Goal: Task Accomplishment & Management: Use online tool/utility

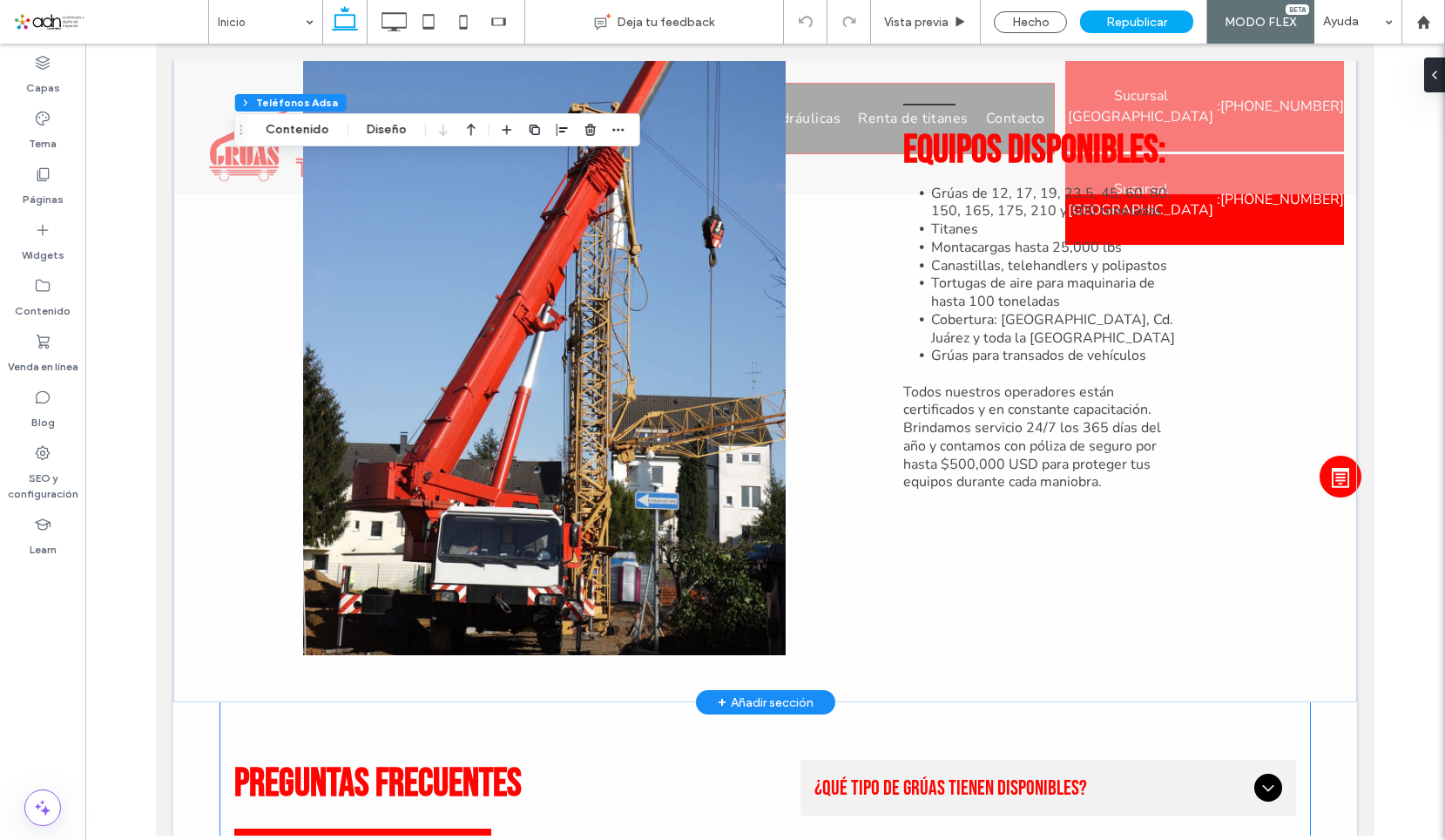
scroll to position [1568, 0]
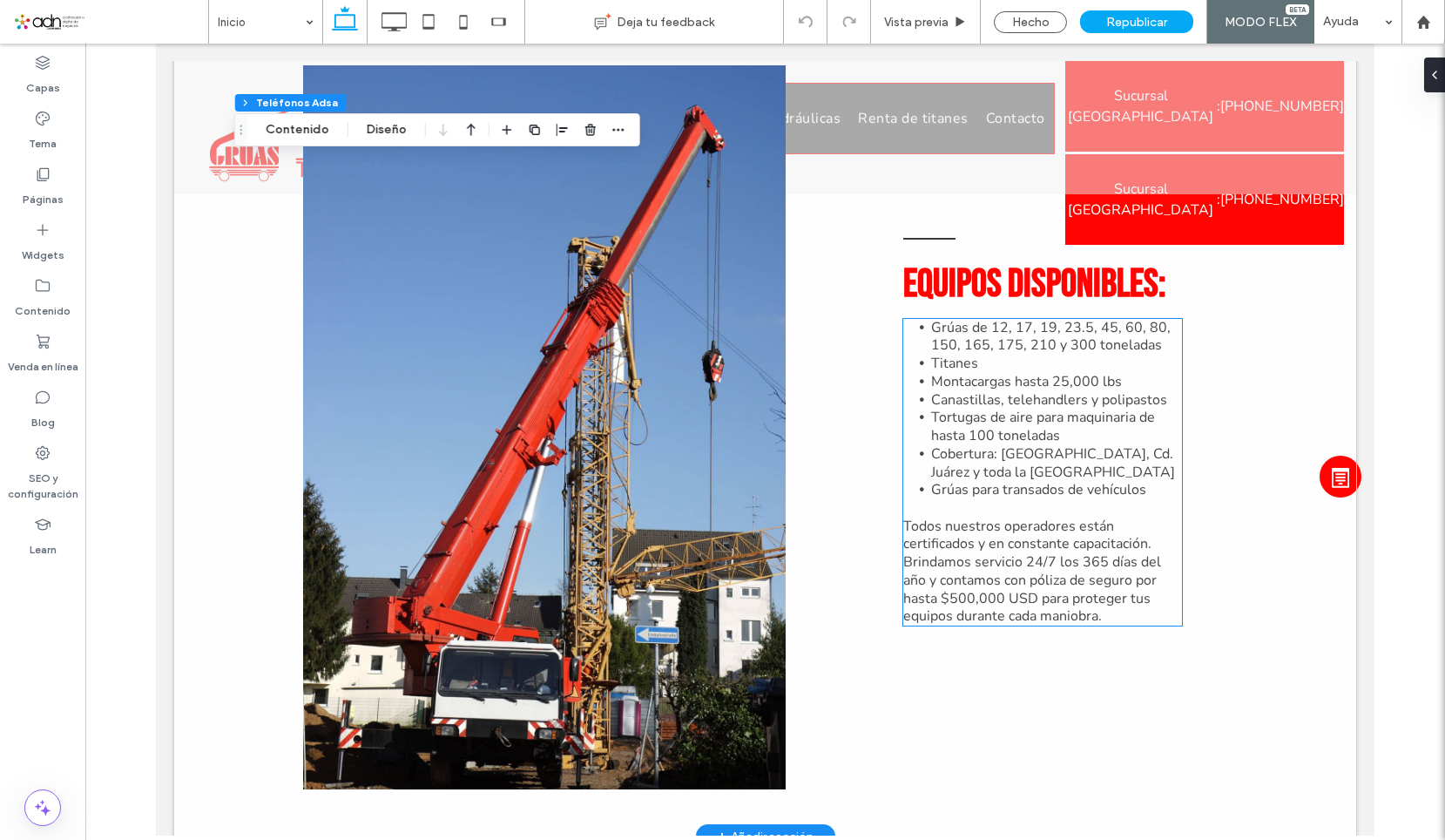
click at [991, 480] on span "Grúas para transados de vehículos" at bounding box center [1038, 489] width 215 height 19
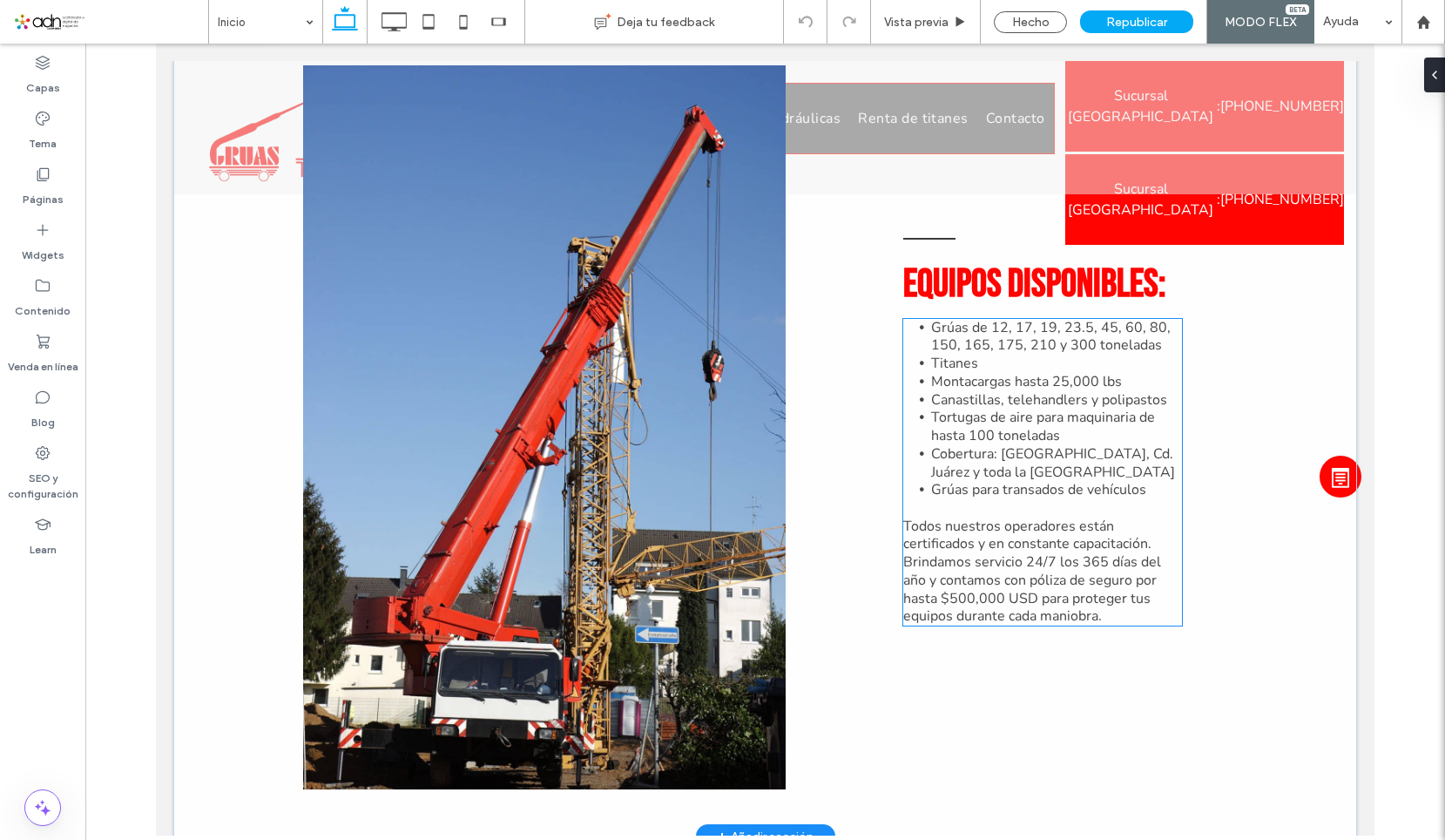
click at [991, 480] on span "Grúas para transados de vehículos" at bounding box center [1038, 489] width 215 height 19
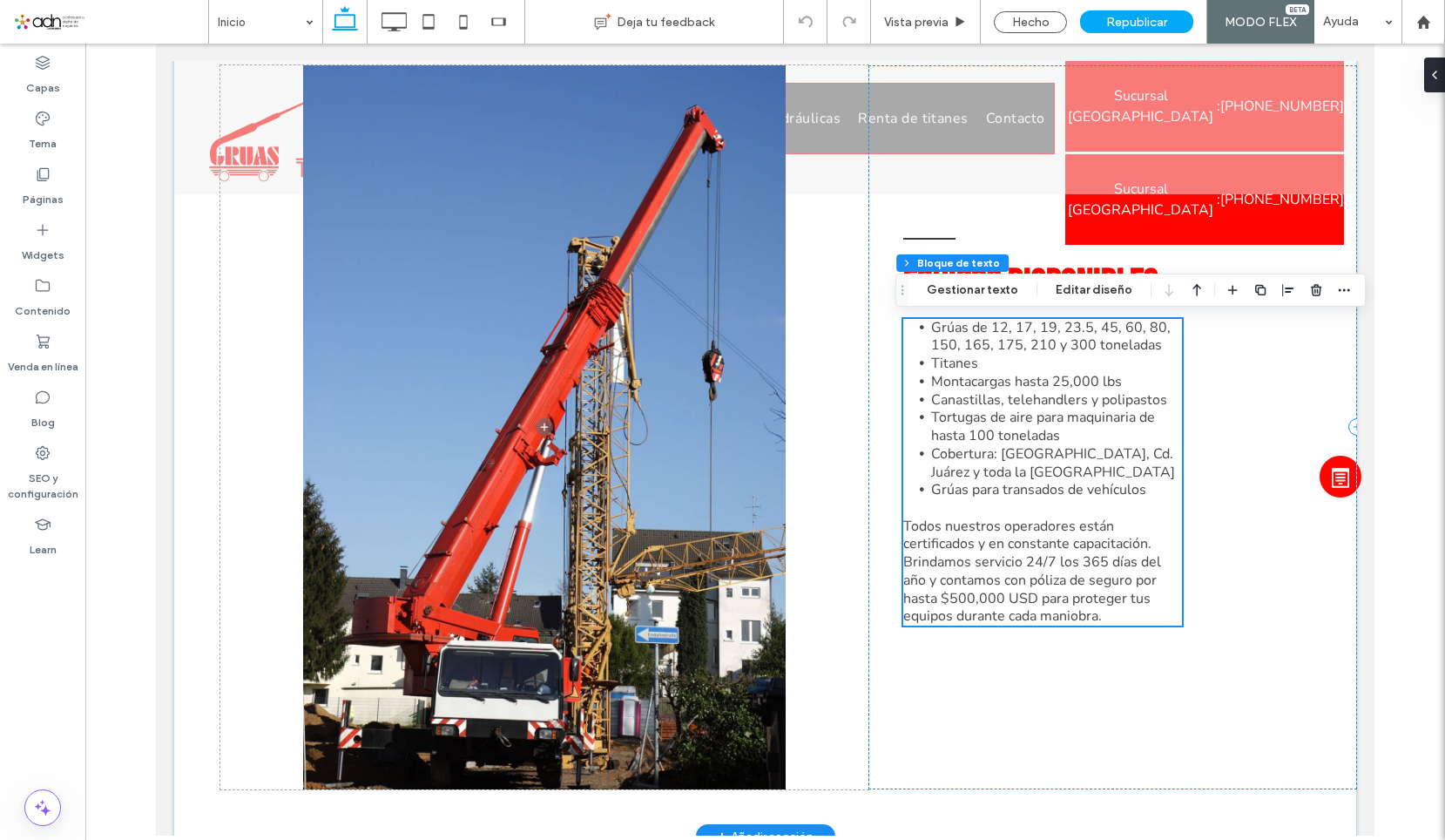
scroll to position [1551, 0]
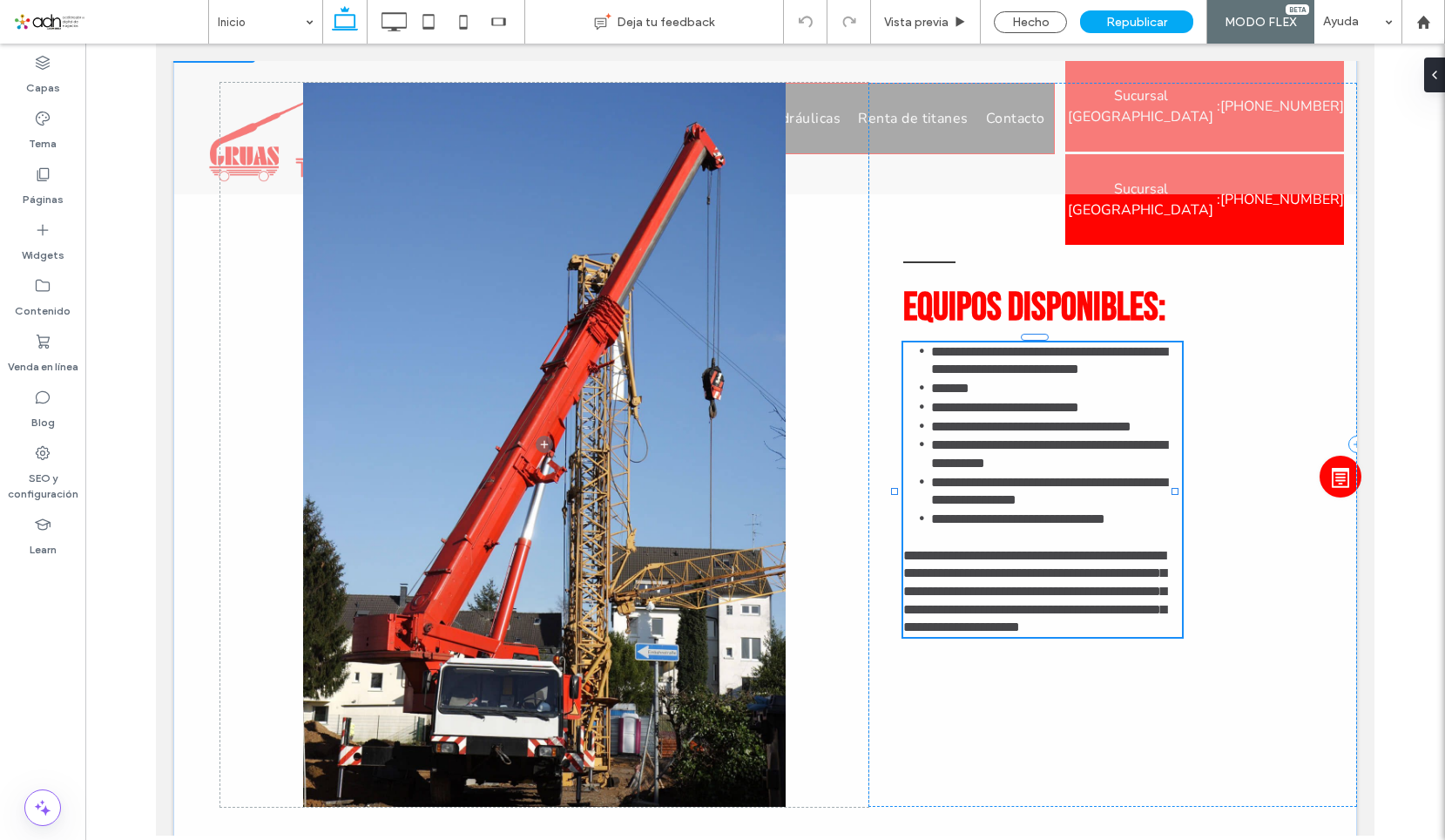
type input "******"
type input "**"
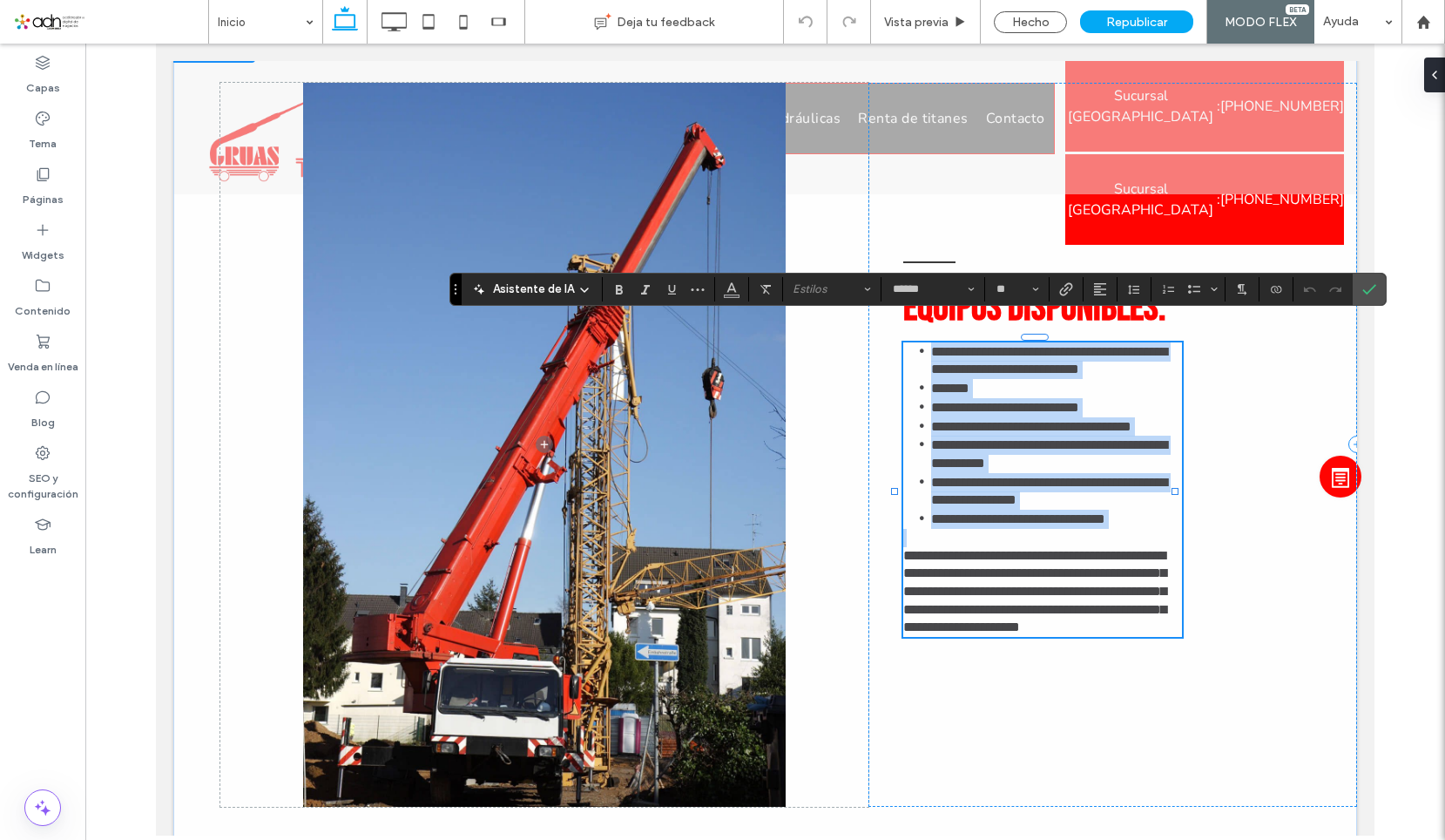
click at [1025, 512] on span "**********" at bounding box center [1018, 518] width 175 height 13
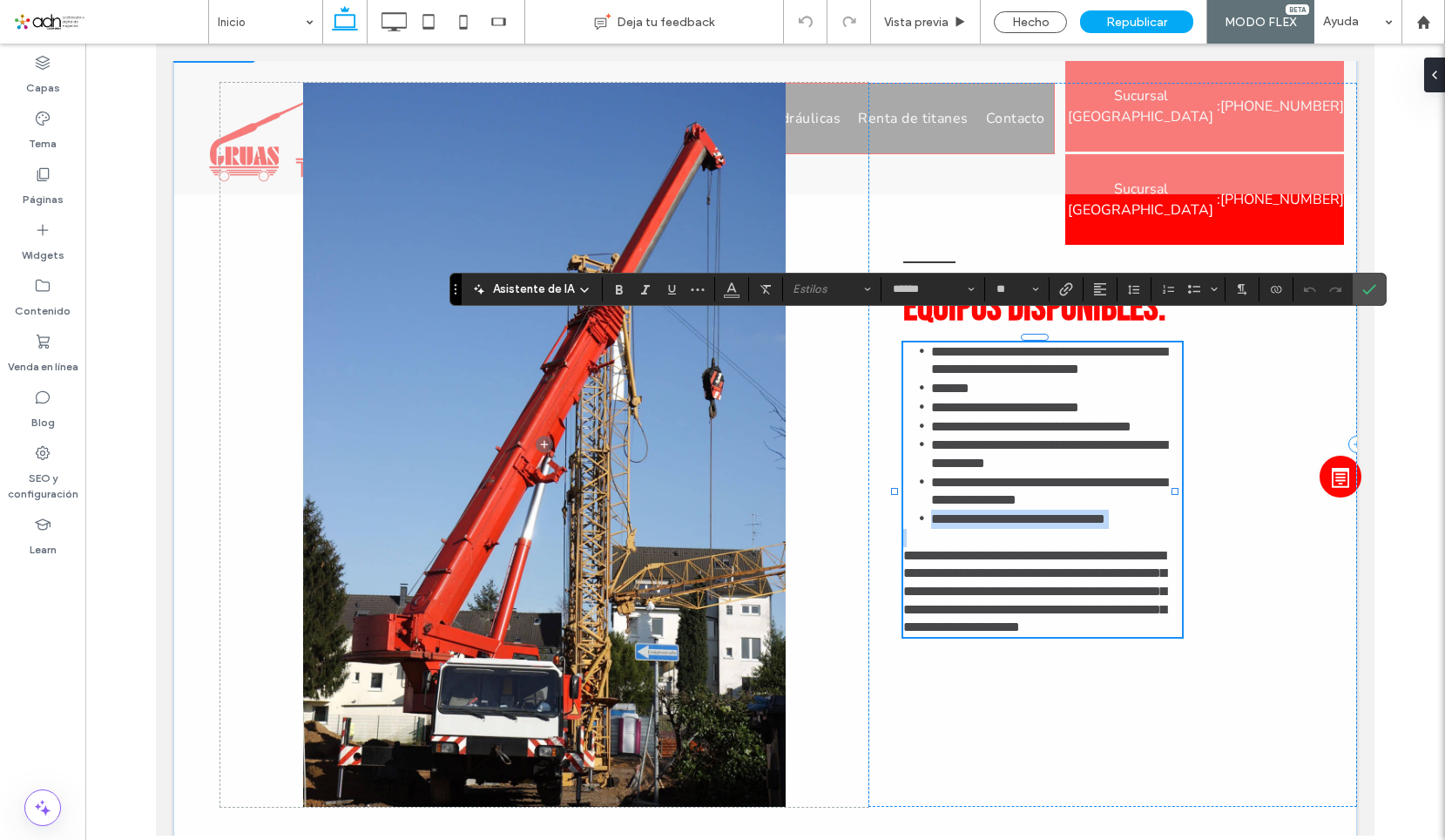
click at [1025, 512] on span "**********" at bounding box center [1018, 518] width 175 height 13
click at [1029, 475] on span "**********" at bounding box center [1049, 491] width 236 height 31
click at [1030, 512] on span "**********" at bounding box center [1018, 518] width 175 height 13
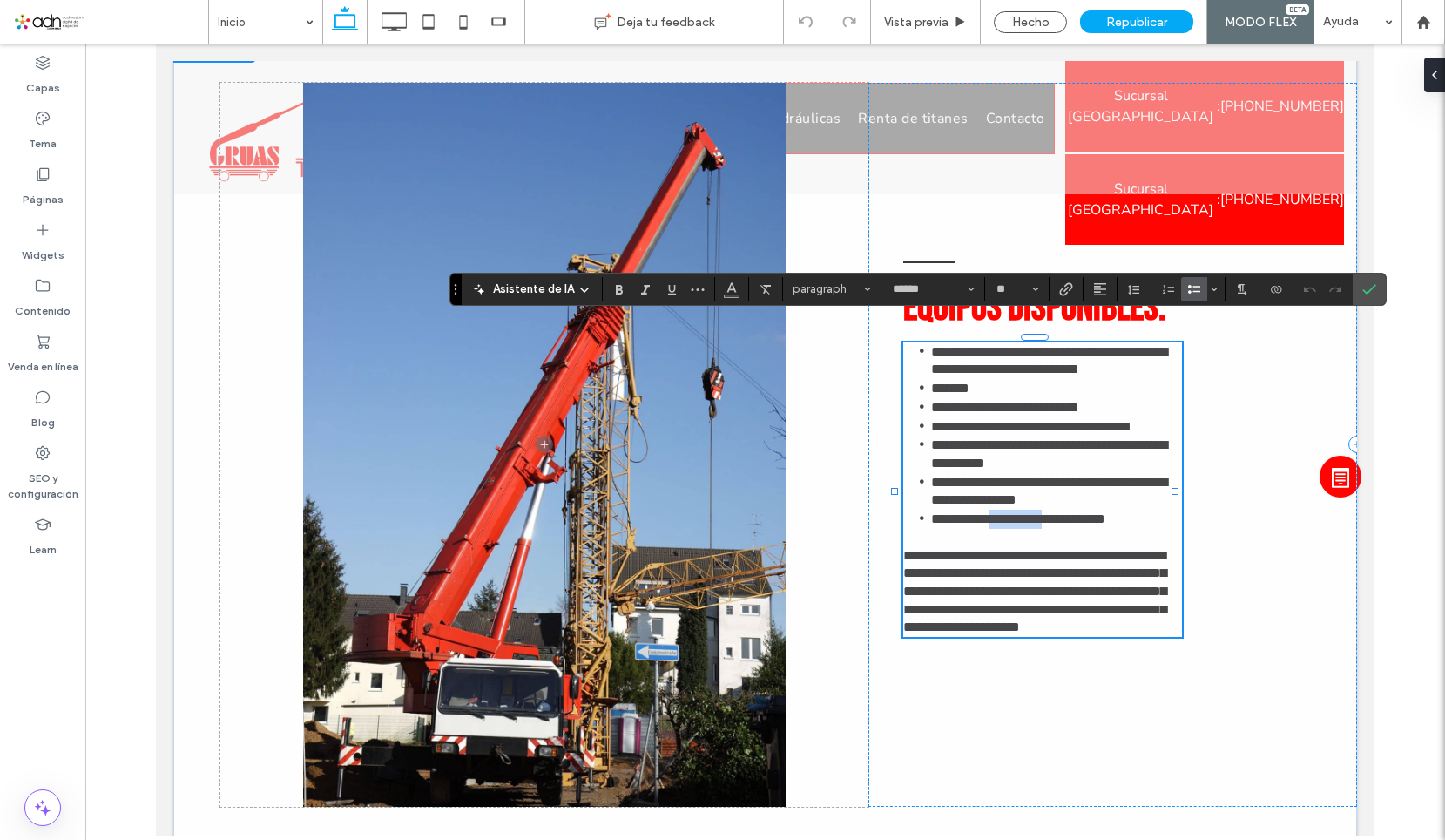
click at [1030, 512] on span "**********" at bounding box center [1018, 518] width 175 height 13
click at [1026, 512] on span "**********" at bounding box center [1018, 518] width 175 height 13
click at [1219, 396] on div "**********" at bounding box center [1112, 445] width 489 height 724
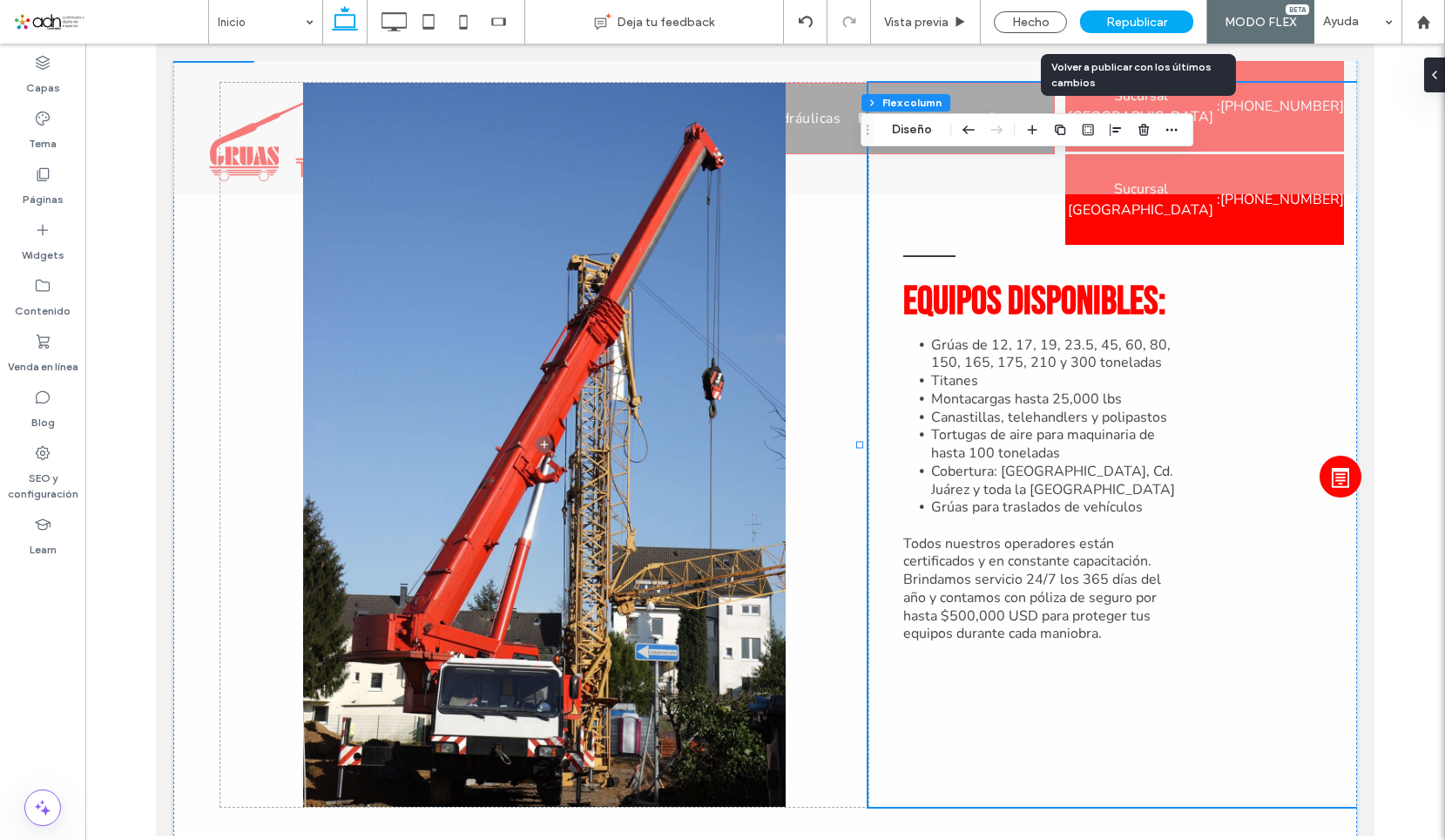
drag, startPoint x: 1124, startPoint y: 11, endPoint x: 548, endPoint y: 47, distance: 577.1
click at [1124, 11] on div "Republicar" at bounding box center [1137, 21] width 113 height 23
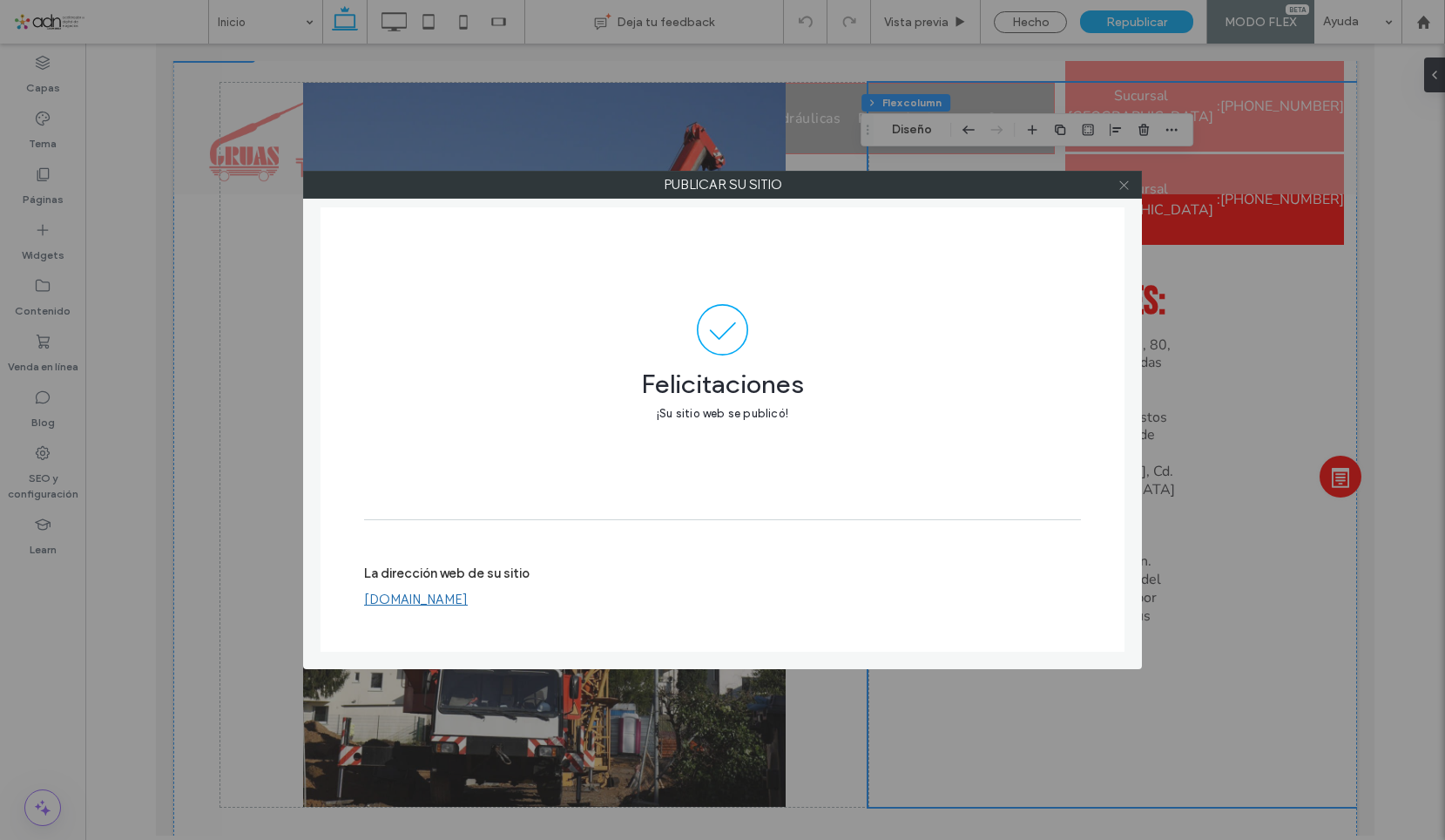
click at [1126, 185] on icon at bounding box center [1124, 185] width 13 height 13
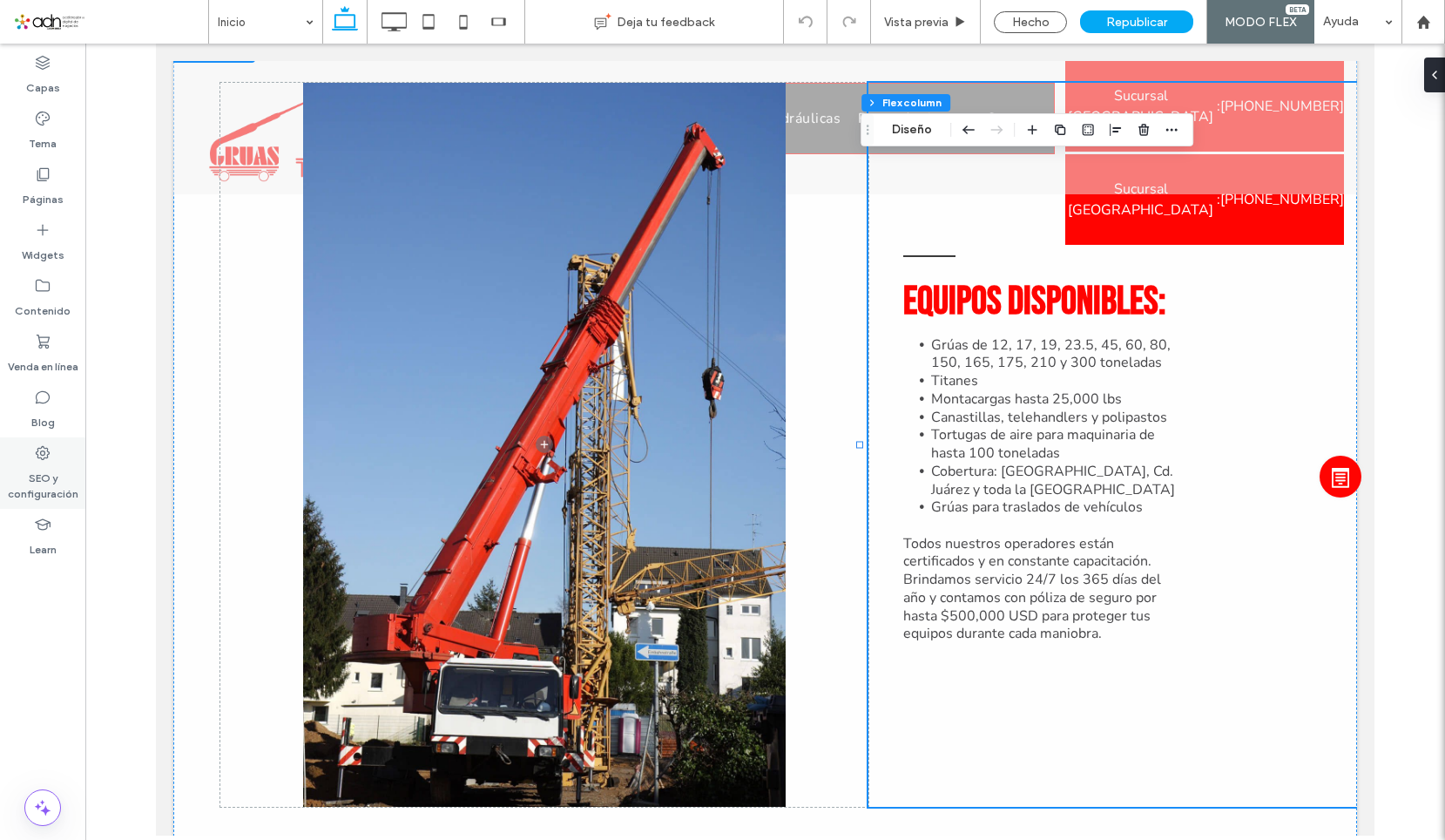
click at [56, 472] on label "SEO y configuración" at bounding box center [42, 482] width 85 height 40
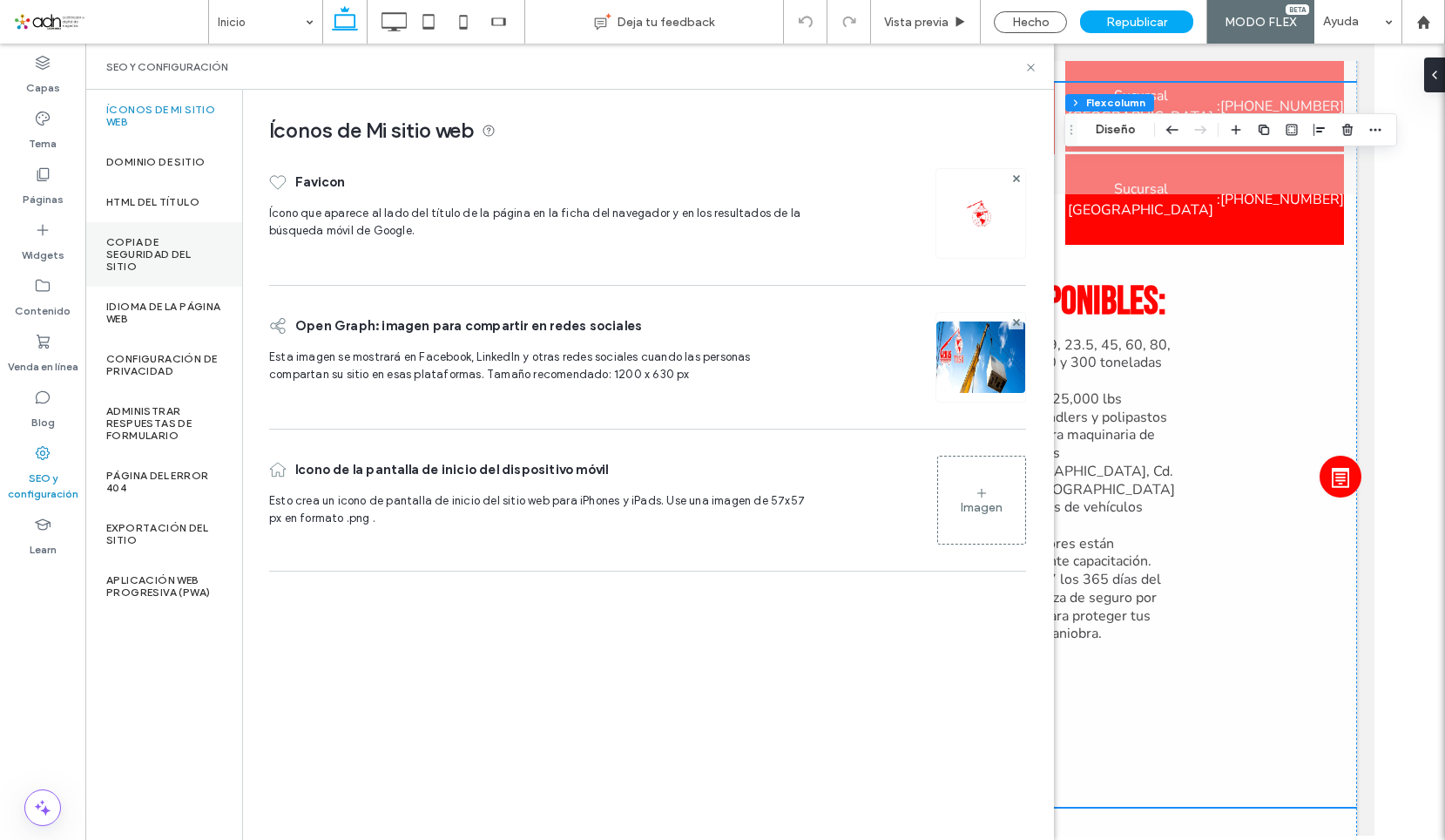
click at [159, 269] on label "Copia de seguridad del sitio" at bounding box center [164, 254] width 115 height 37
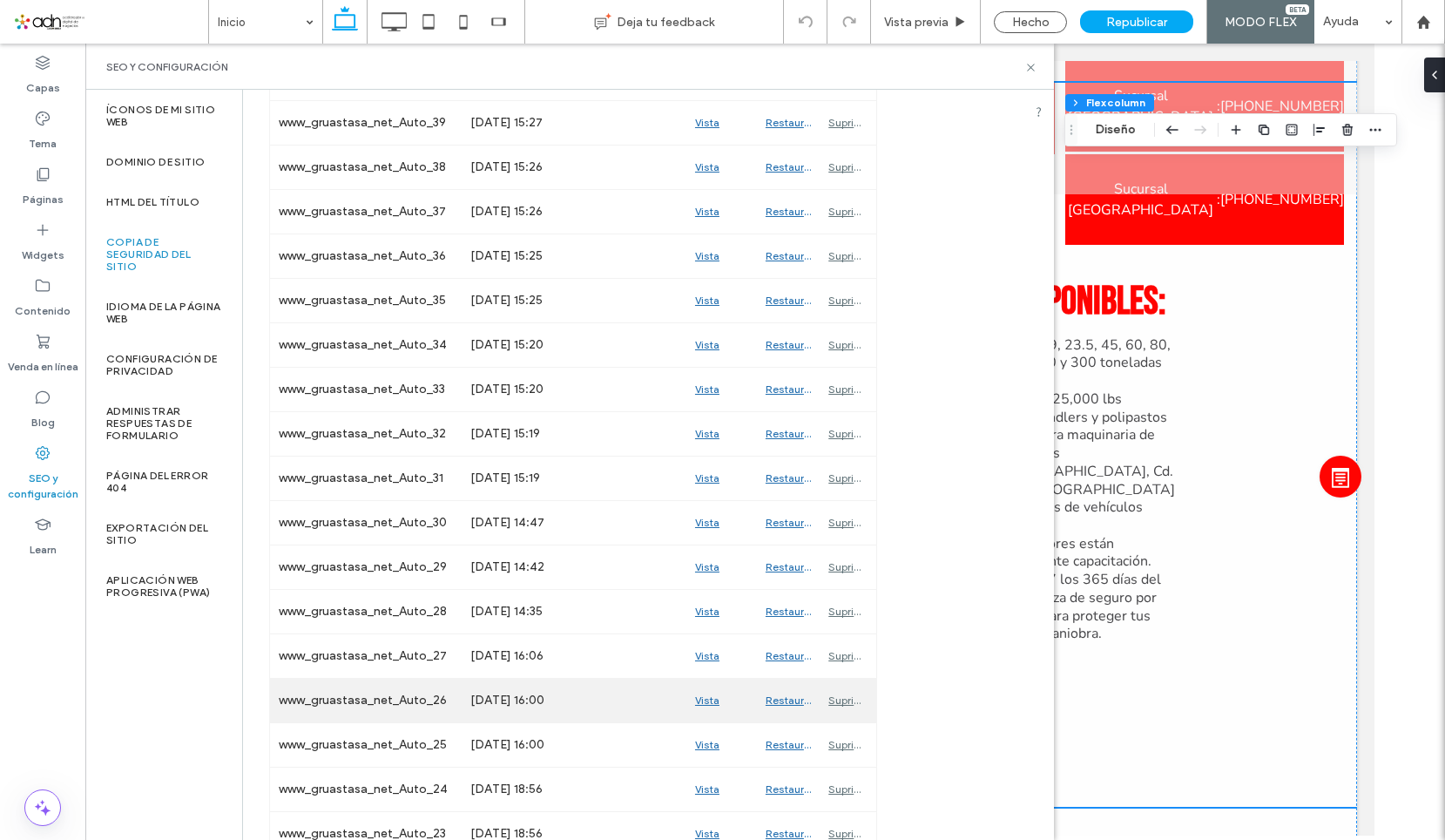
scroll to position [523, 0]
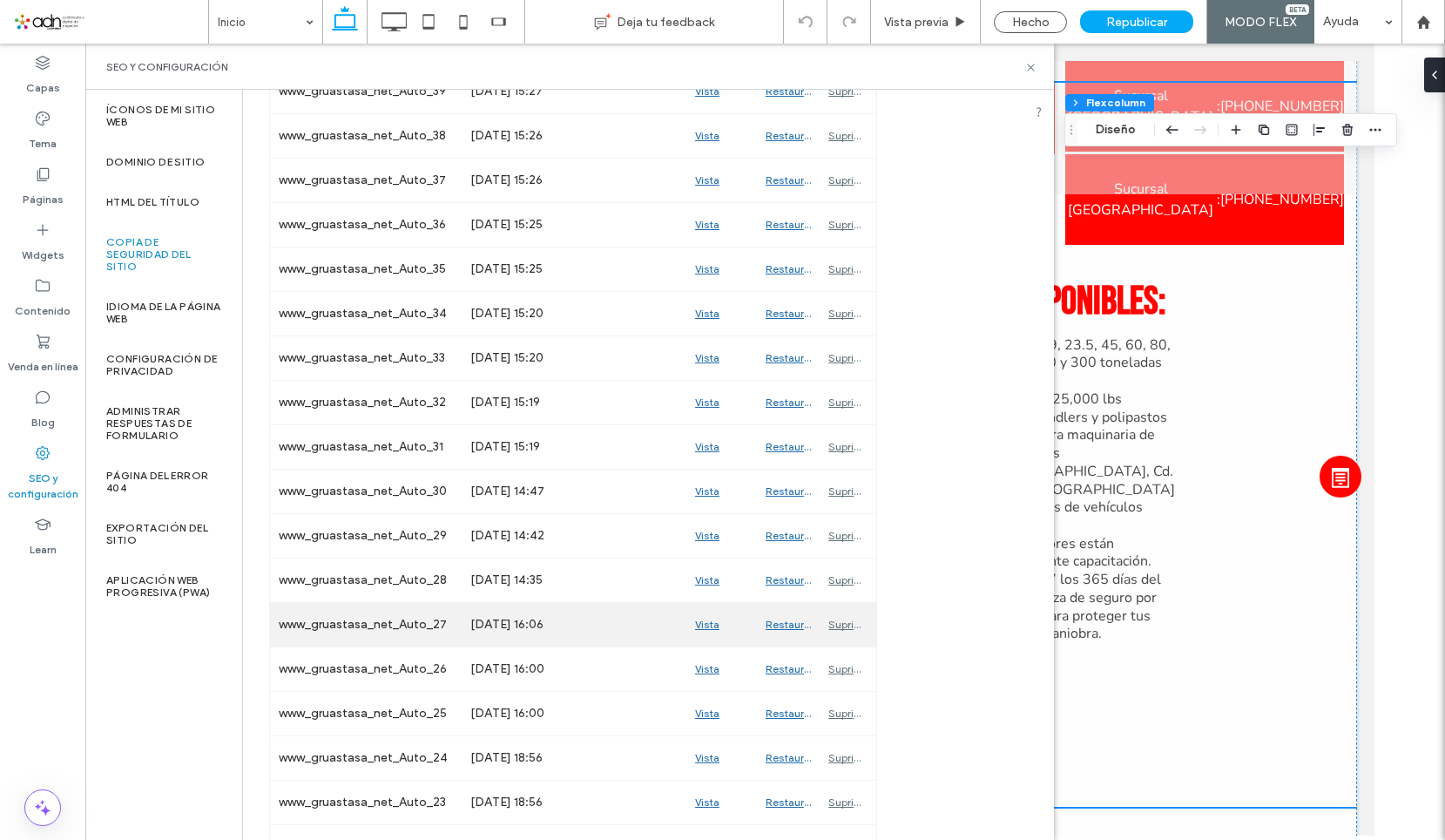
click at [715, 632] on div "Vista previa" at bounding box center [721, 625] width 70 height 44
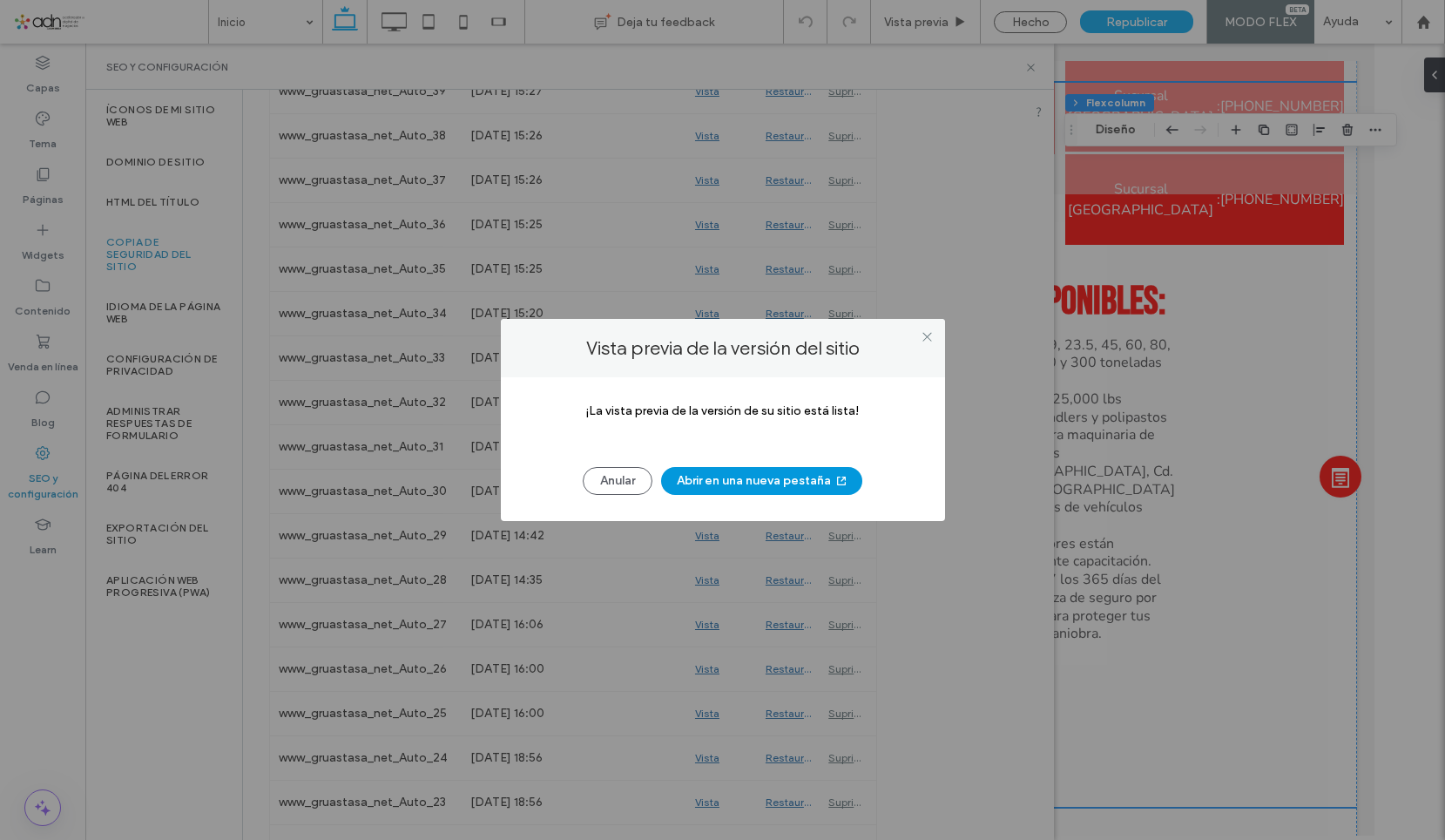
click at [810, 490] on button "Abrir en una nueva pestaña" at bounding box center [761, 481] width 201 height 27
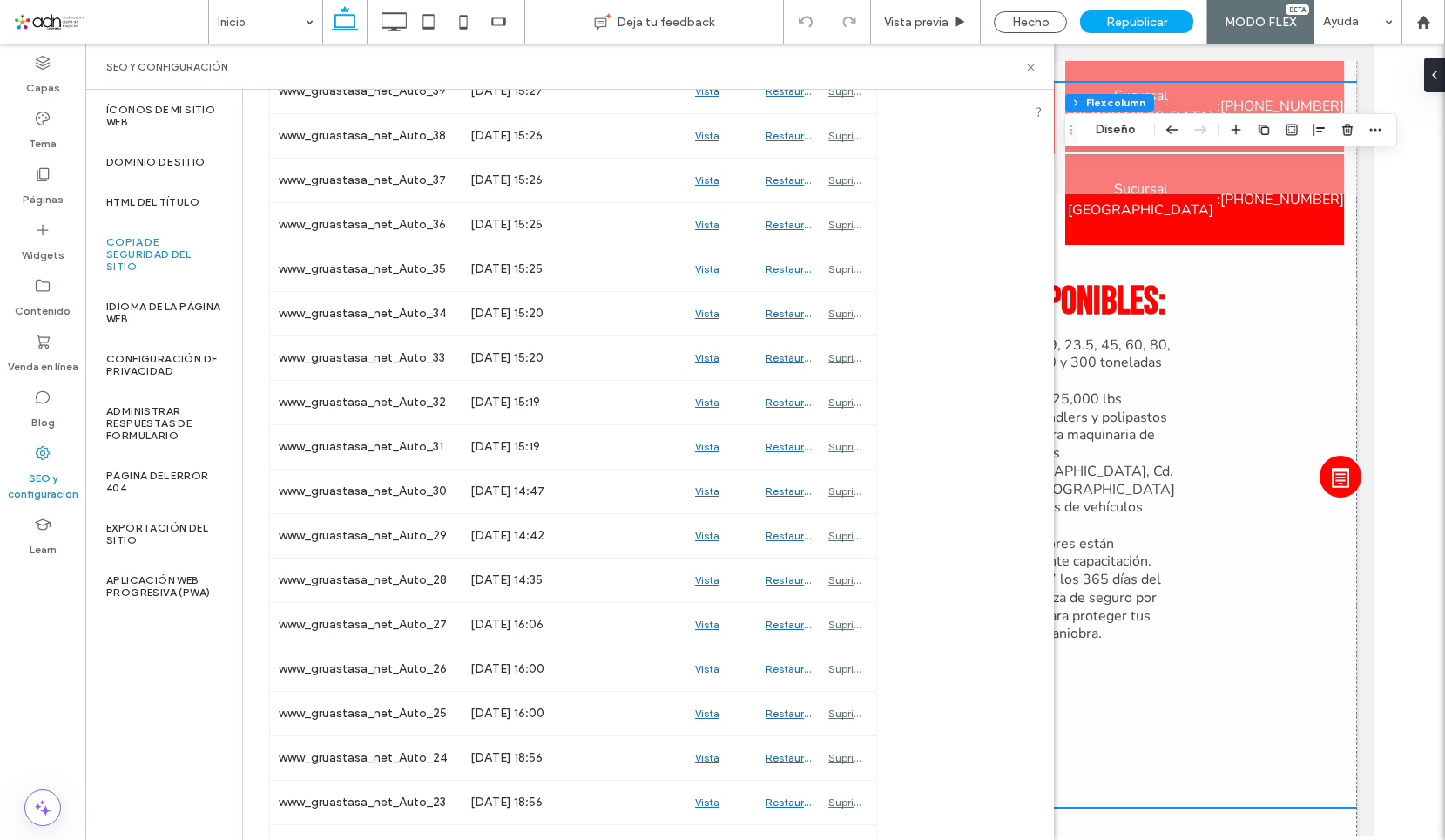
click at [127, 27] on span at bounding box center [110, 22] width 195 height 35
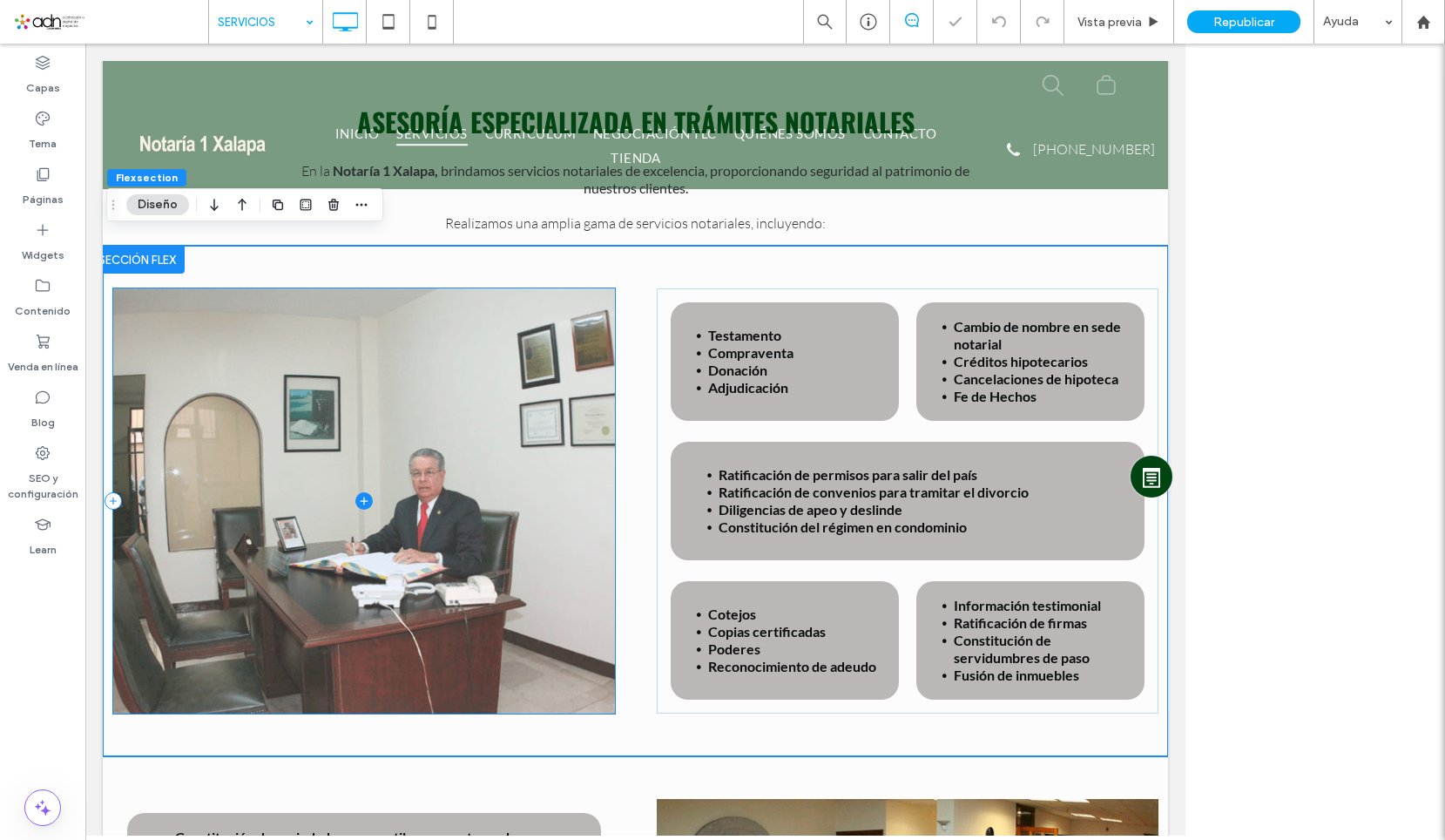
click at [455, 526] on span at bounding box center [364, 500] width 502 height 425
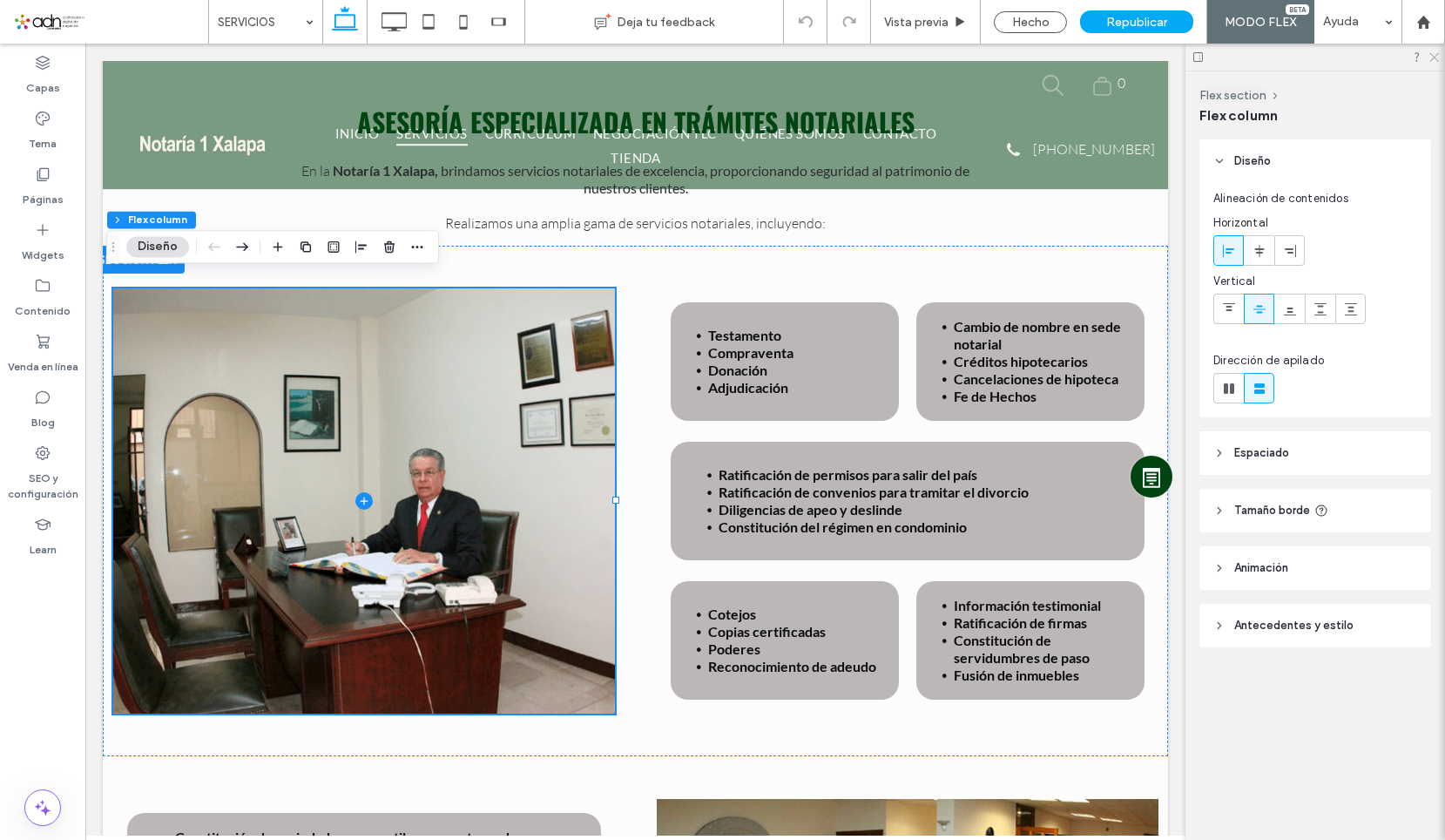
click at [1437, 53] on icon at bounding box center [1433, 56] width 11 height 11
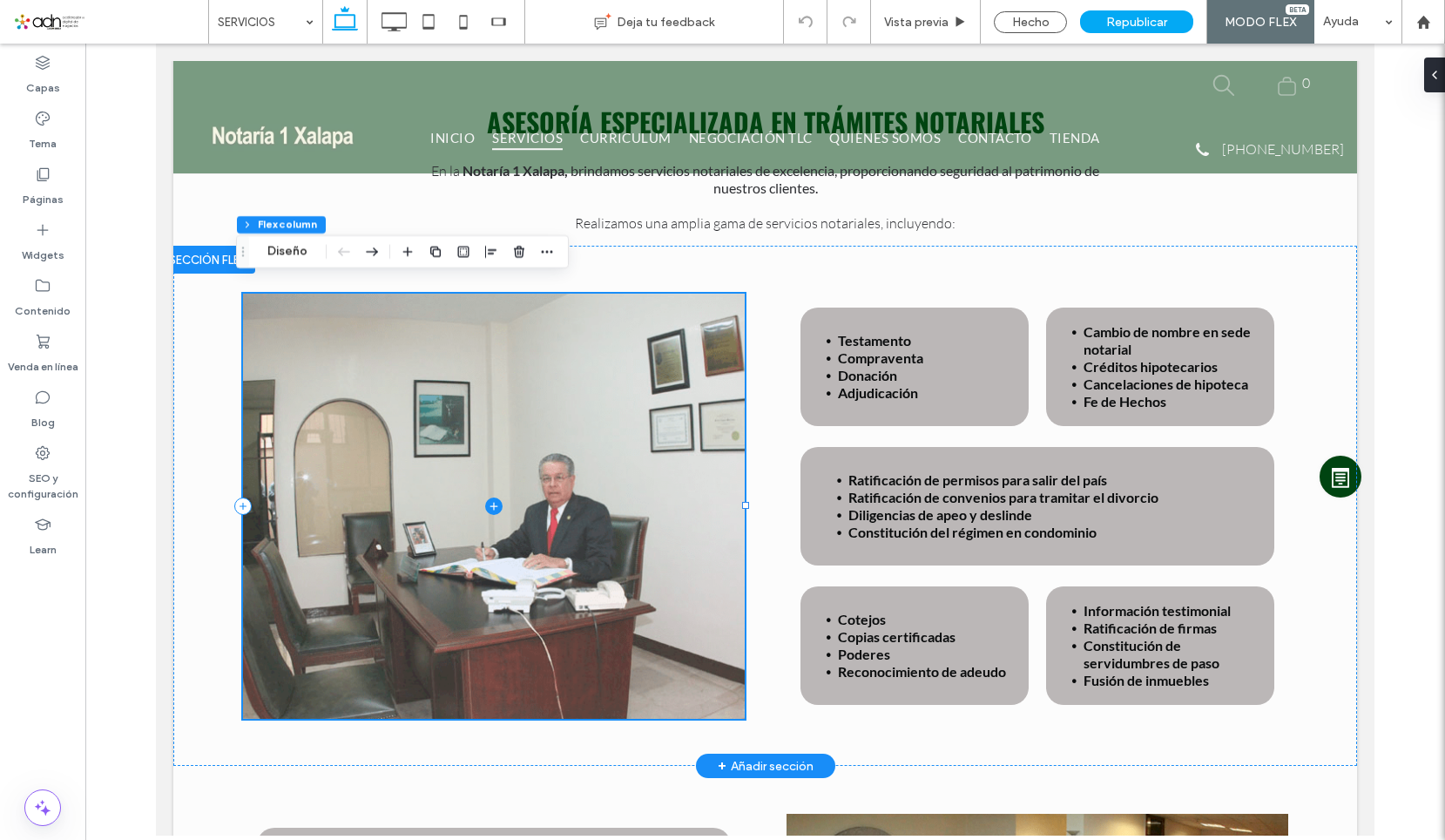
click at [551, 372] on span at bounding box center [494, 505] width 502 height 425
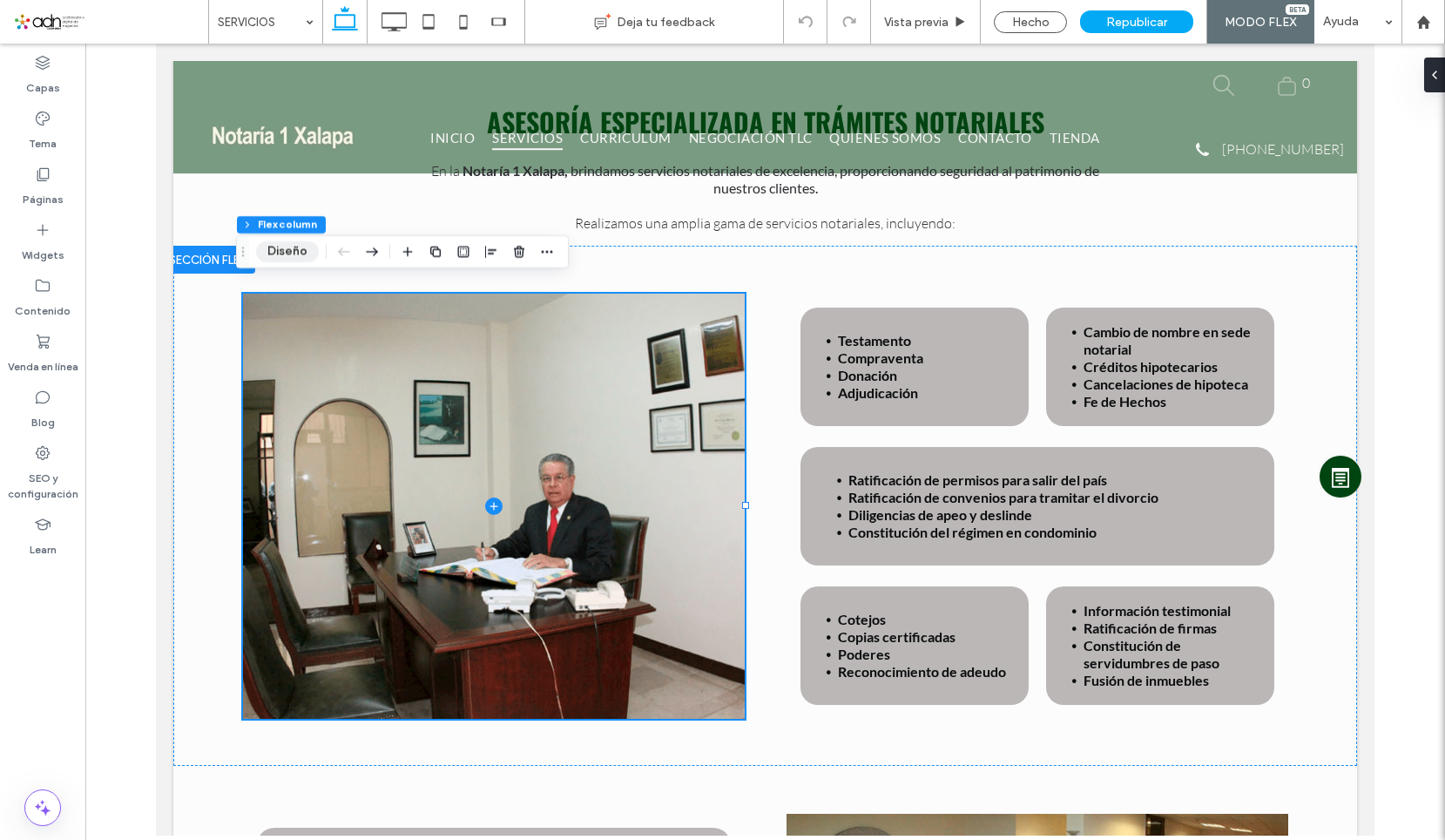
click at [270, 247] on button "Diseño" at bounding box center [287, 251] width 63 height 21
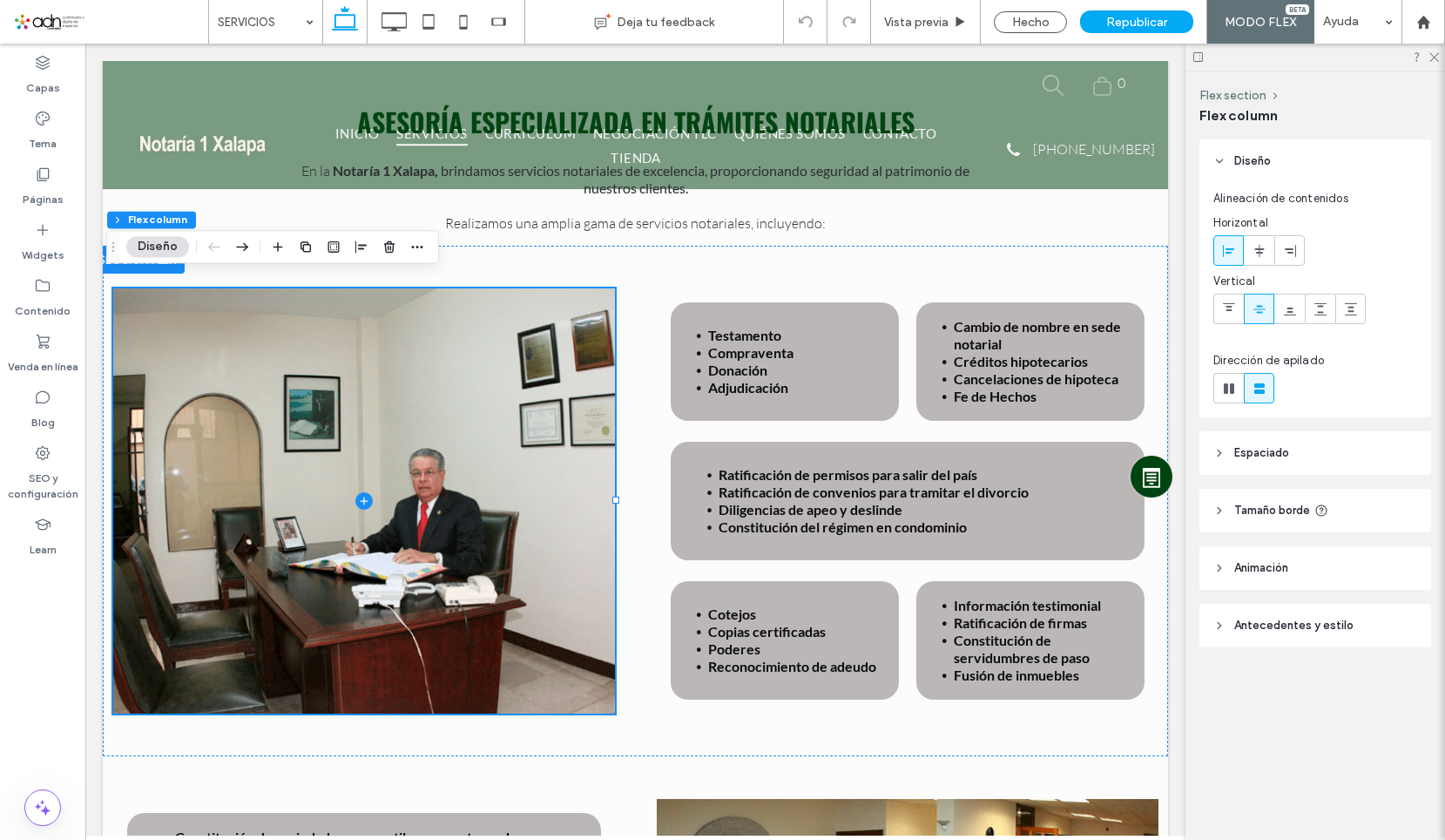
click at [1269, 622] on span "Antecedentes y estilo" at bounding box center [1294, 625] width 120 height 17
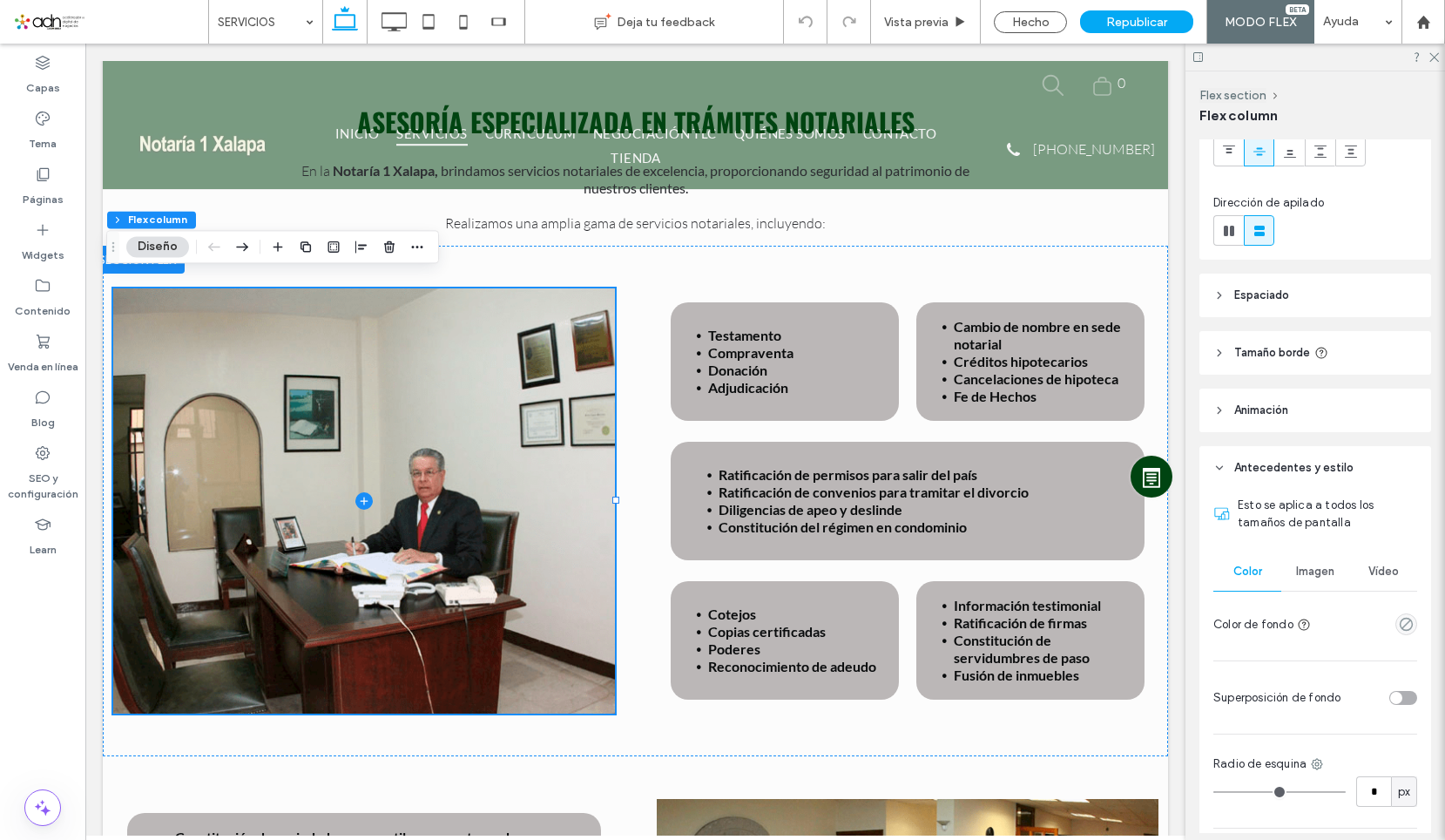
scroll to position [175, 0]
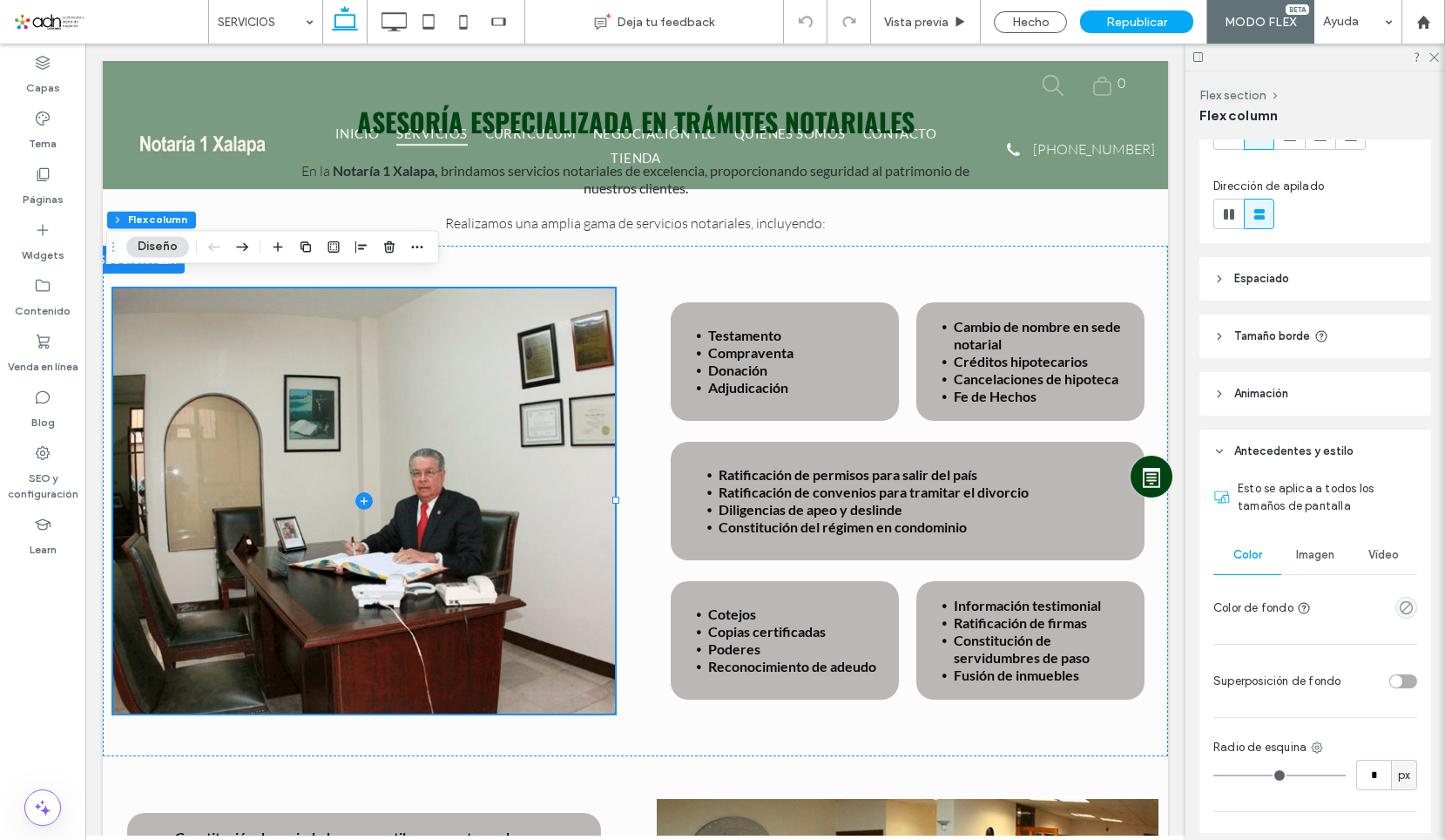
click at [1308, 560] on span "Imagen" at bounding box center [1315, 555] width 38 height 14
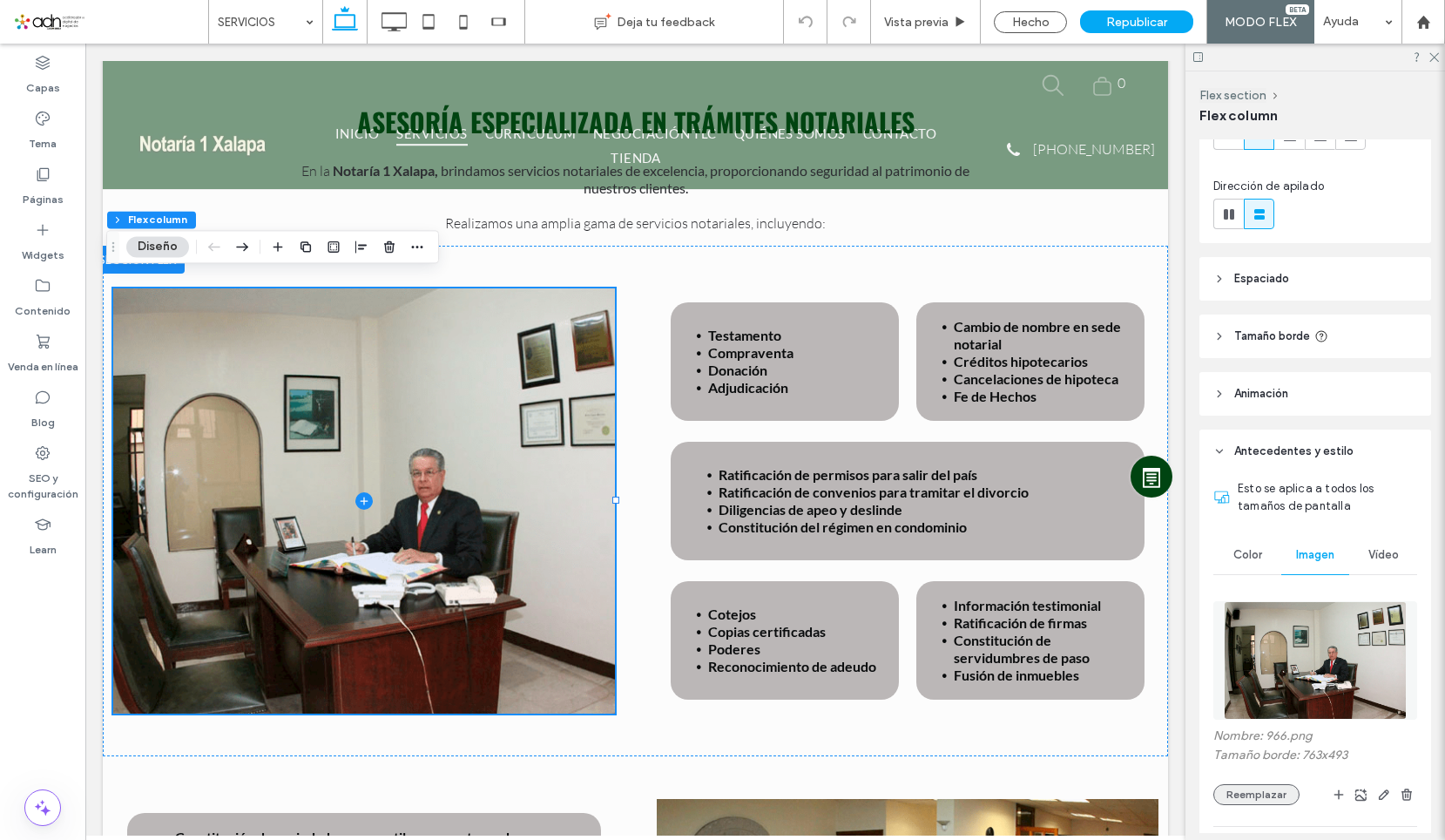
click at [1278, 792] on button "Reemplazar" at bounding box center [1257, 794] width 86 height 21
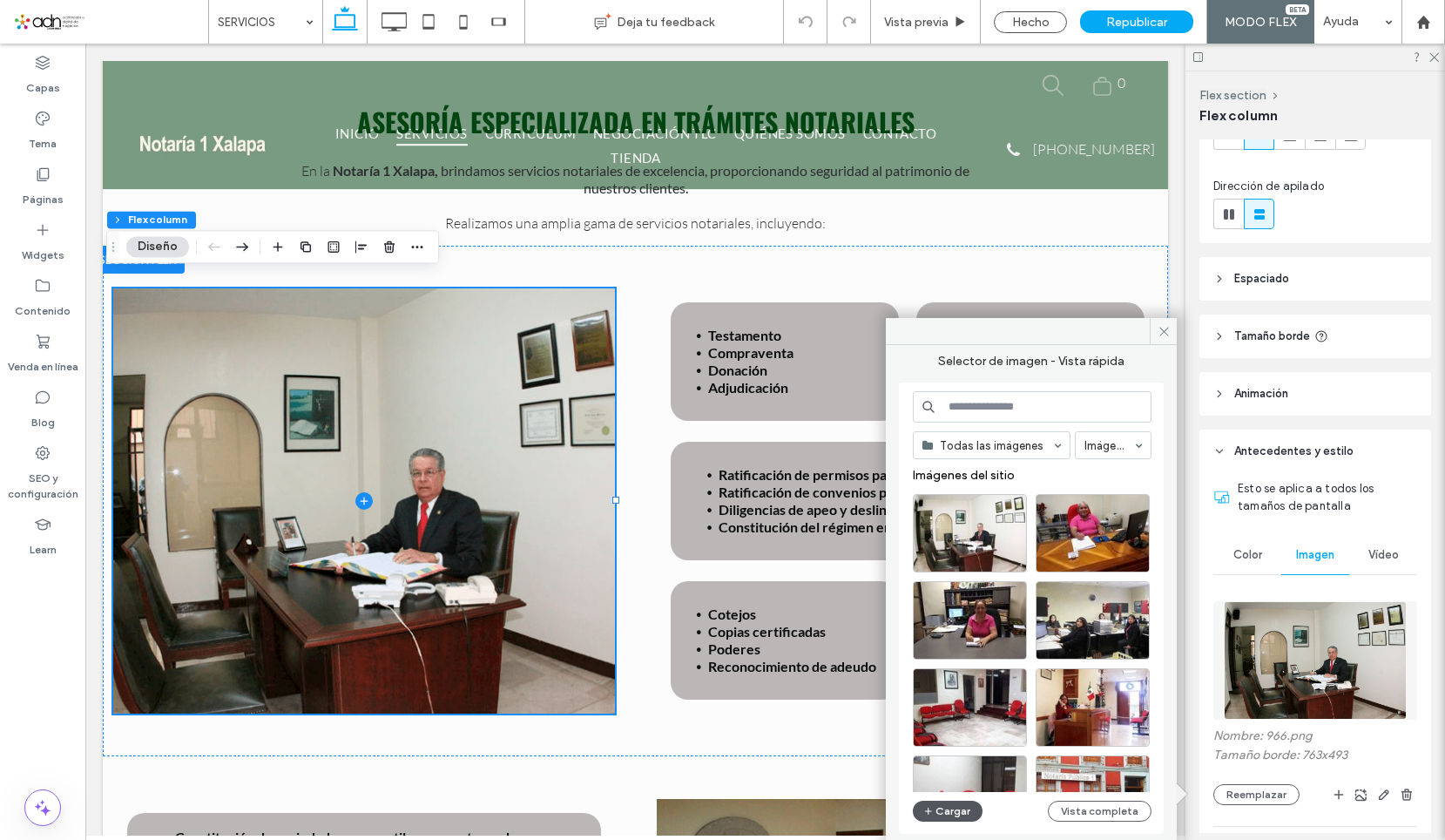
click at [951, 808] on button "Cargar" at bounding box center [948, 811] width 69 height 21
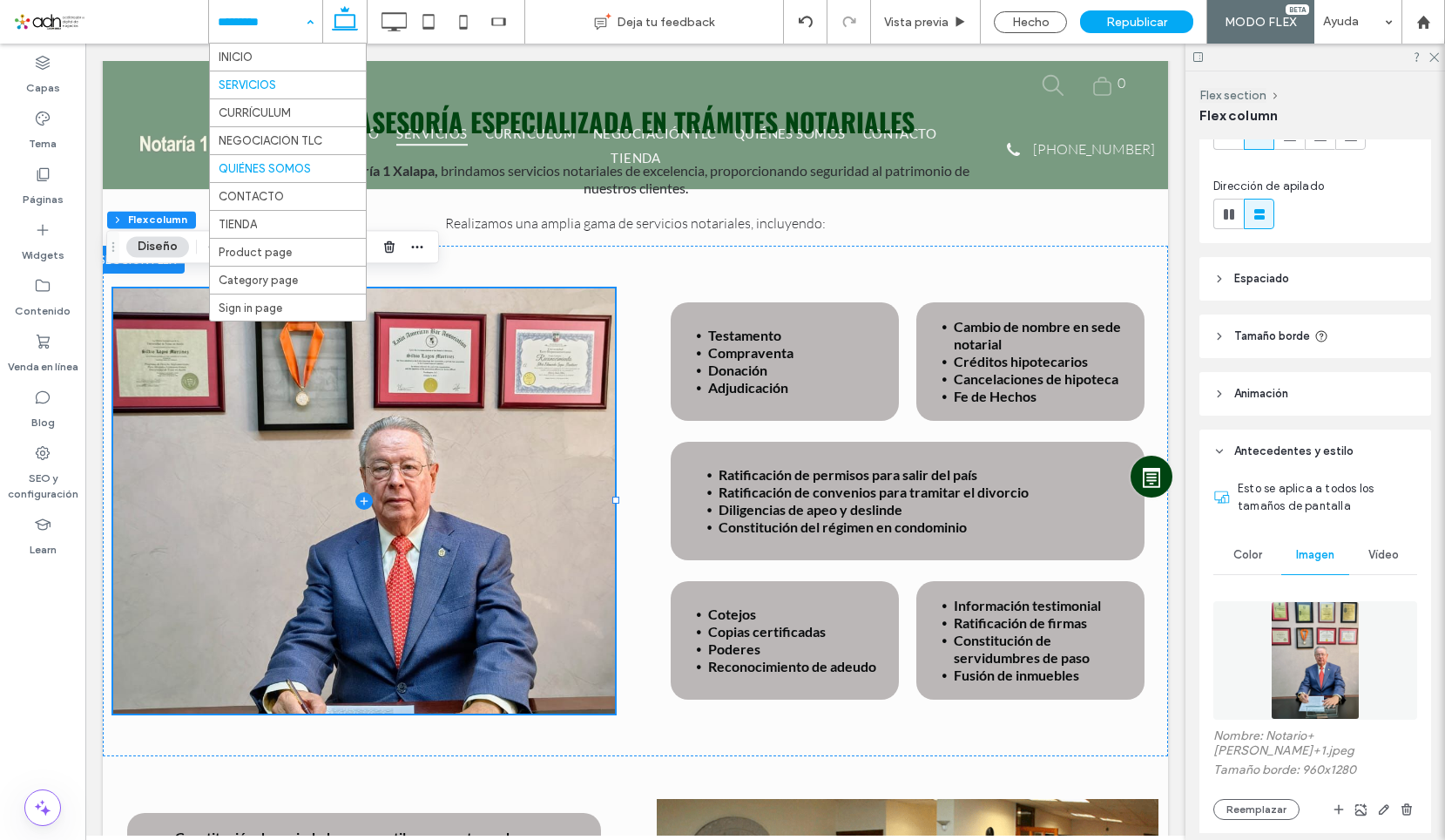
drag, startPoint x: 301, startPoint y: 173, endPoint x: 434, endPoint y: 191, distance: 134.2
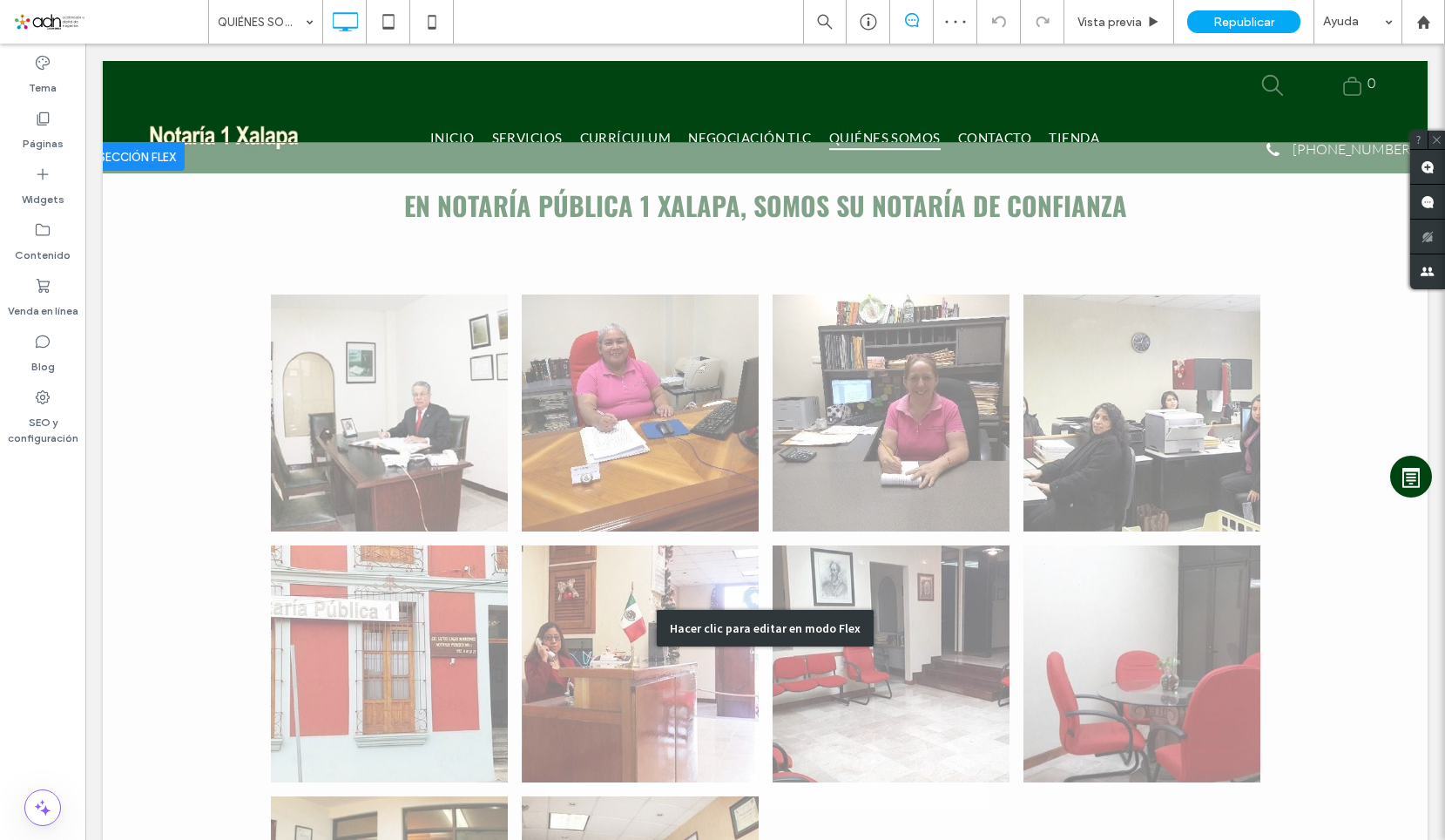
click at [385, 405] on div "Hacer clic para editar en modo Flex" at bounding box center [765, 628] width 1325 height 971
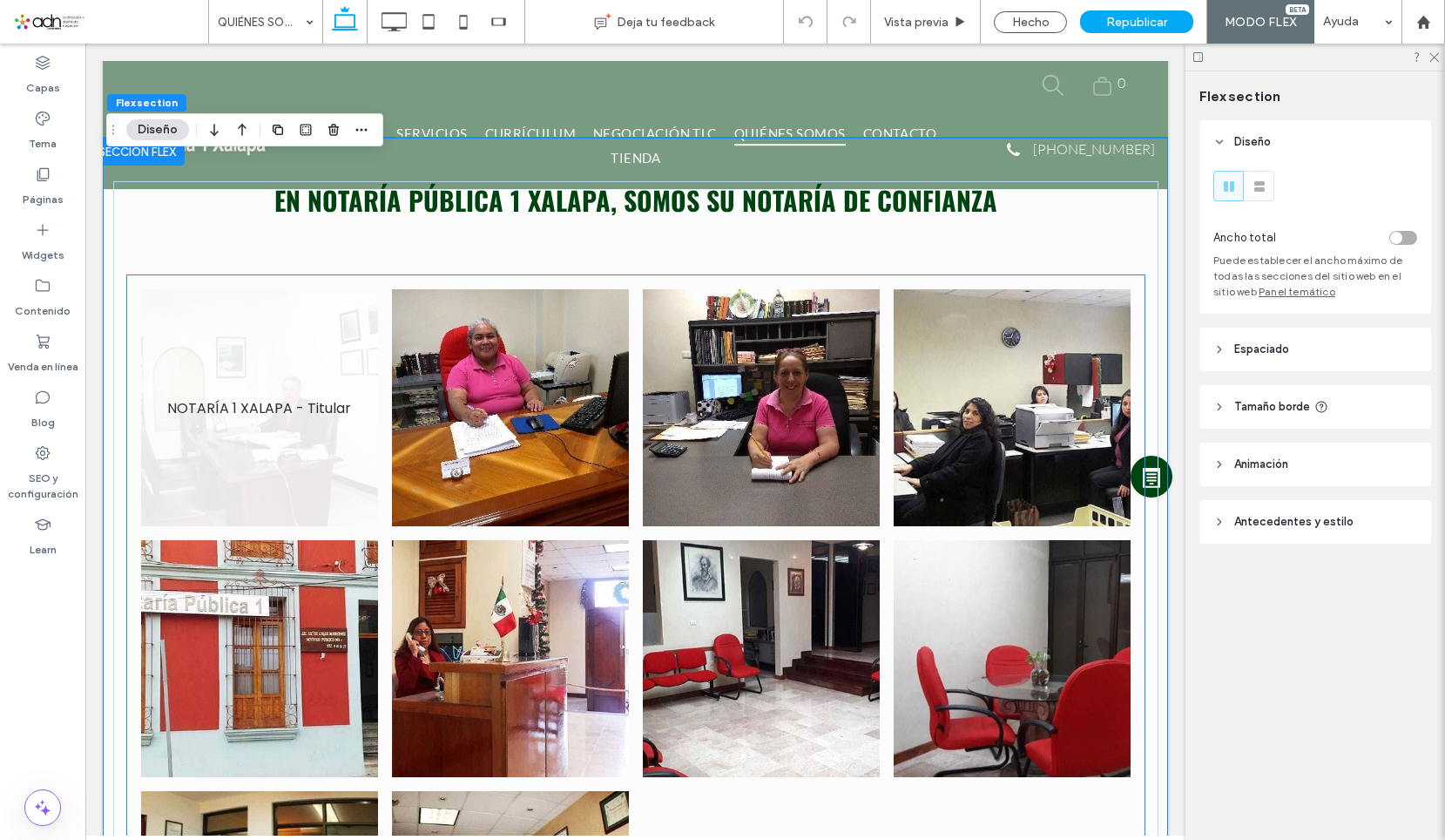
click at [308, 401] on link at bounding box center [259, 407] width 237 height 237
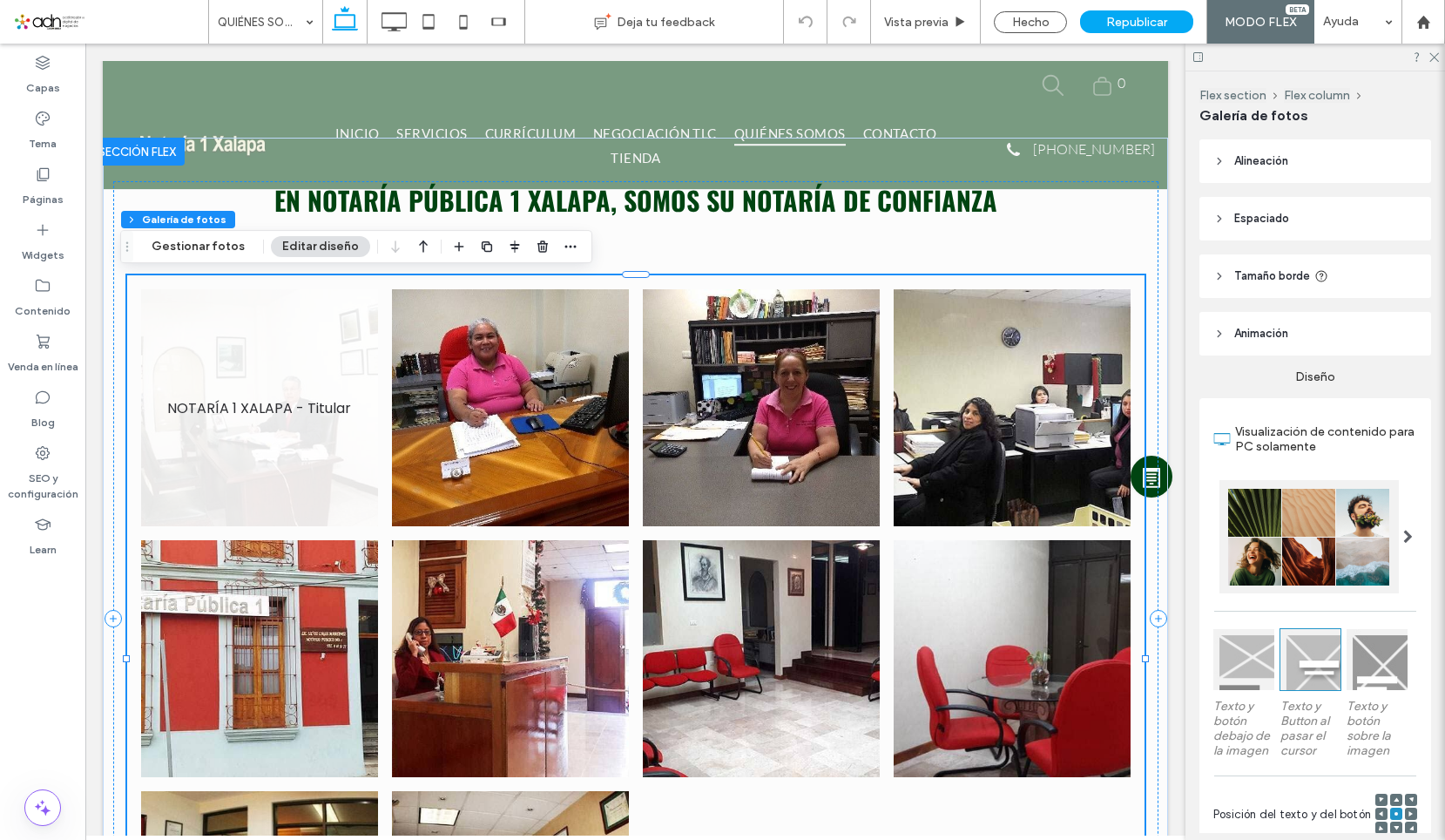
click at [299, 394] on link at bounding box center [259, 407] width 237 height 237
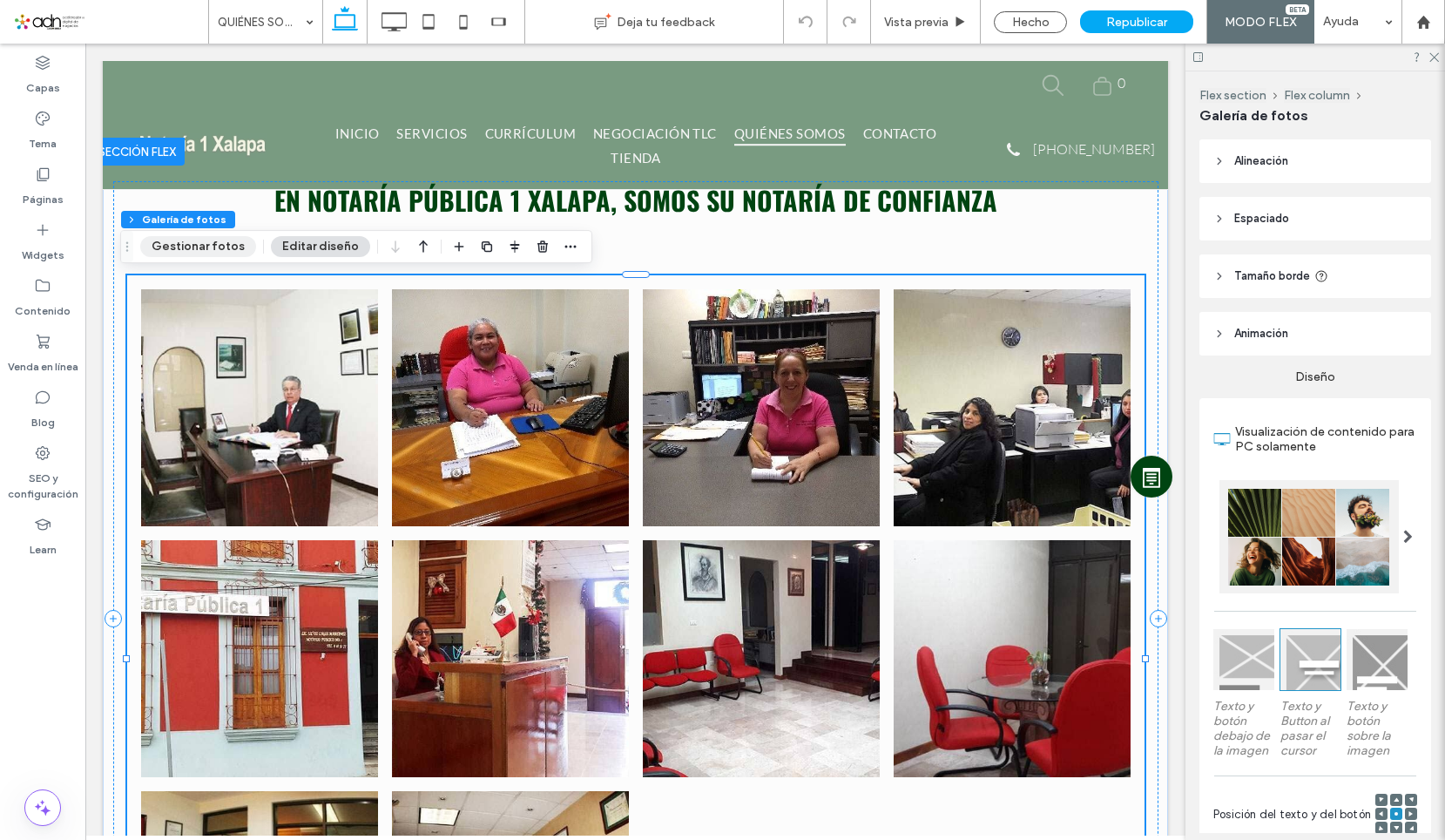
click at [204, 250] on button "Gestionar fotos" at bounding box center [197, 246] width 116 height 21
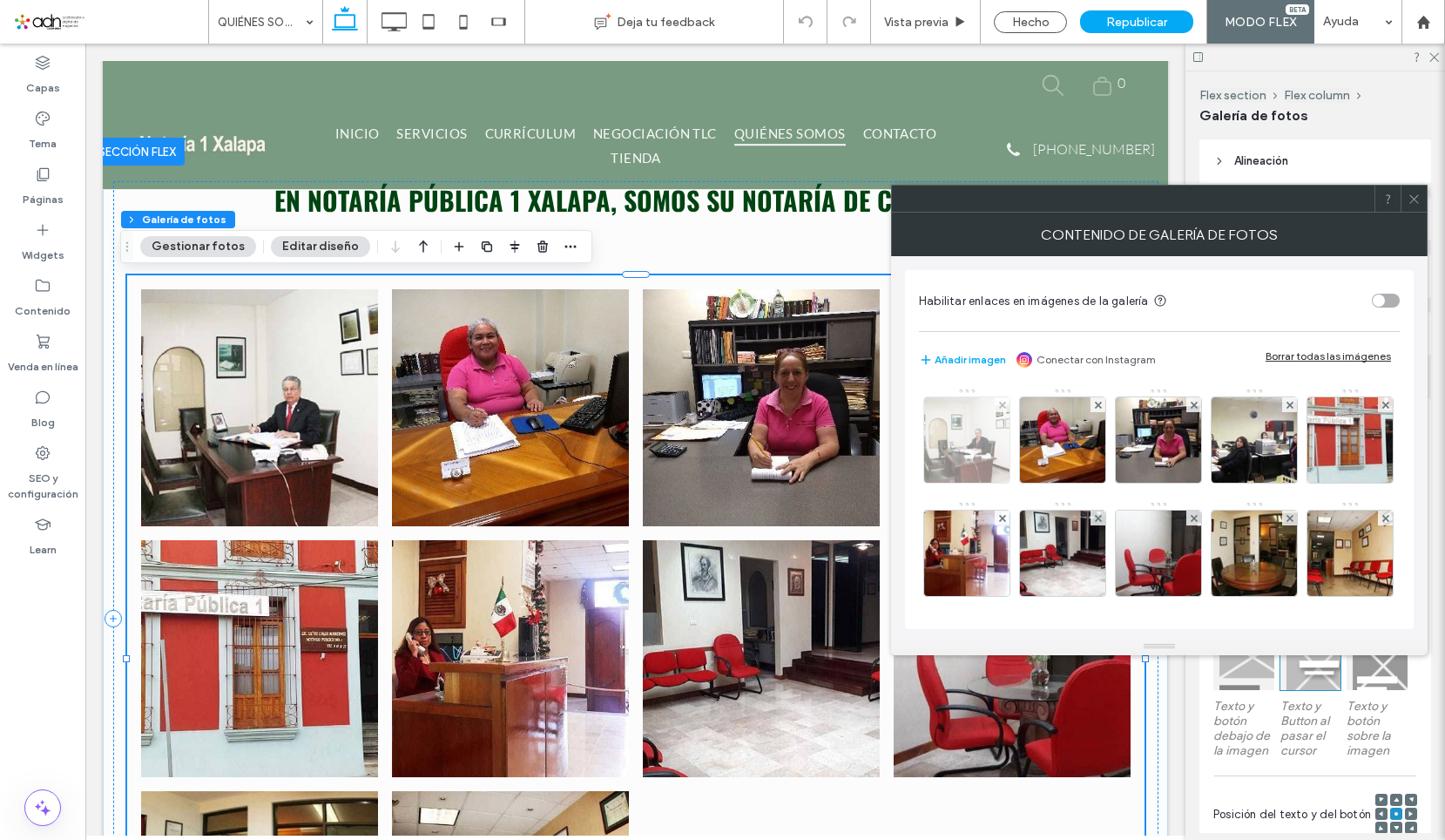
click at [947, 445] on img at bounding box center [967, 440] width 128 height 85
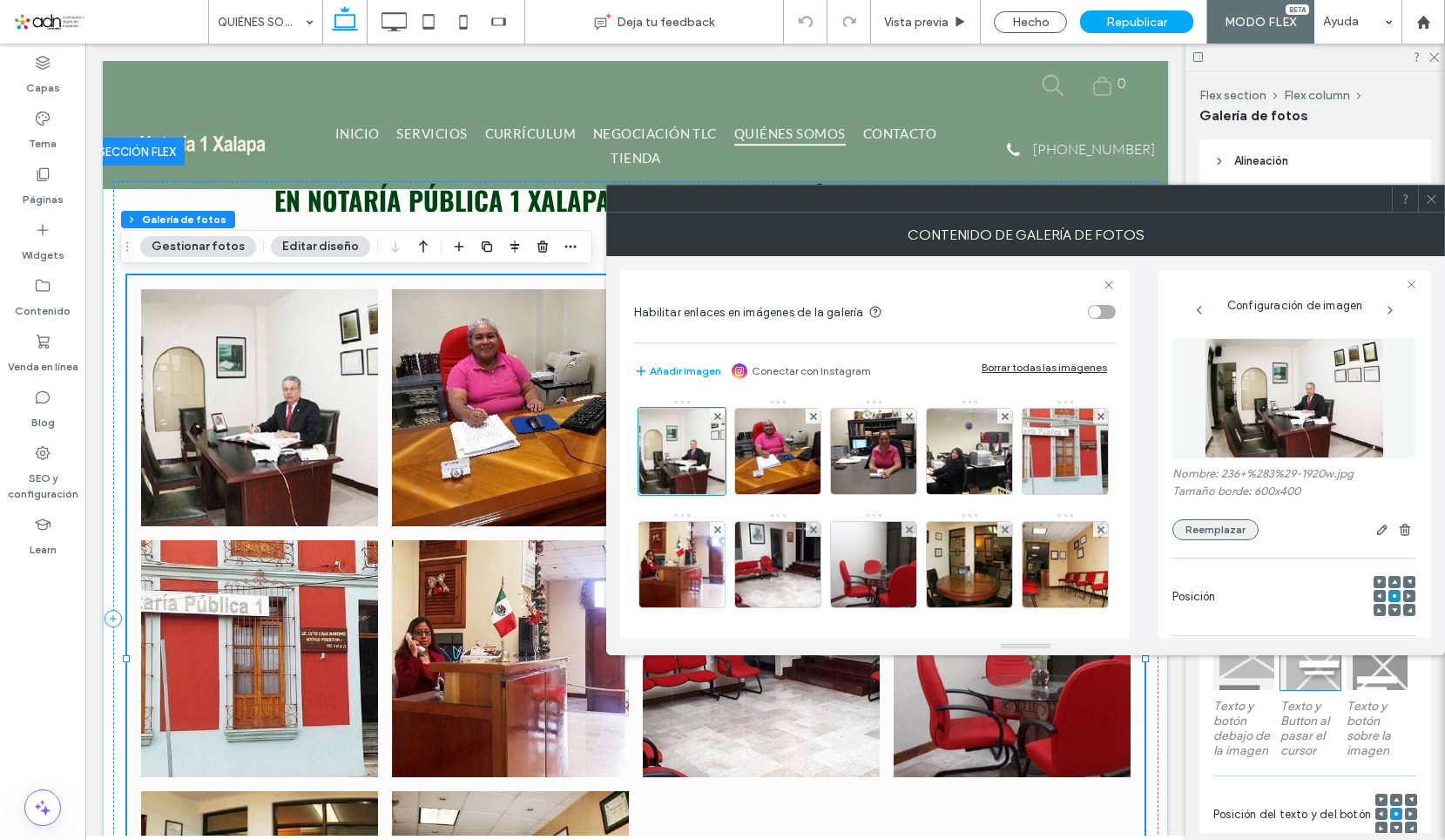
click at [1225, 524] on button "Reemplazar" at bounding box center [1216, 529] width 86 height 21
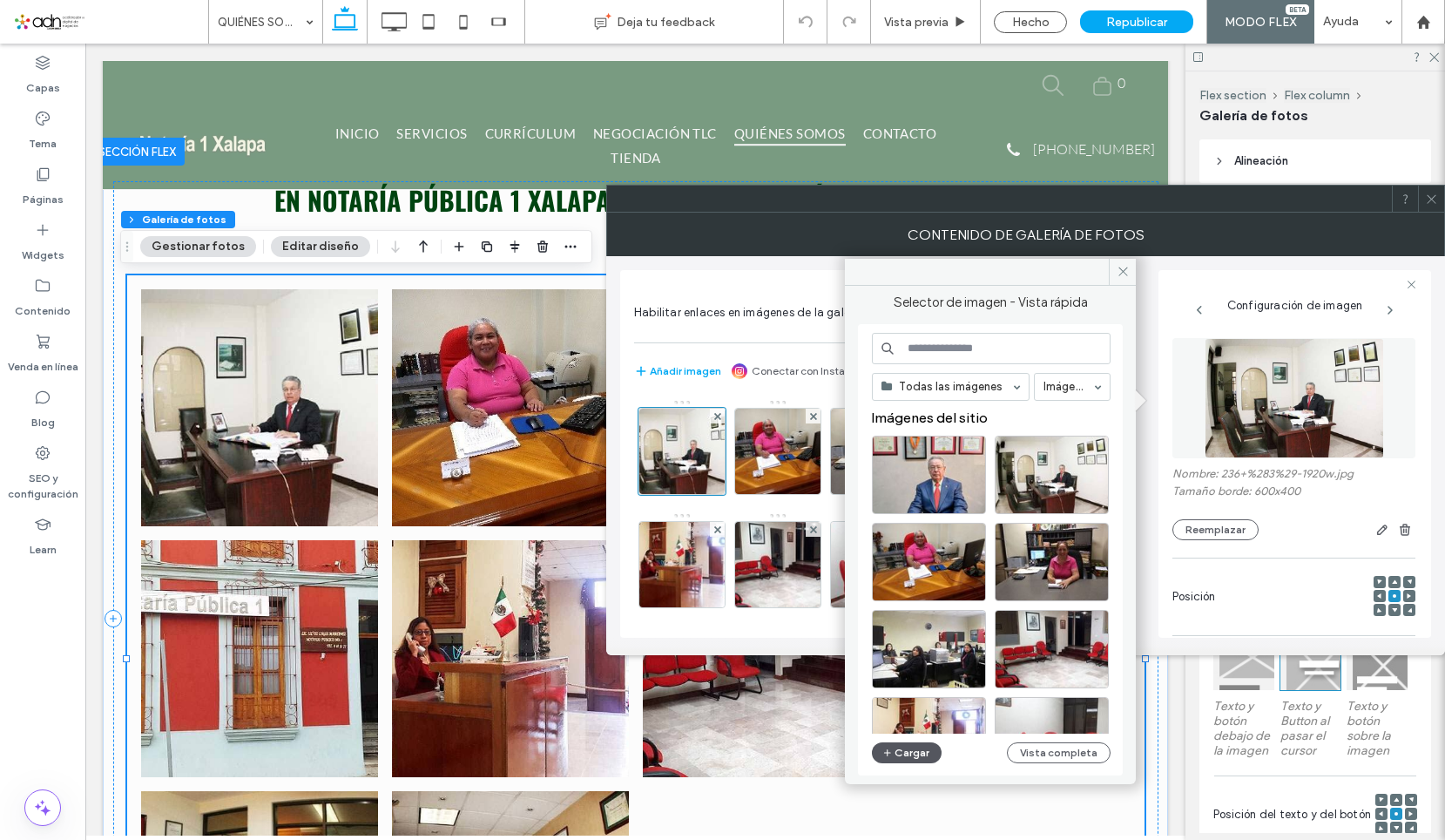
click at [904, 750] on button "Cargar" at bounding box center [907, 752] width 69 height 21
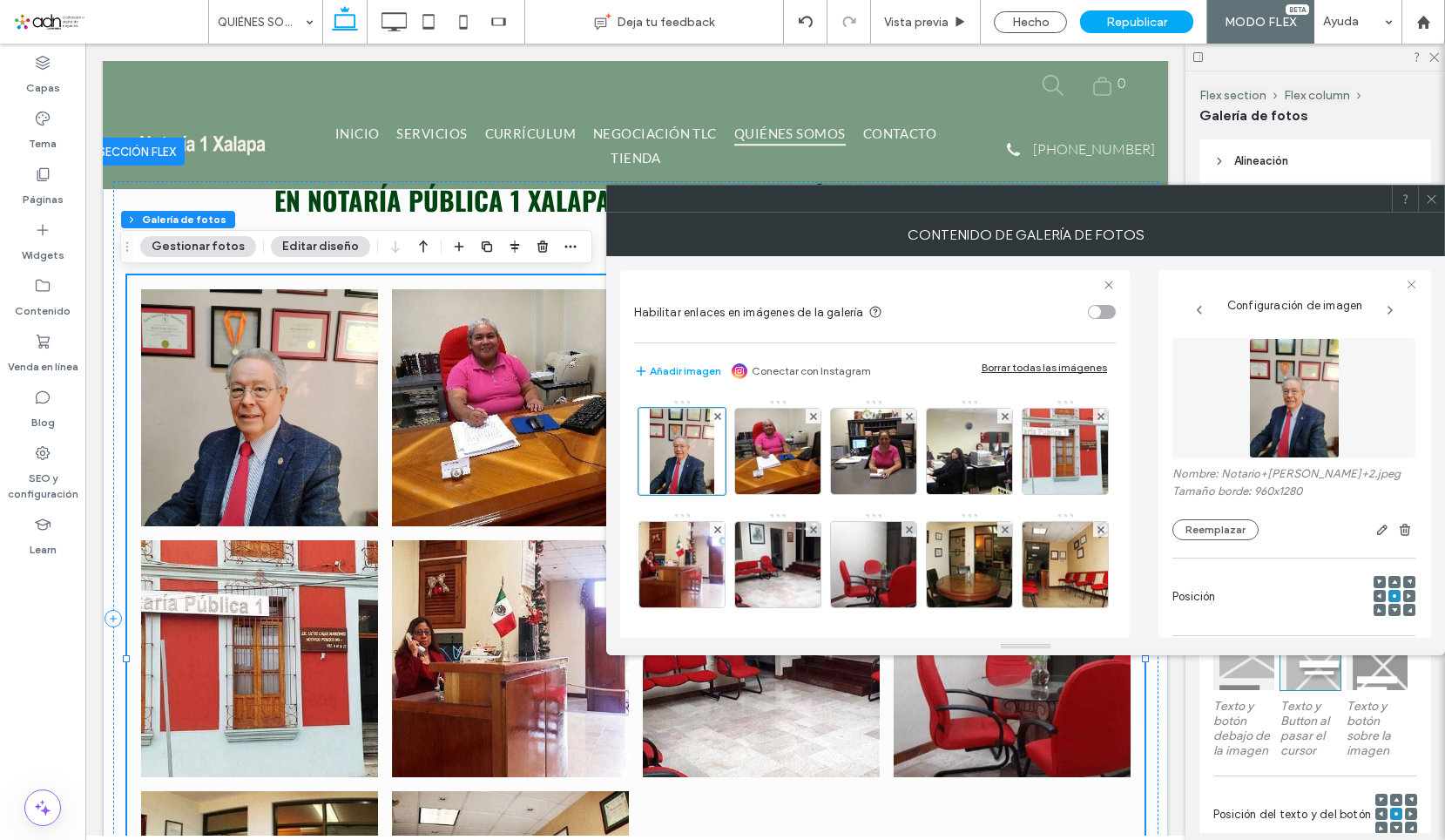
click at [1429, 210] on span at bounding box center [1431, 198] width 13 height 27
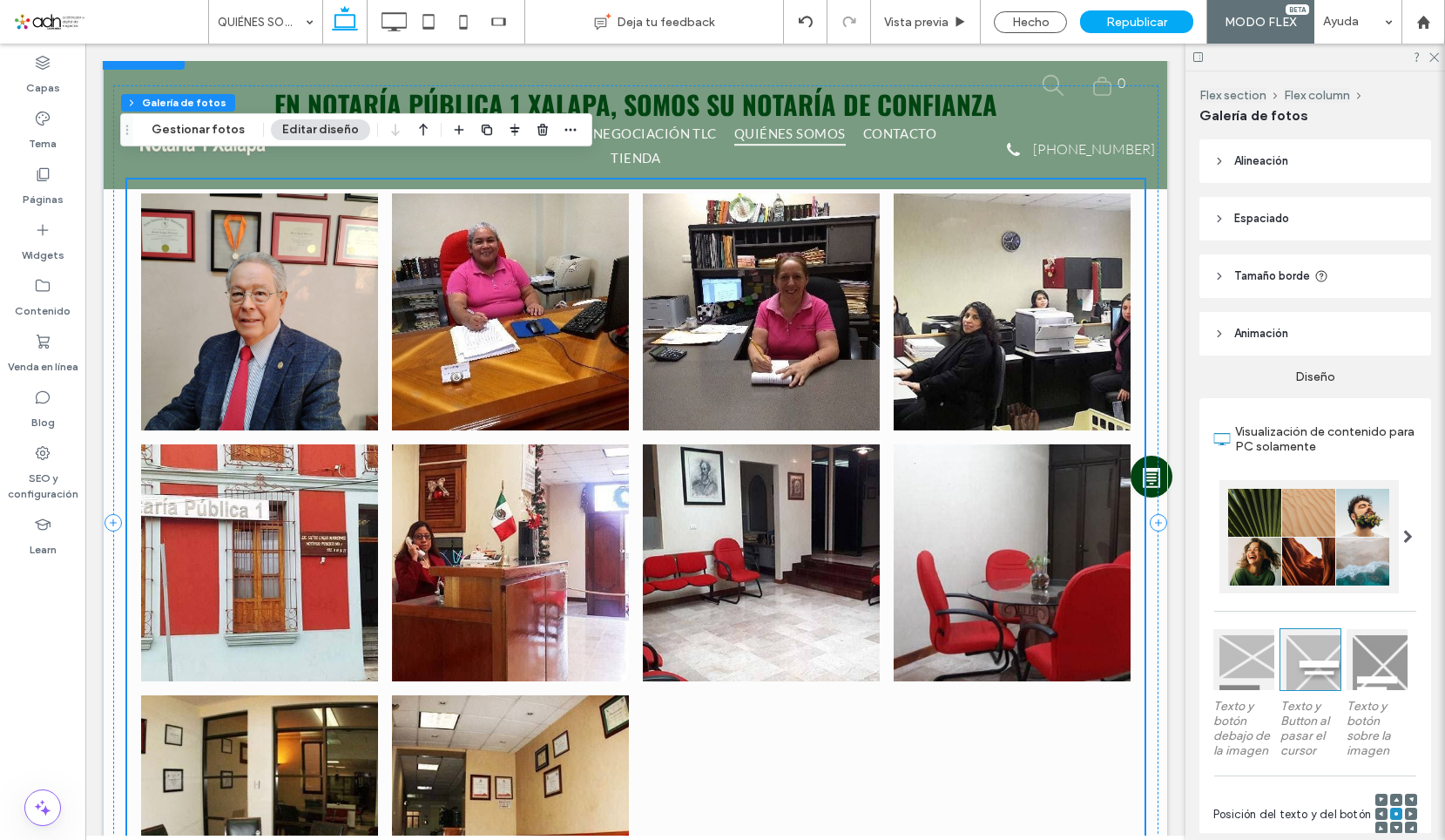
scroll to position [696, 0]
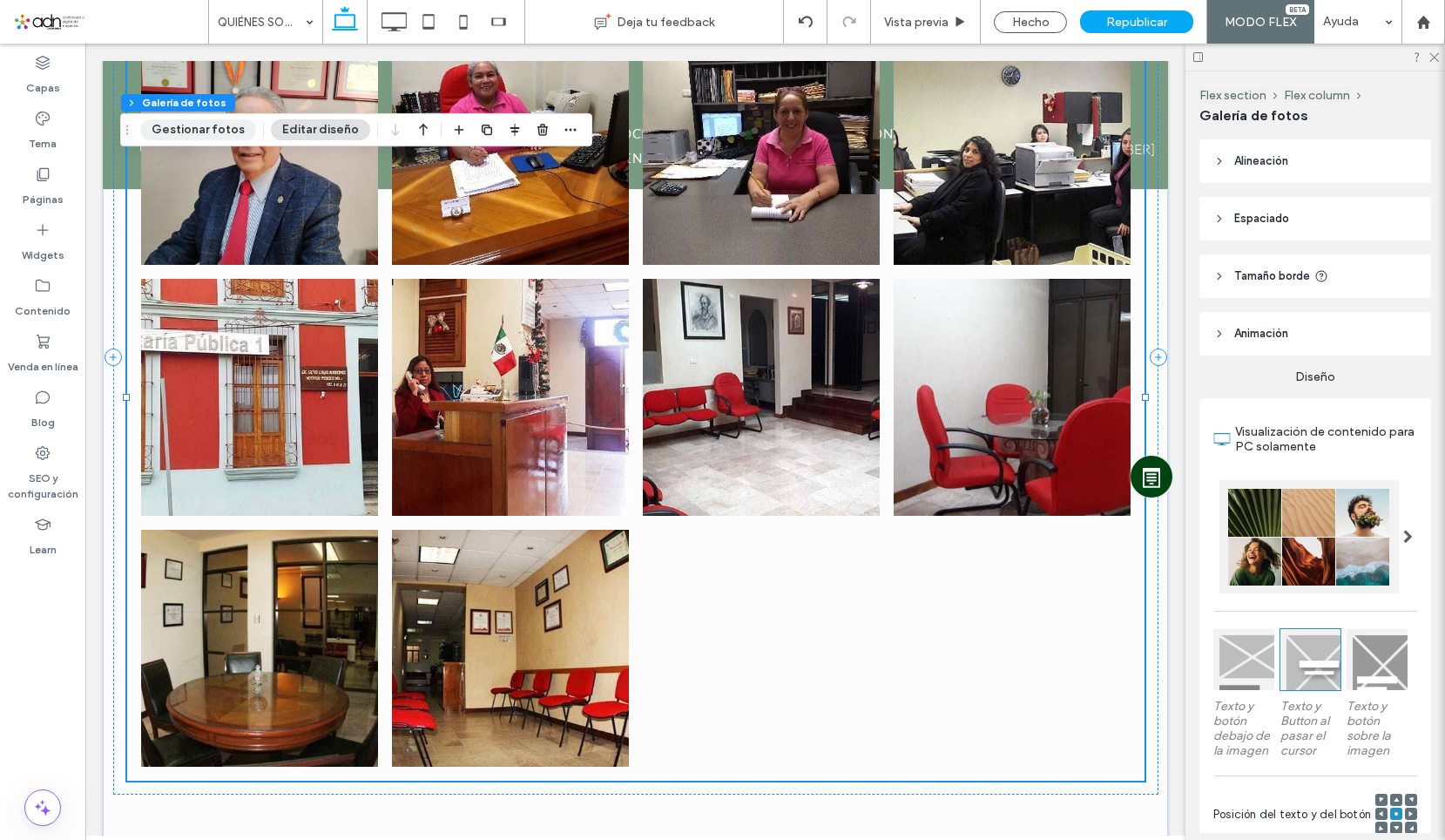
click at [186, 134] on button "Gestionar fotos" at bounding box center [197, 130] width 116 height 21
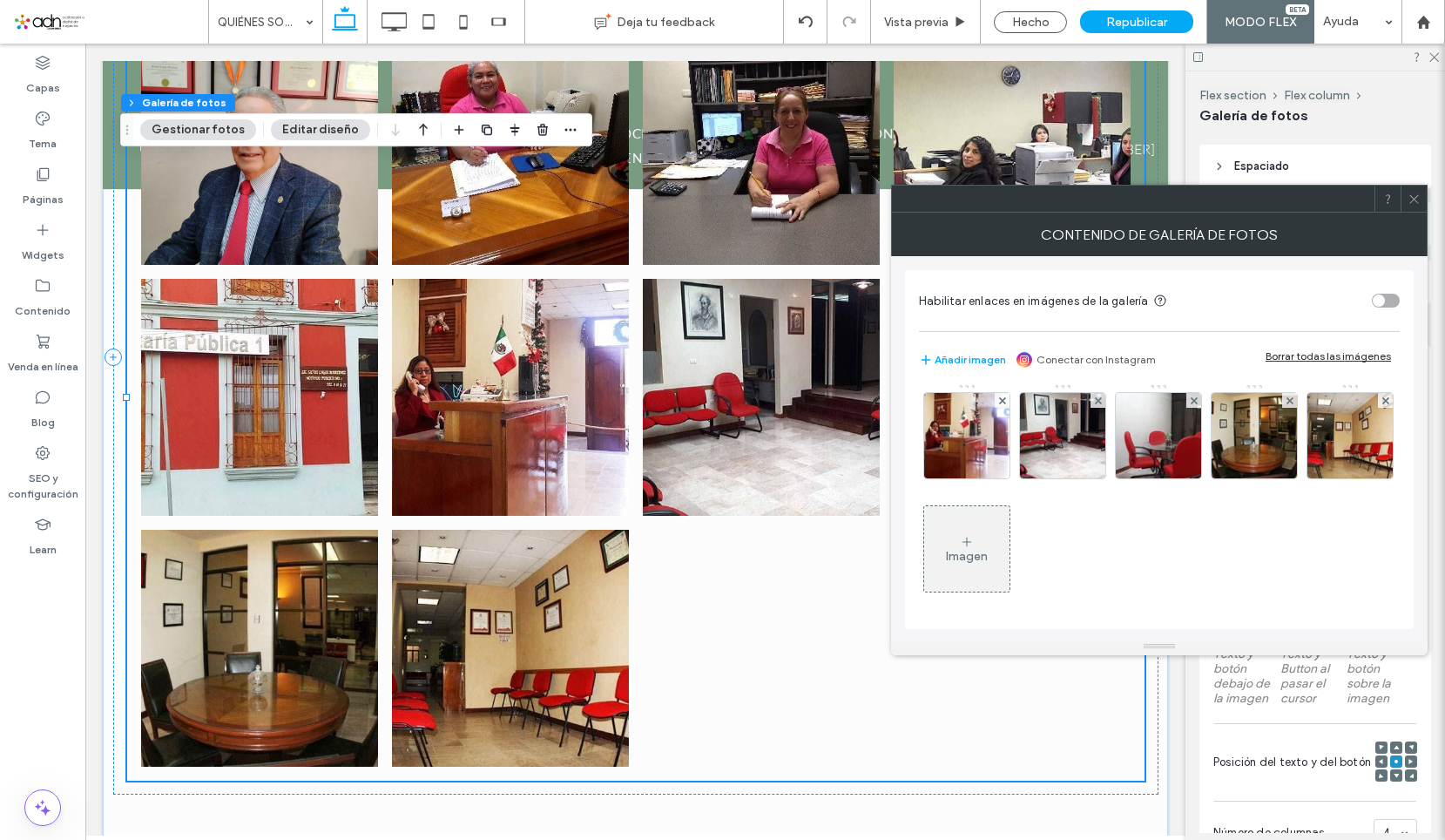
scroll to position [175, 0]
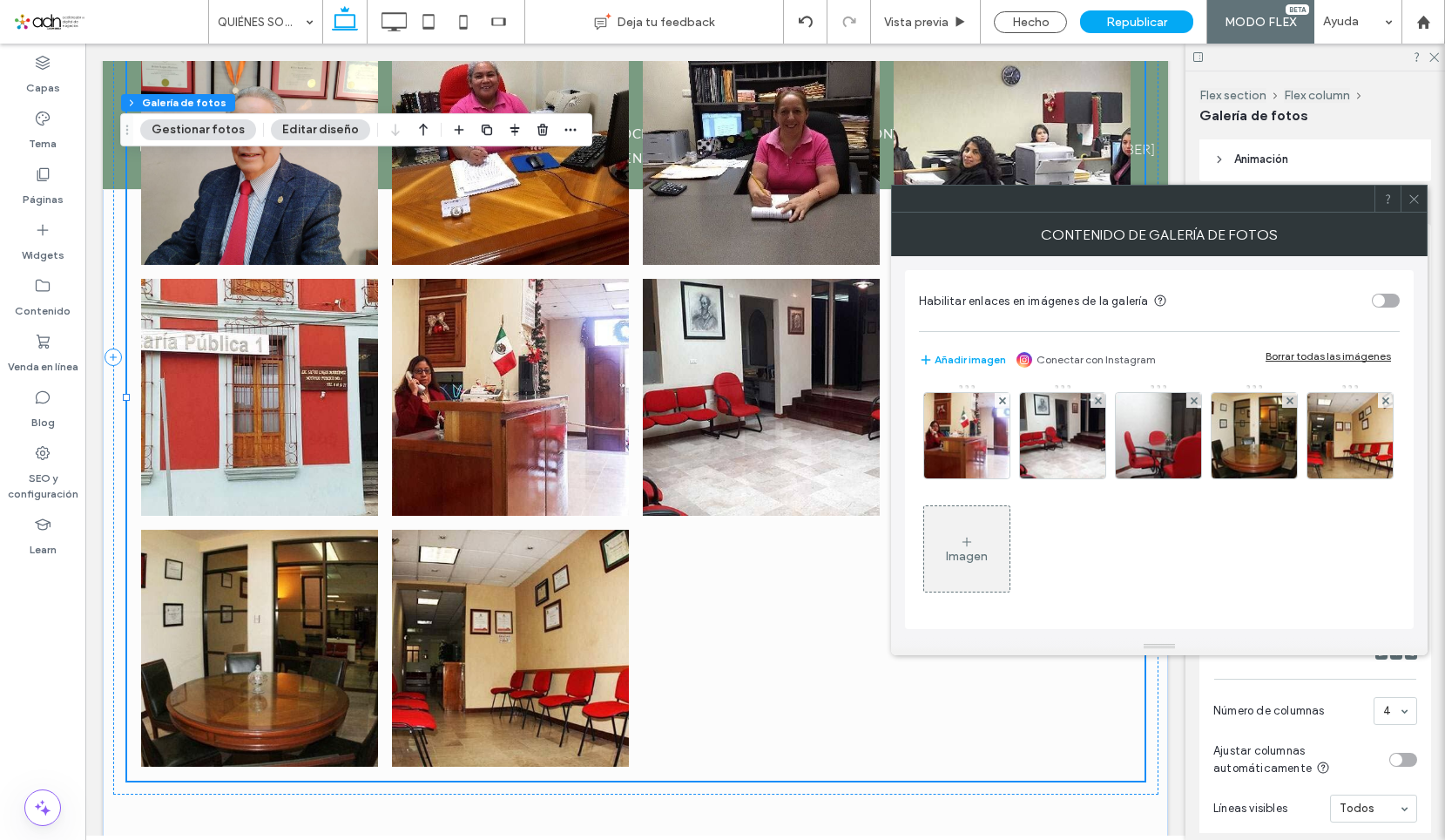
click at [1010, 546] on div "Imagen" at bounding box center [966, 549] width 85 height 82
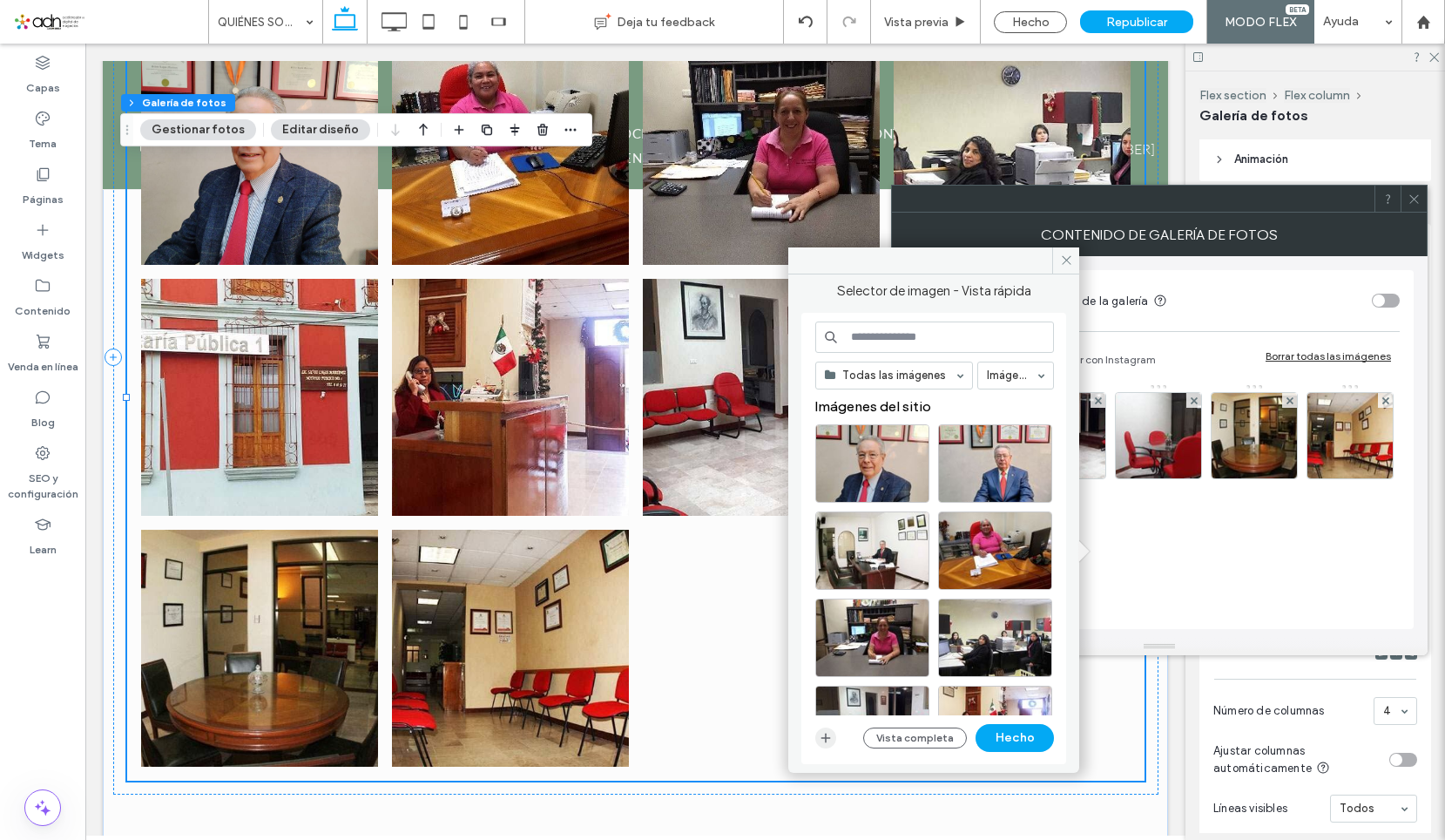
click at [826, 733] on icon "button" at bounding box center [825, 738] width 14 height 14
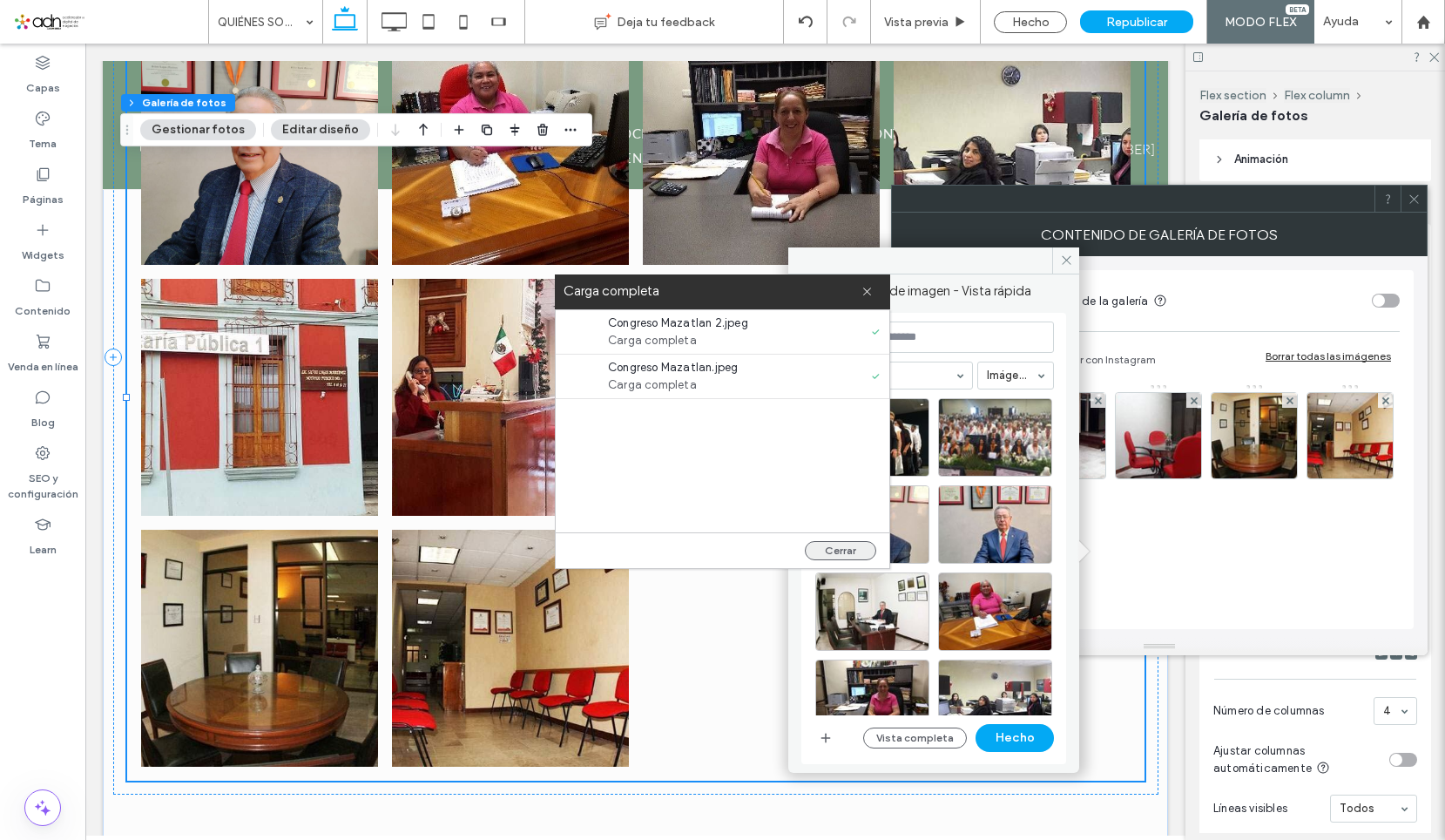
click at [858, 550] on button "Cerrar" at bounding box center [841, 550] width 71 height 19
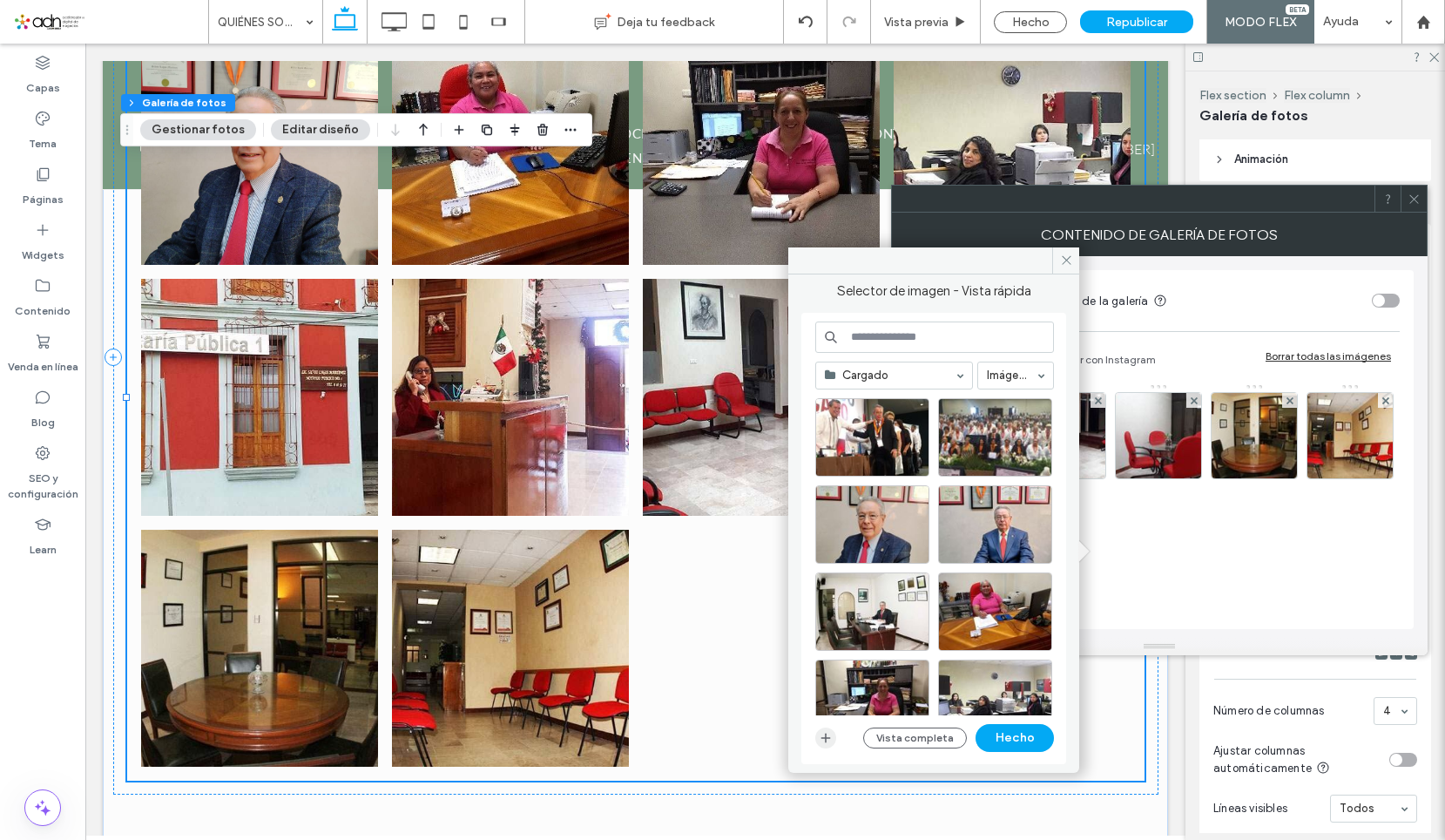
click at [831, 738] on icon "button" at bounding box center [825, 738] width 14 height 14
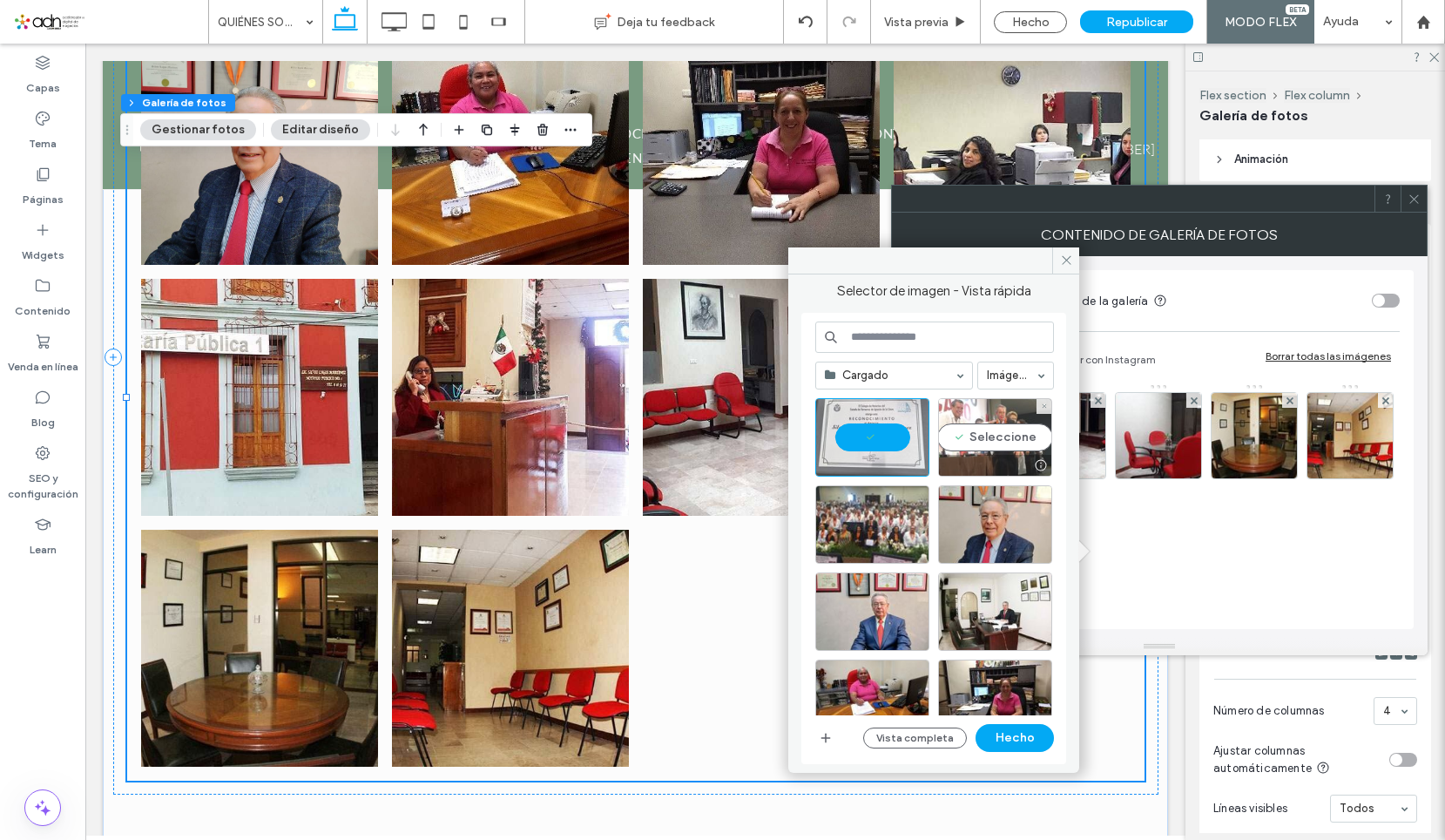
click at [994, 459] on div at bounding box center [994, 465] width 112 height 21
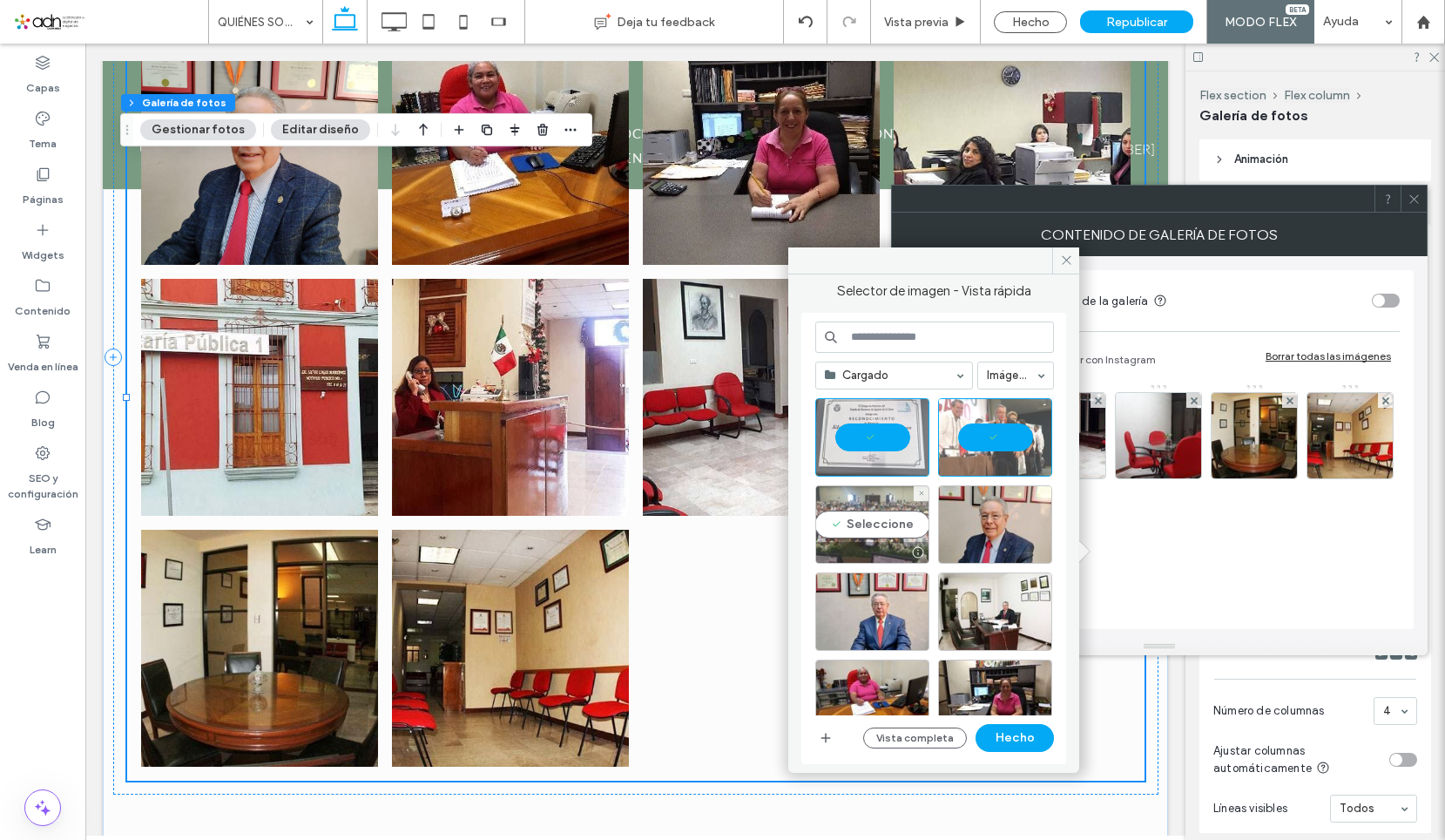
click at [883, 509] on div "Seleccione" at bounding box center [872, 525] width 114 height 79
click at [1022, 739] on button "Hecho" at bounding box center [1015, 738] width 79 height 27
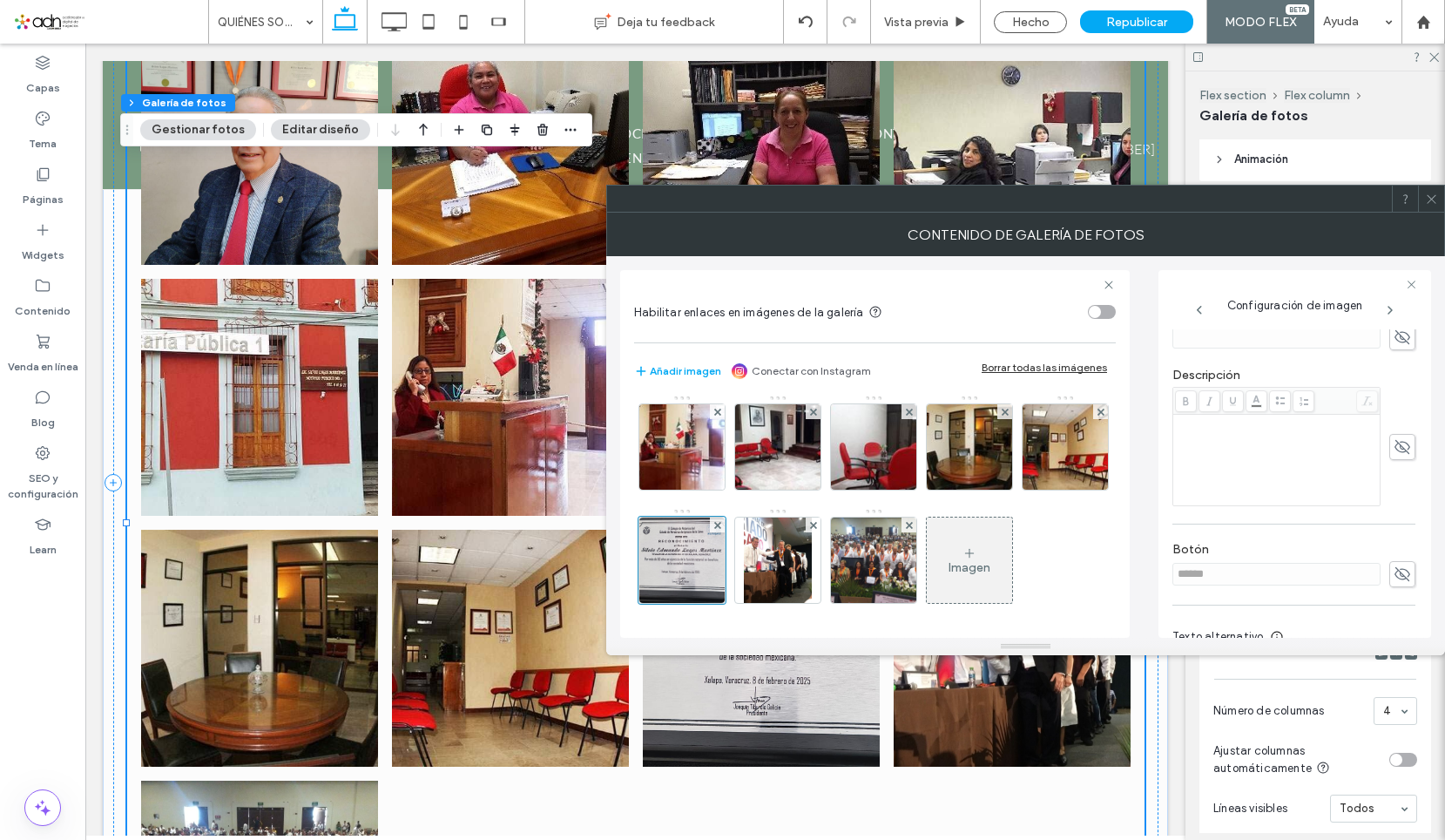
scroll to position [435, 0]
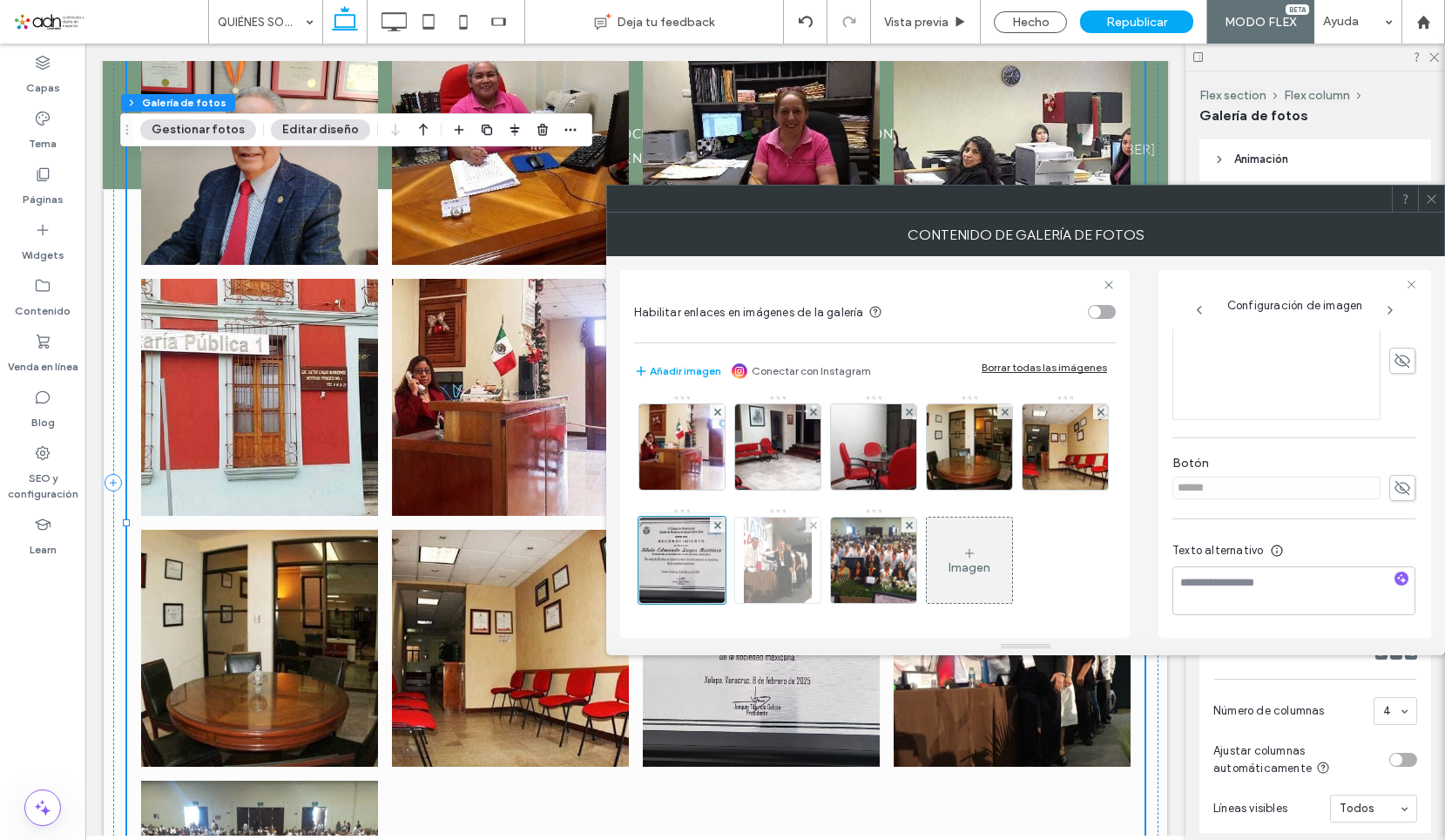
click at [821, 578] on div at bounding box center [777, 559] width 85 height 85
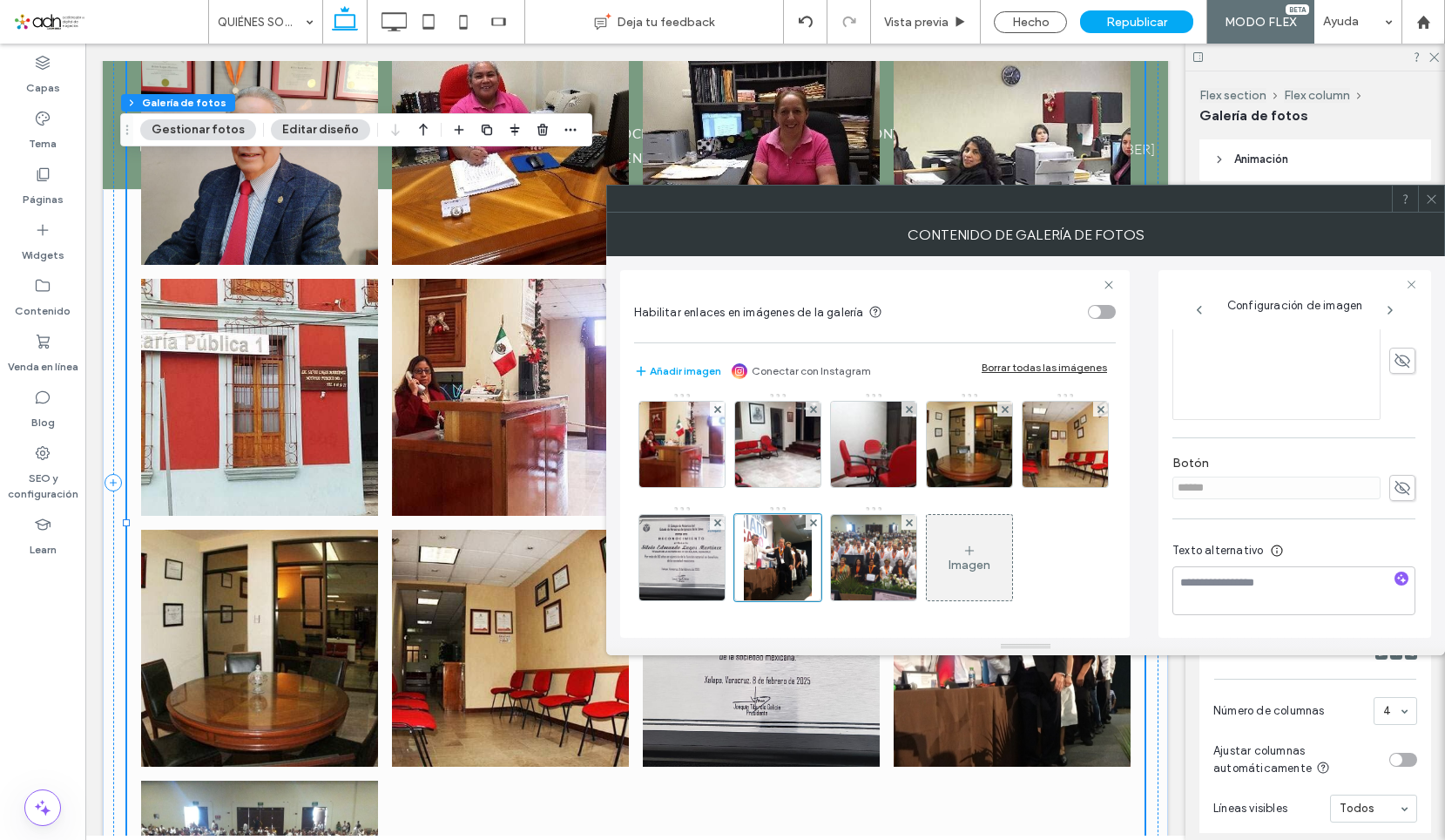
scroll to position [233, 0]
drag, startPoint x: 665, startPoint y: 558, endPoint x: 693, endPoint y: 550, distance: 29.1
click at [831, 559] on div at bounding box center [873, 557] width 85 height 85
click at [725, 515] on div at bounding box center [682, 557] width 85 height 85
click at [1436, 197] on icon at bounding box center [1431, 199] width 13 height 13
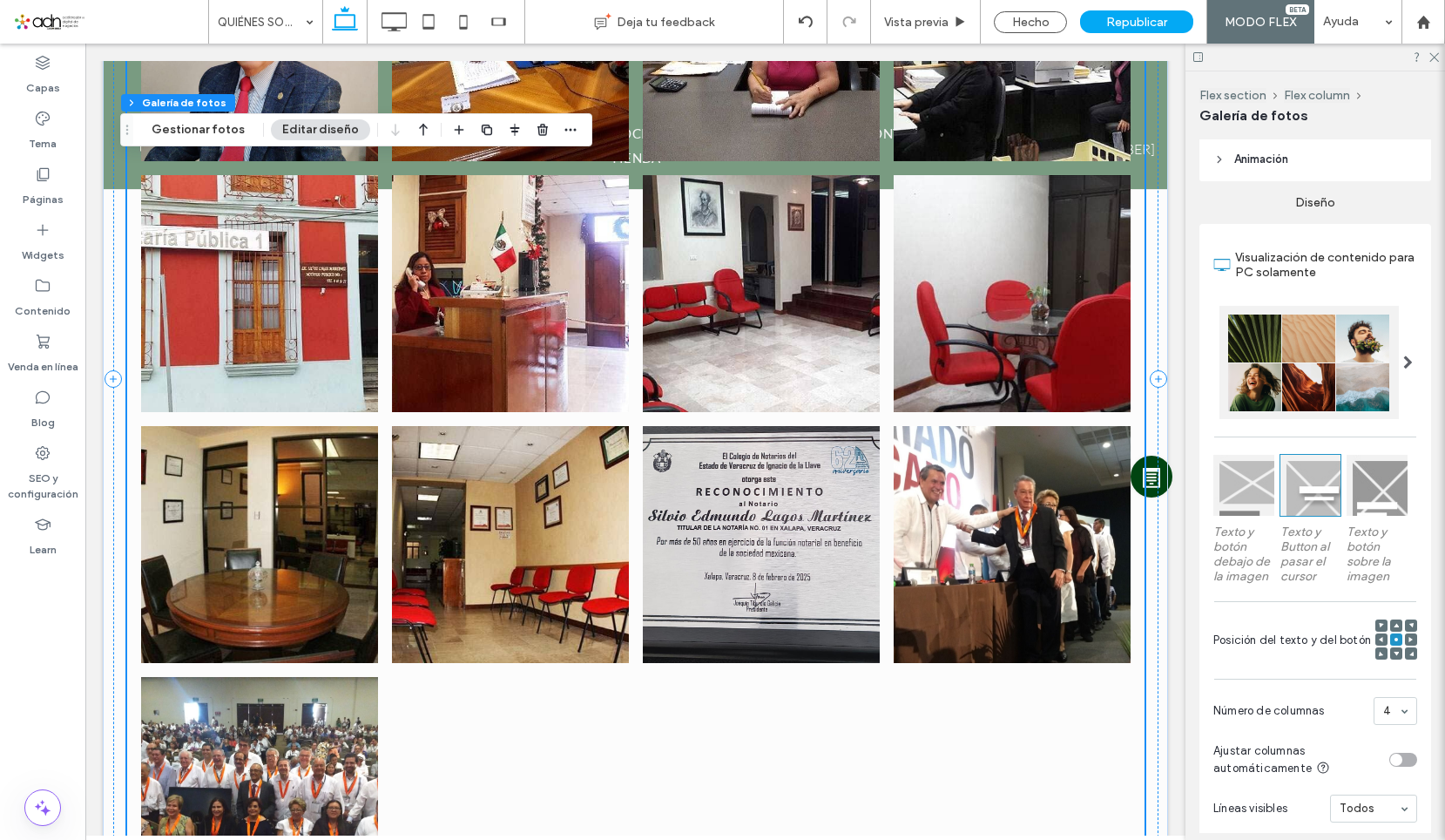
scroll to position [696, 0]
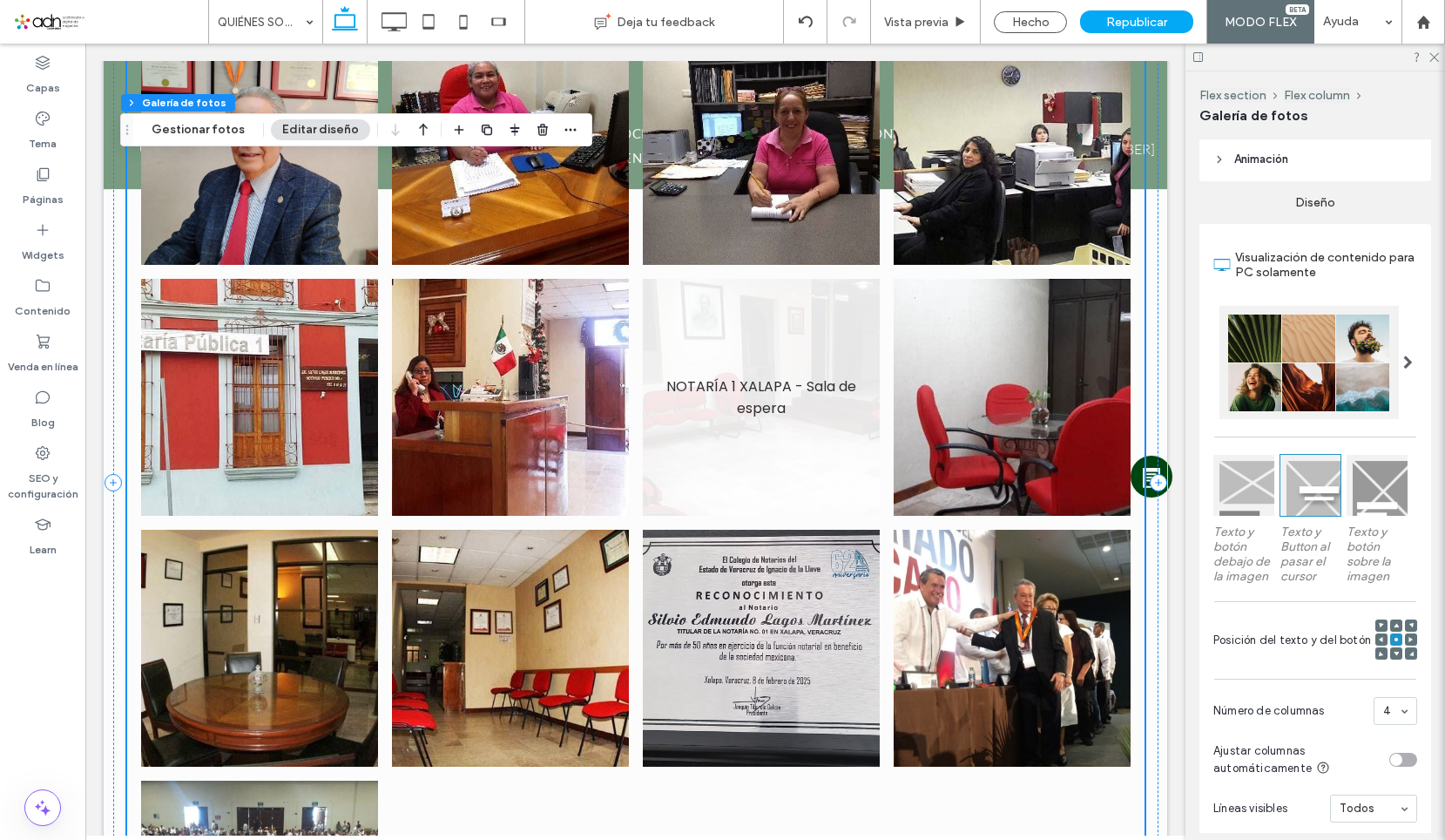
click at [802, 490] on link at bounding box center [760, 397] width 237 height 237
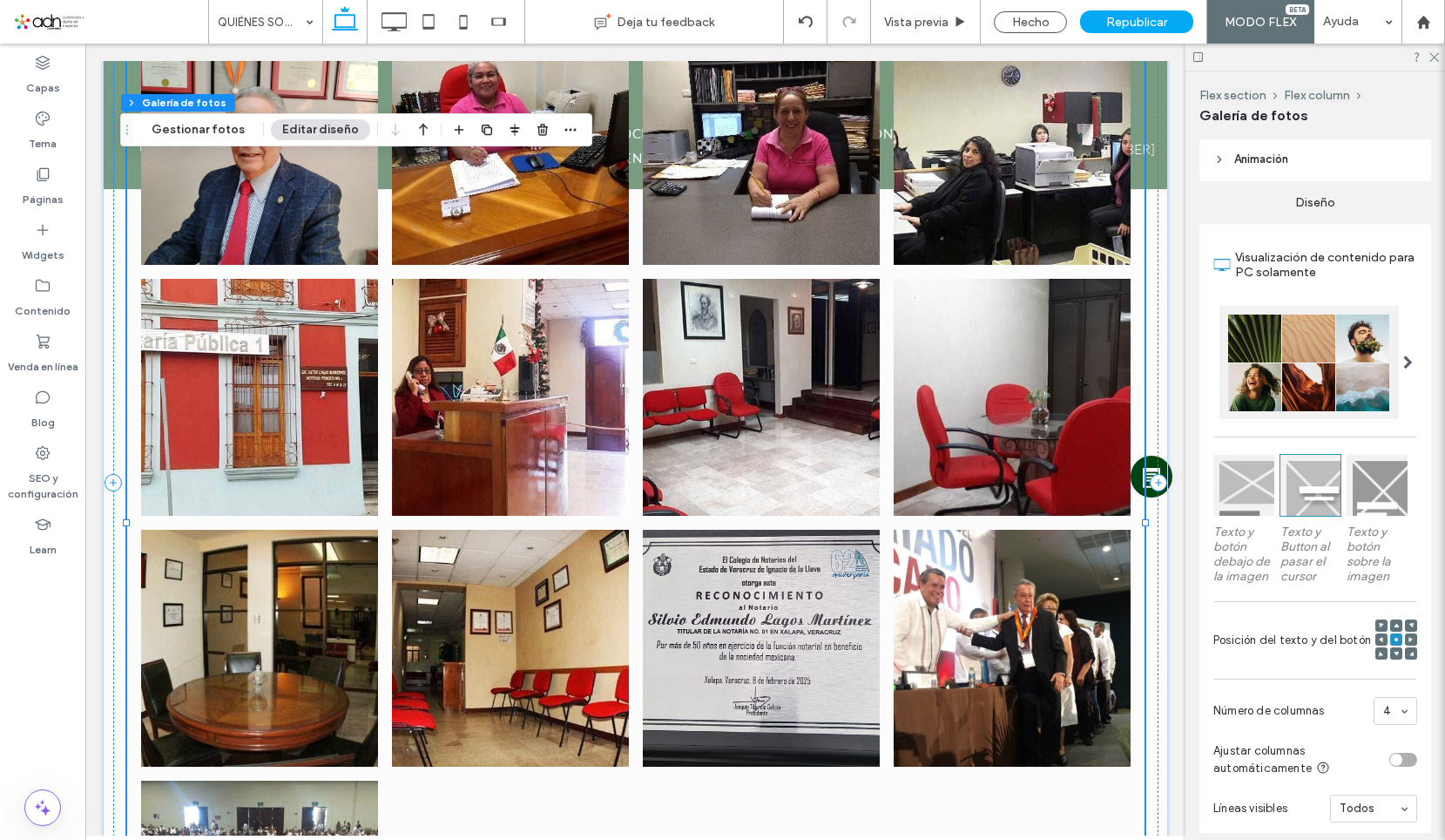
click at [752, 606] on link at bounding box center [760, 647] width 237 height 237
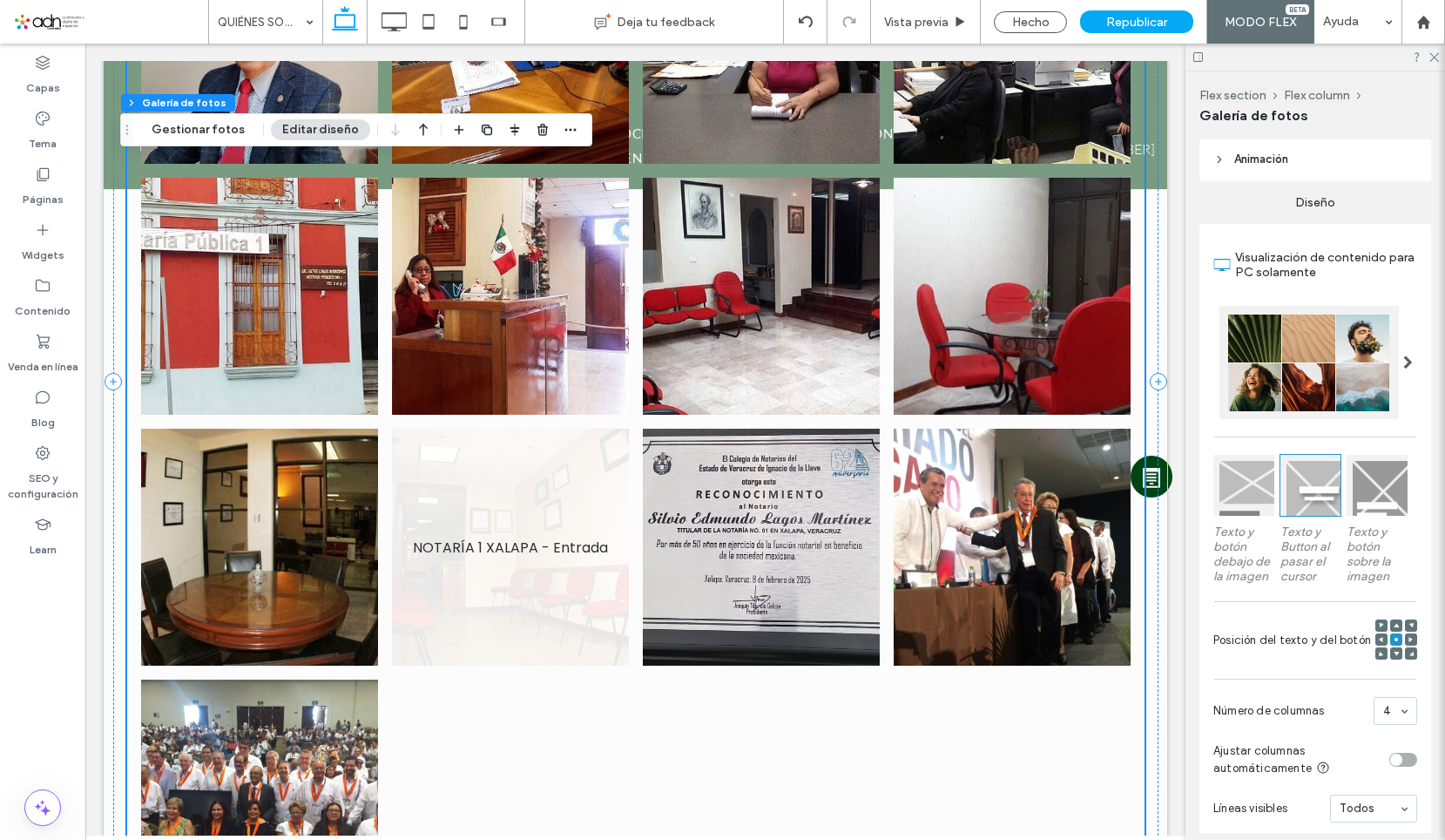
scroll to position [1046, 0]
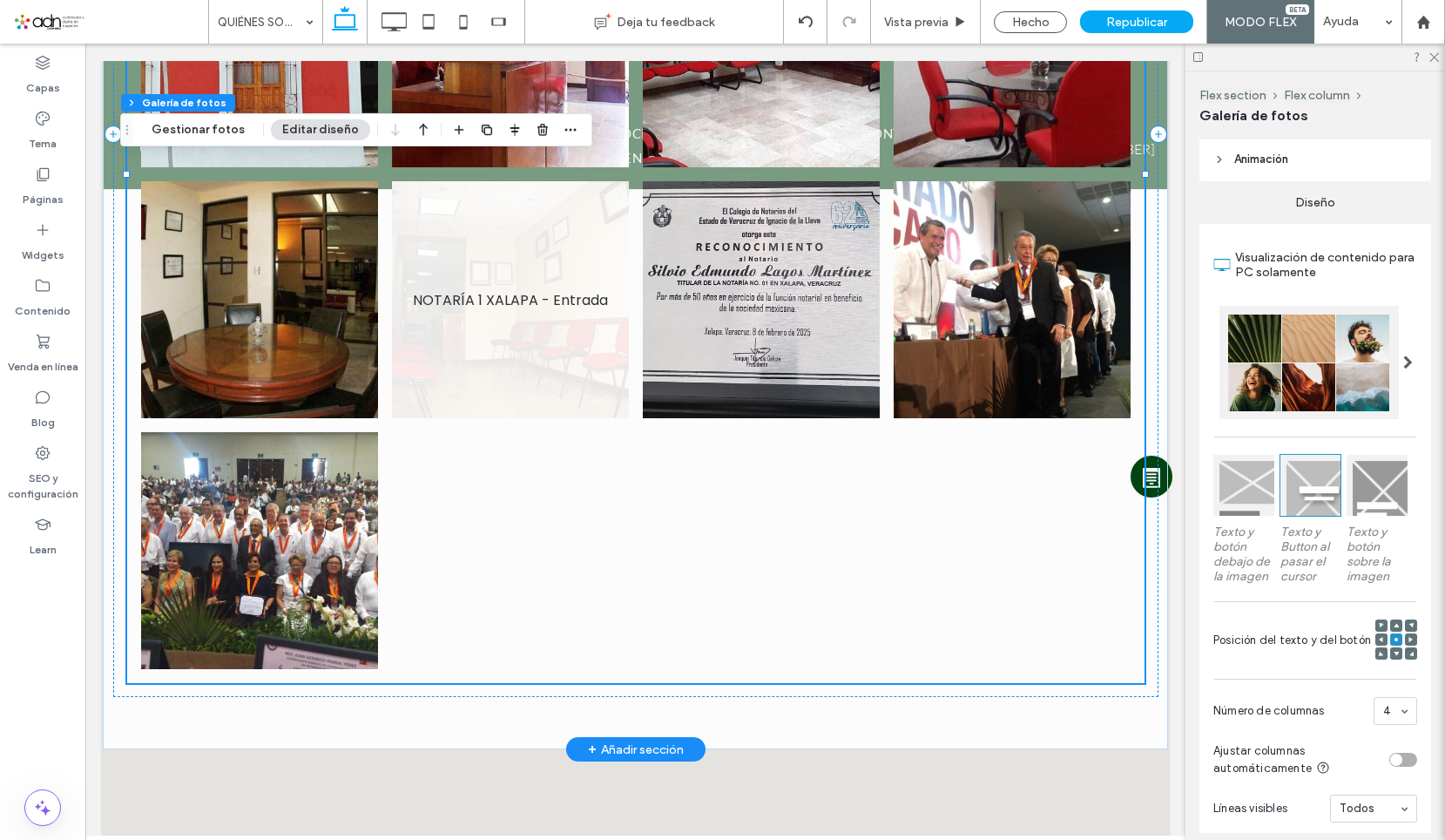
click at [486, 369] on link at bounding box center [510, 299] width 237 height 237
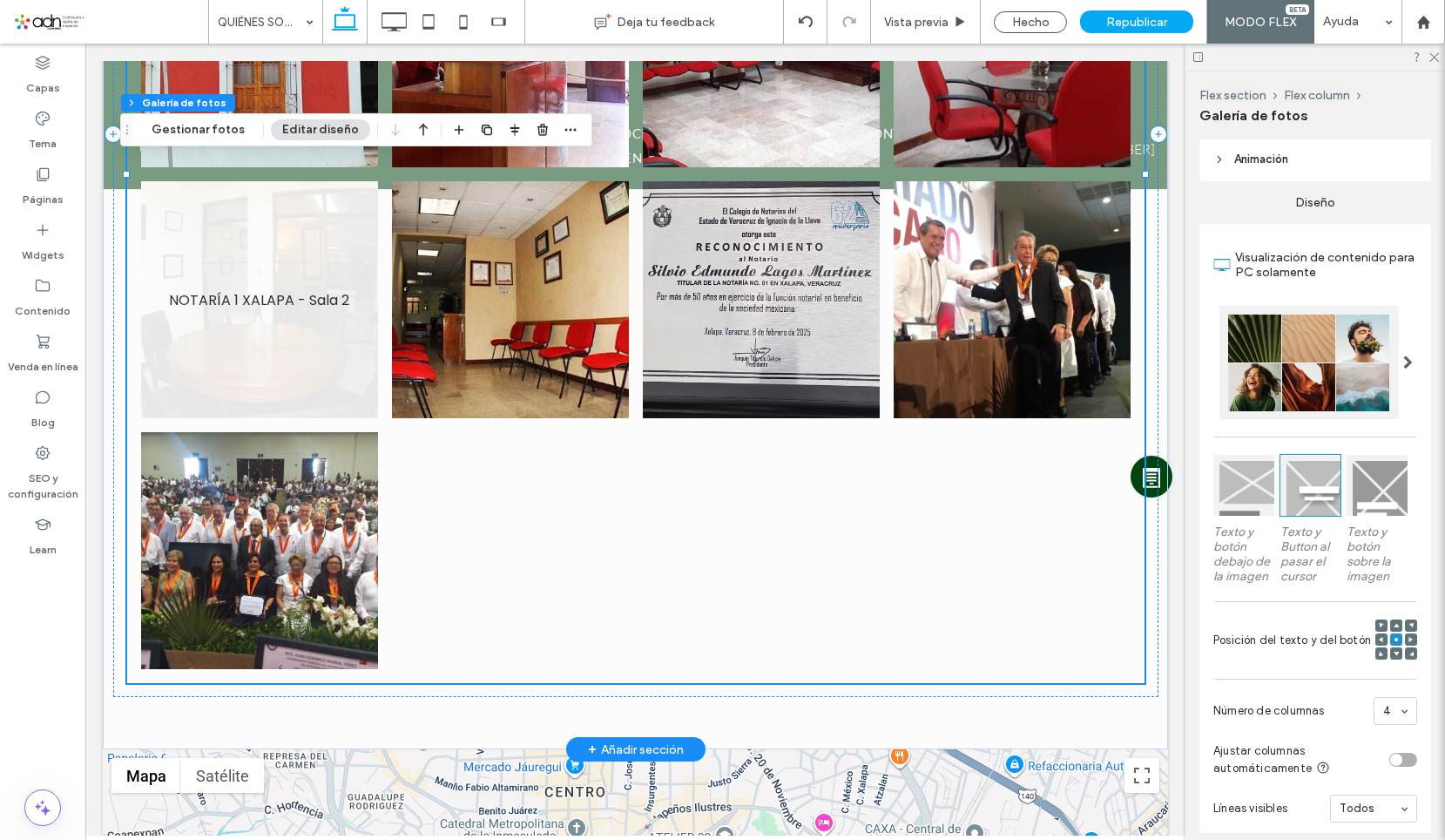
click at [315, 335] on link at bounding box center [259, 299] width 237 height 237
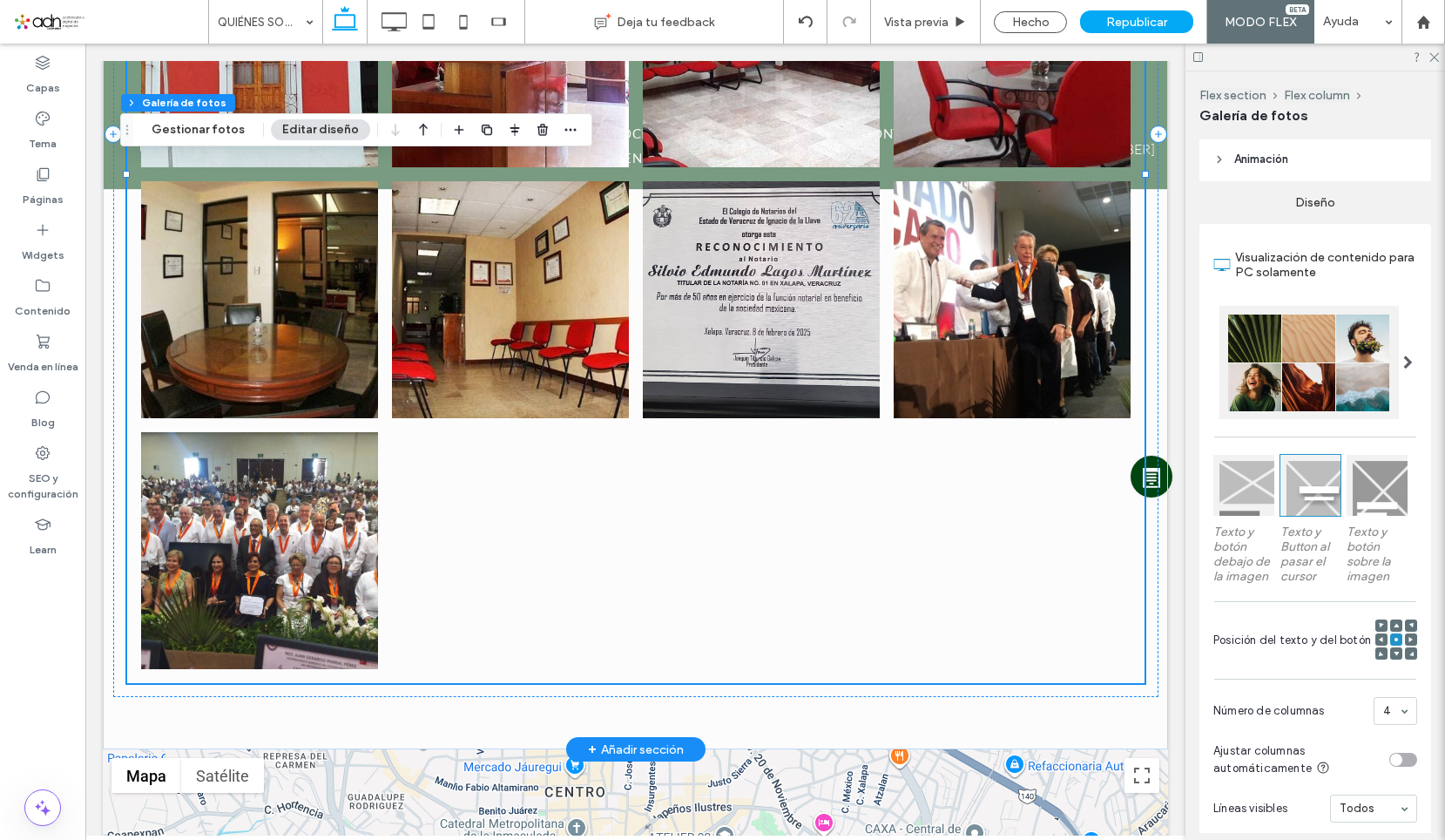
click at [205, 146] on link at bounding box center [259, 48] width 237 height 237
click at [203, 137] on button "Gestionar fotos" at bounding box center [197, 130] width 116 height 21
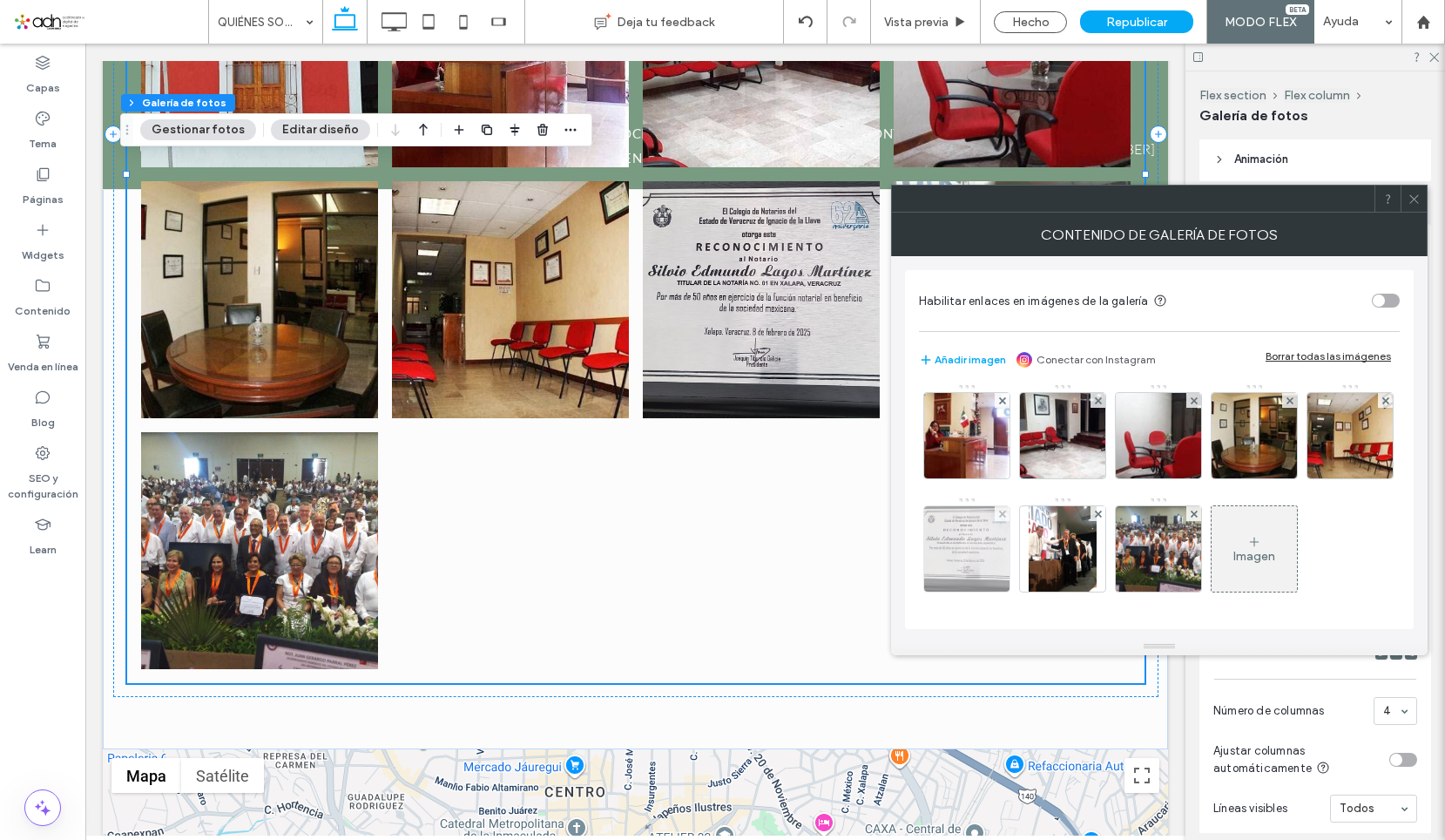
scroll to position [231, 0]
click at [1010, 506] on div at bounding box center [966, 548] width 85 height 85
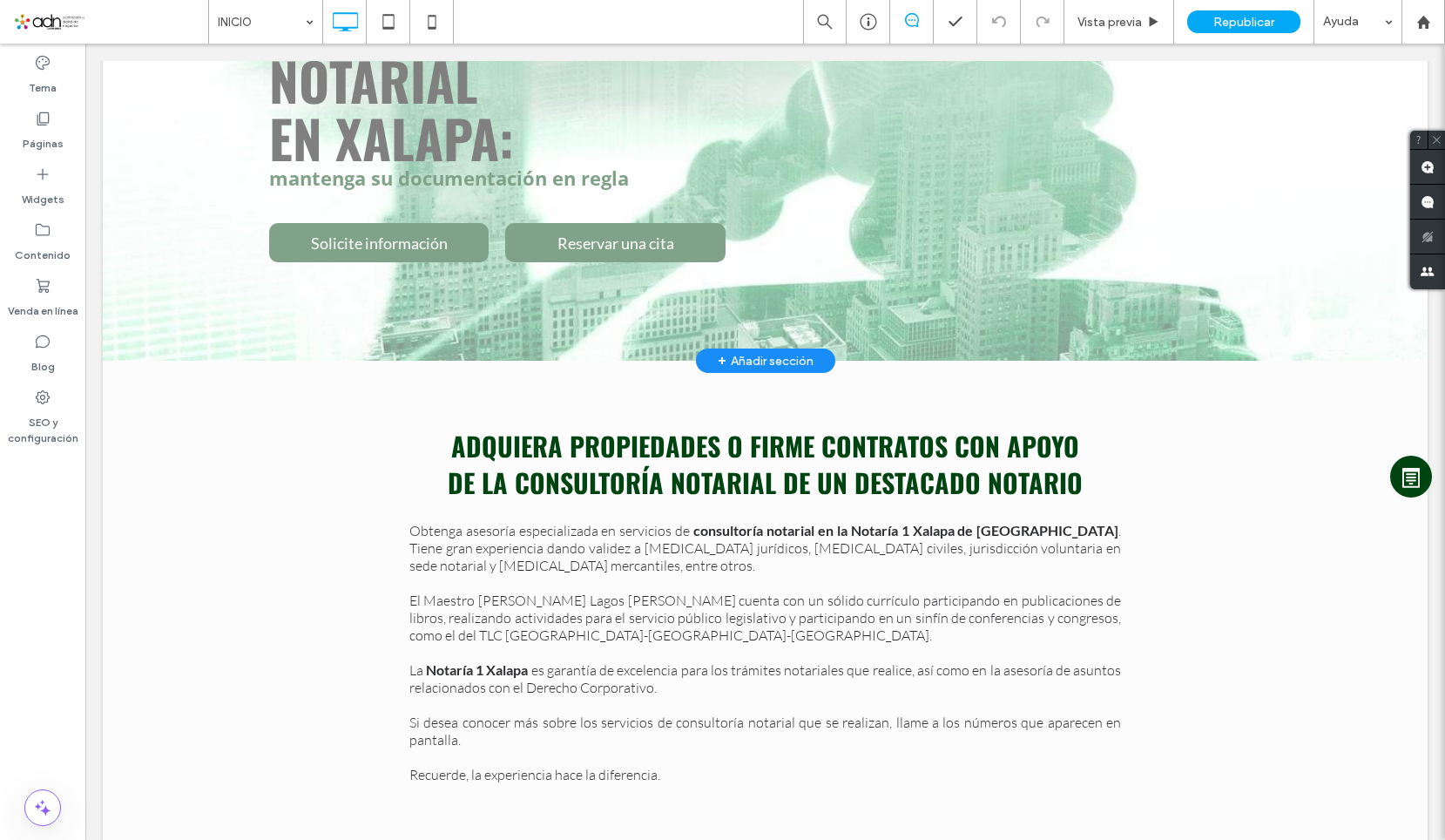
scroll to position [436, 0]
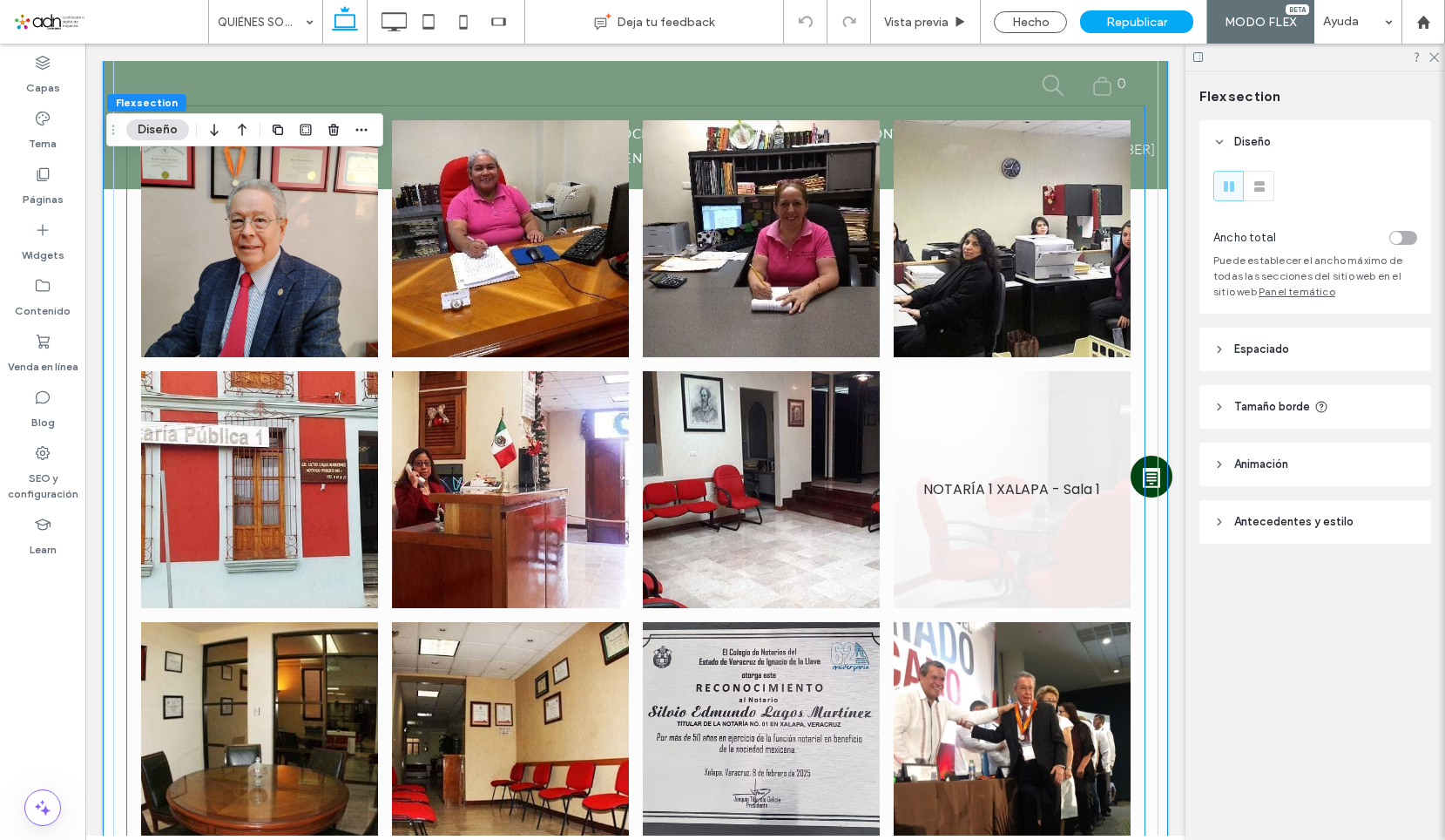
scroll to position [946, 0]
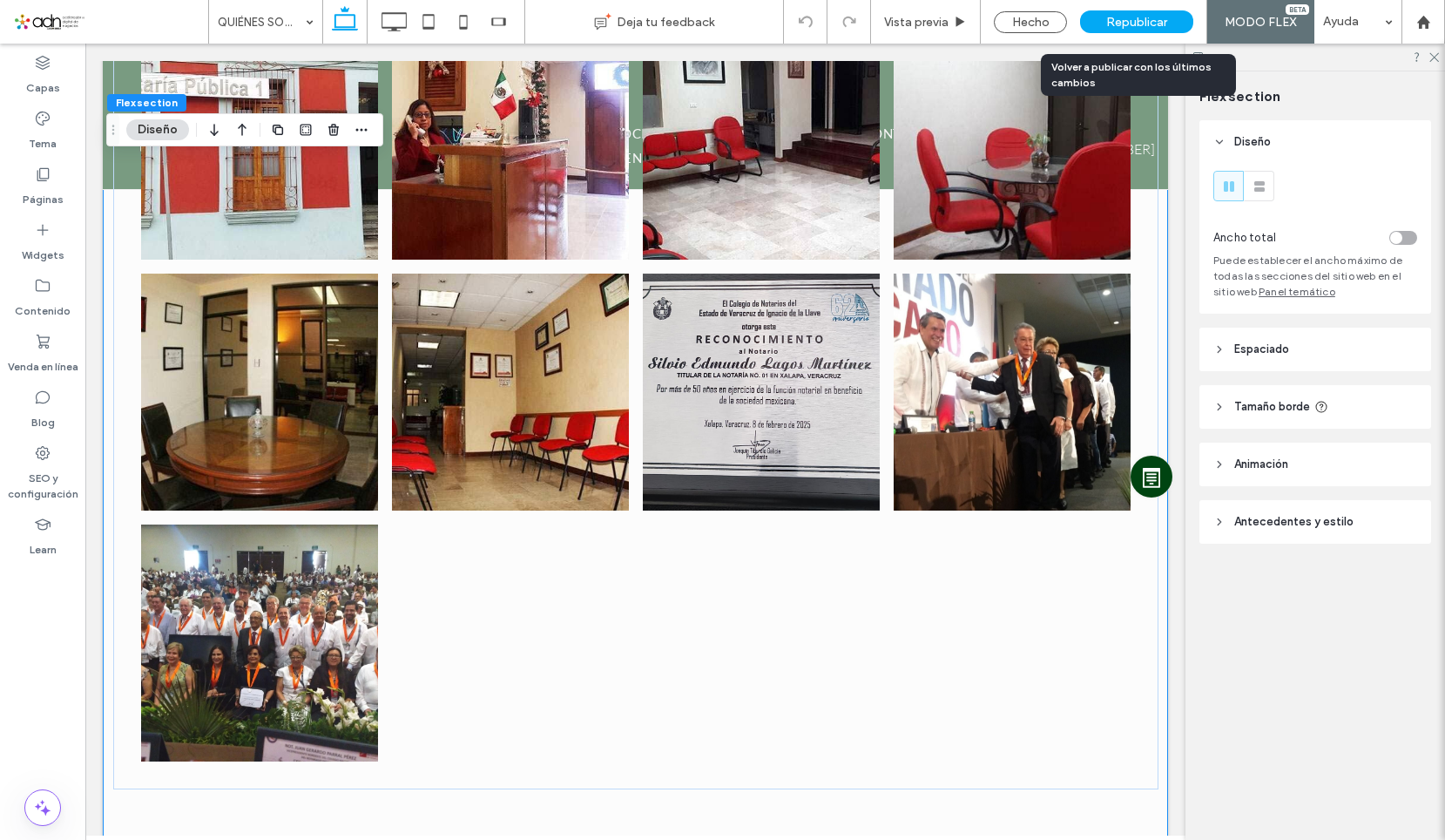
click at [1131, 26] on span "Republicar" at bounding box center [1136, 22] width 61 height 15
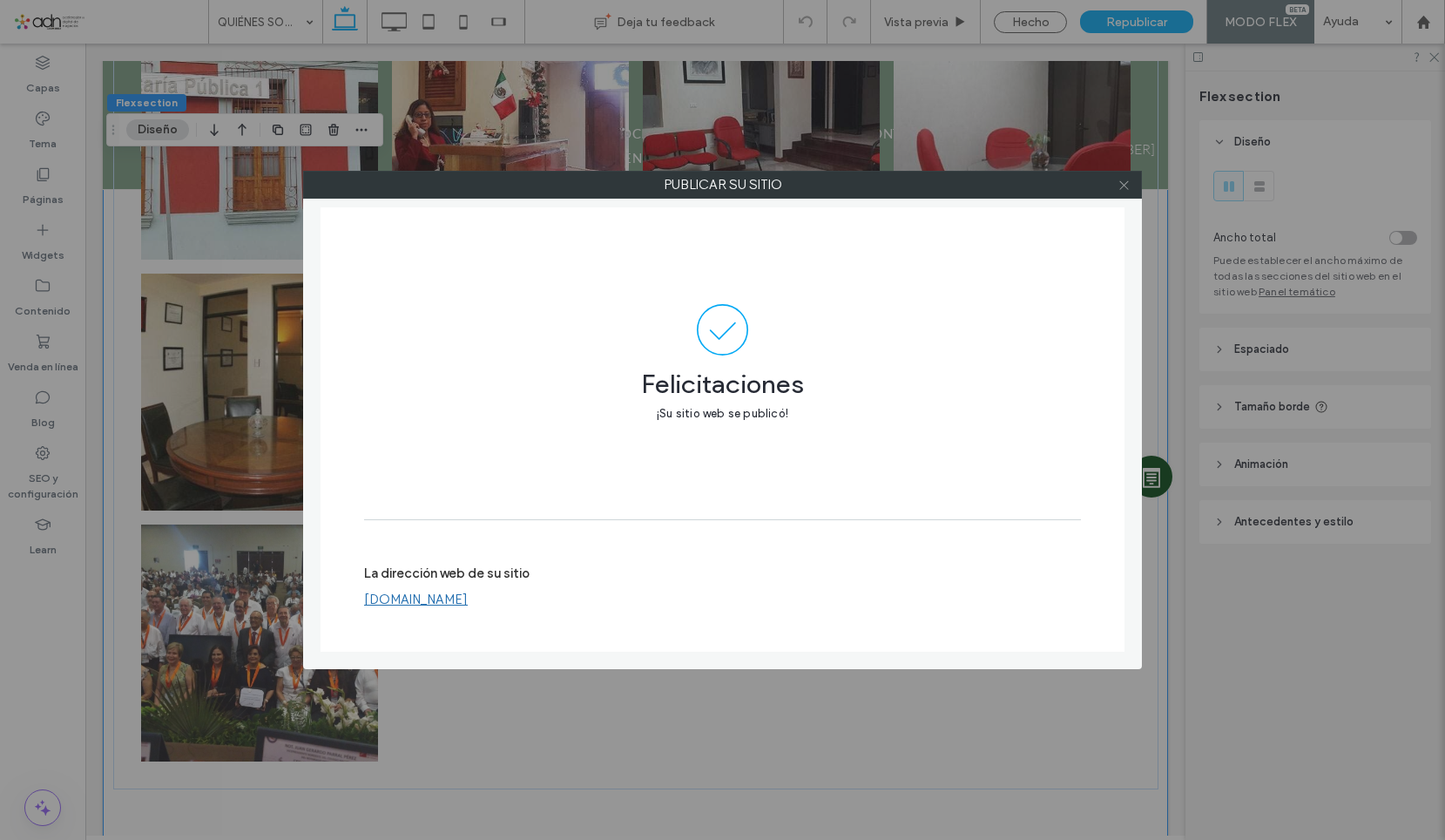
click at [1125, 190] on icon at bounding box center [1124, 185] width 13 height 13
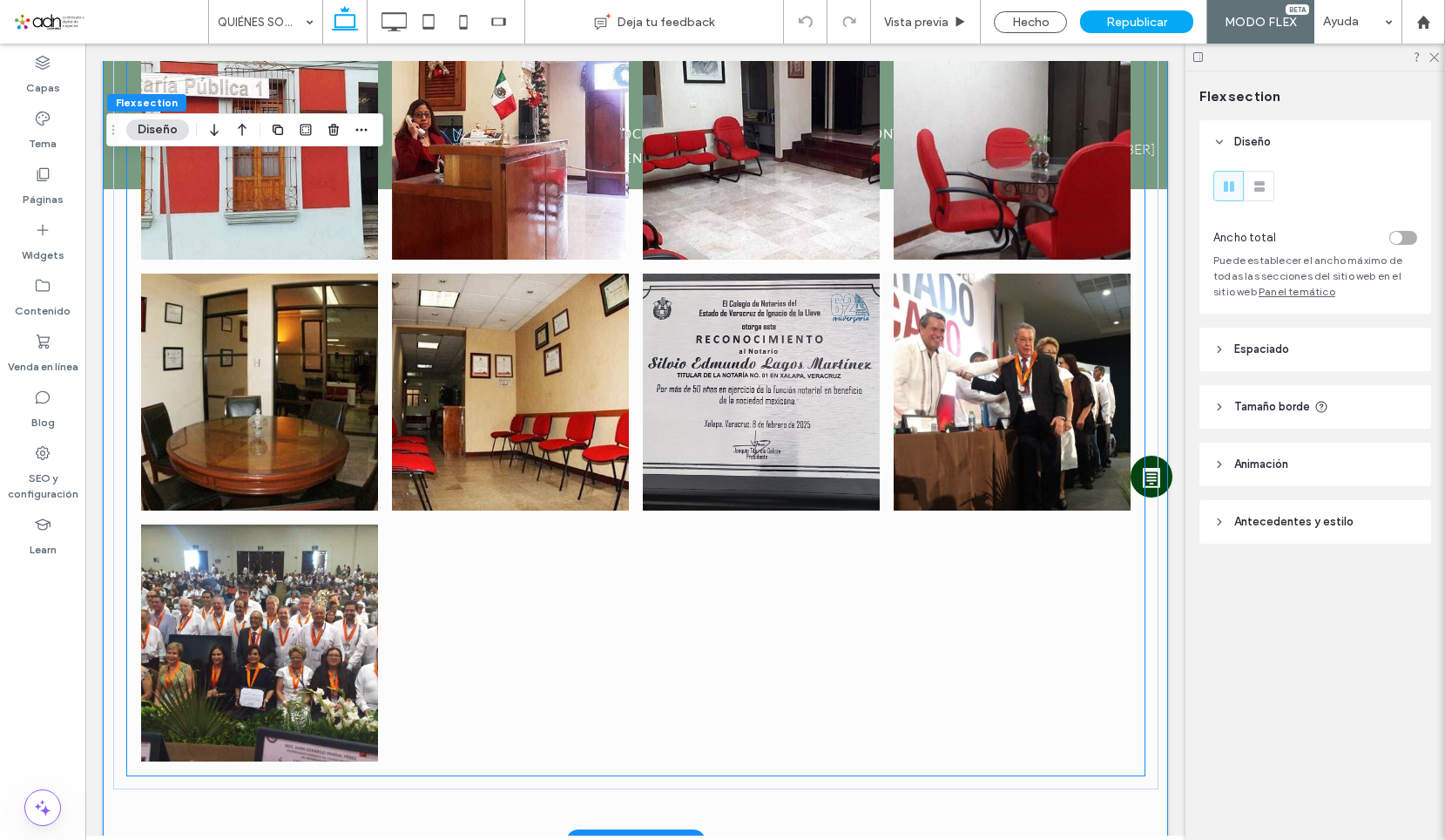
click at [740, 433] on link at bounding box center [760, 391] width 237 height 237
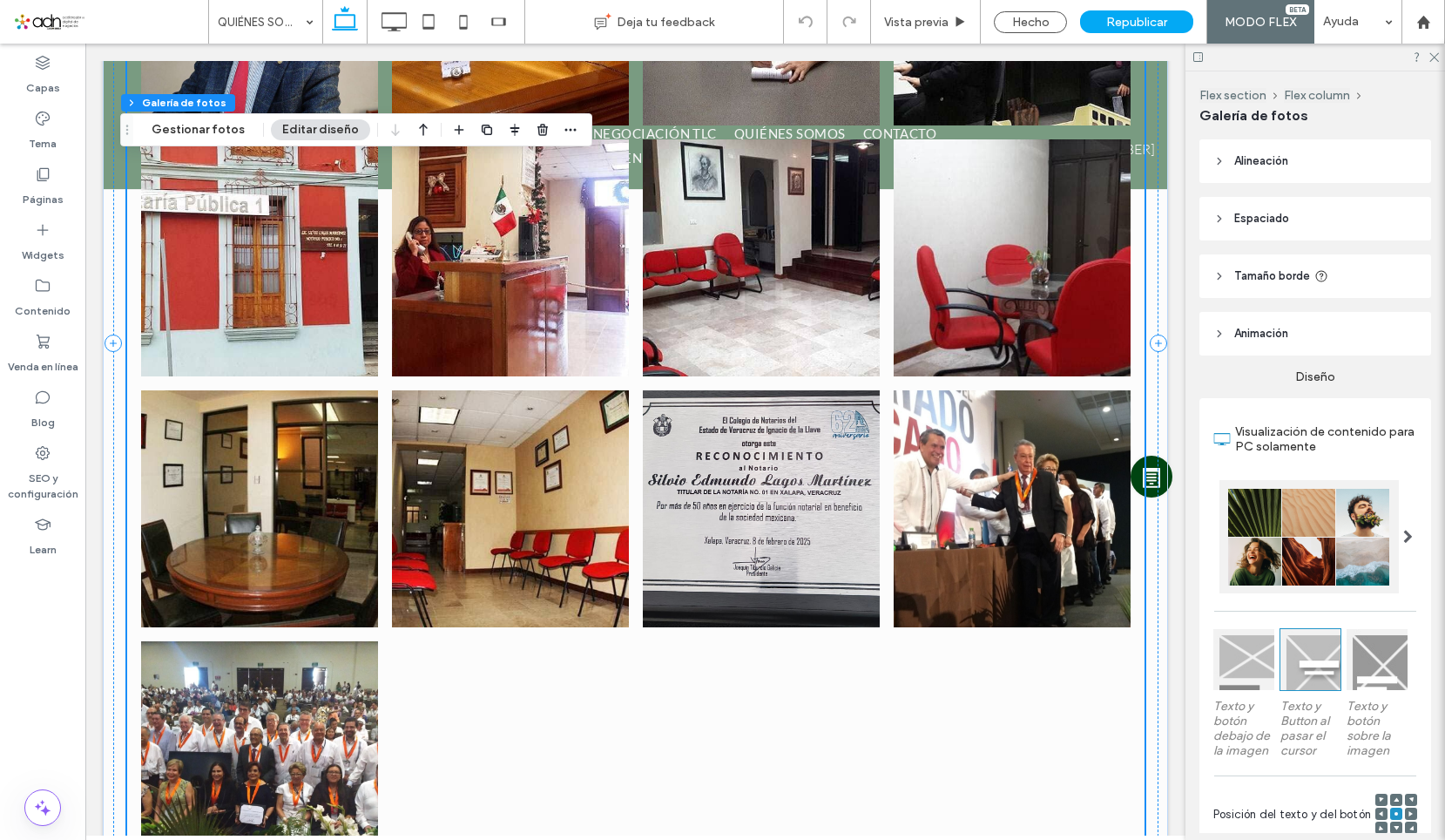
scroll to position [685, 0]
